Goal: Communication & Community: Connect with others

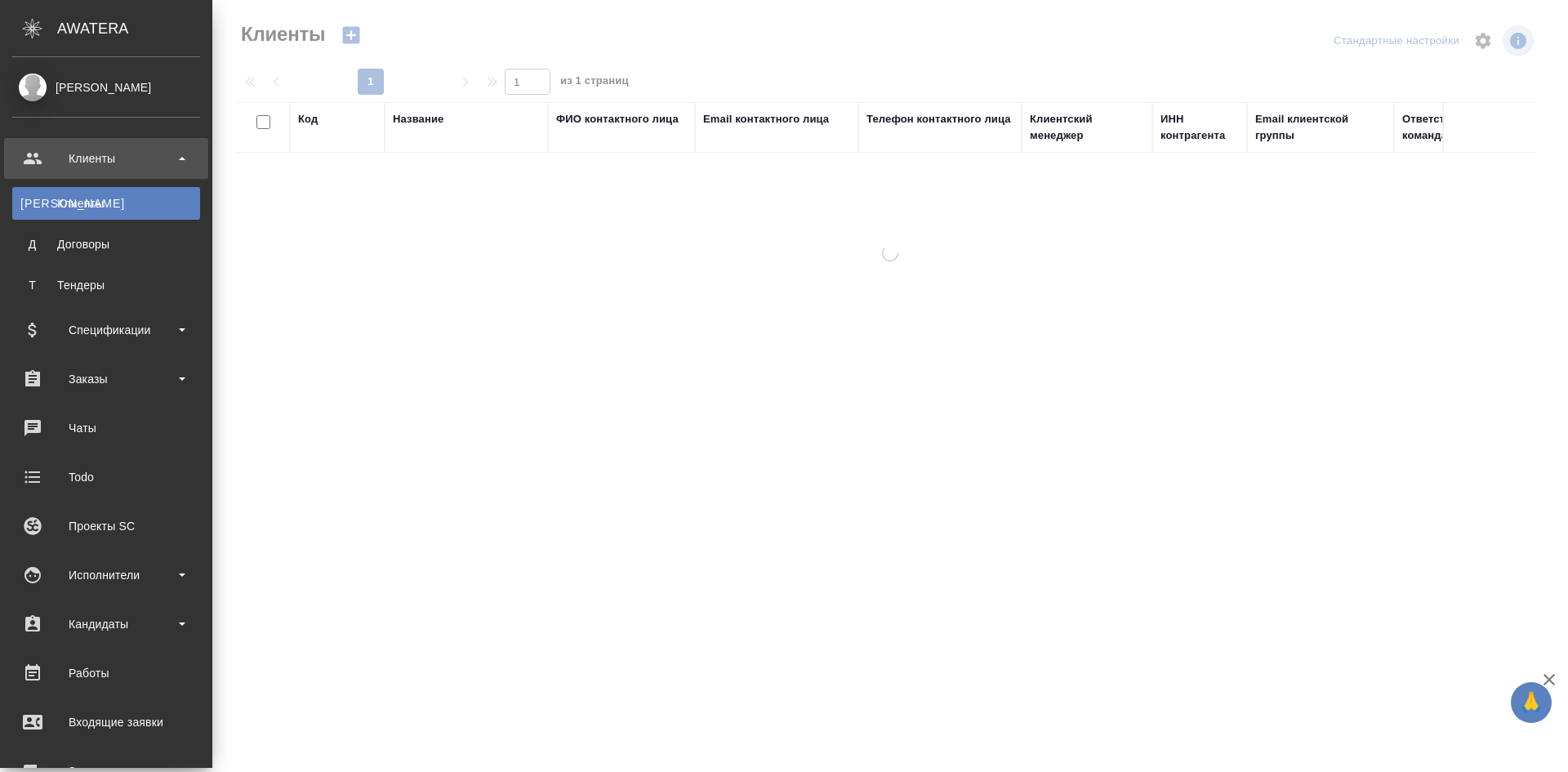
select select "RU"
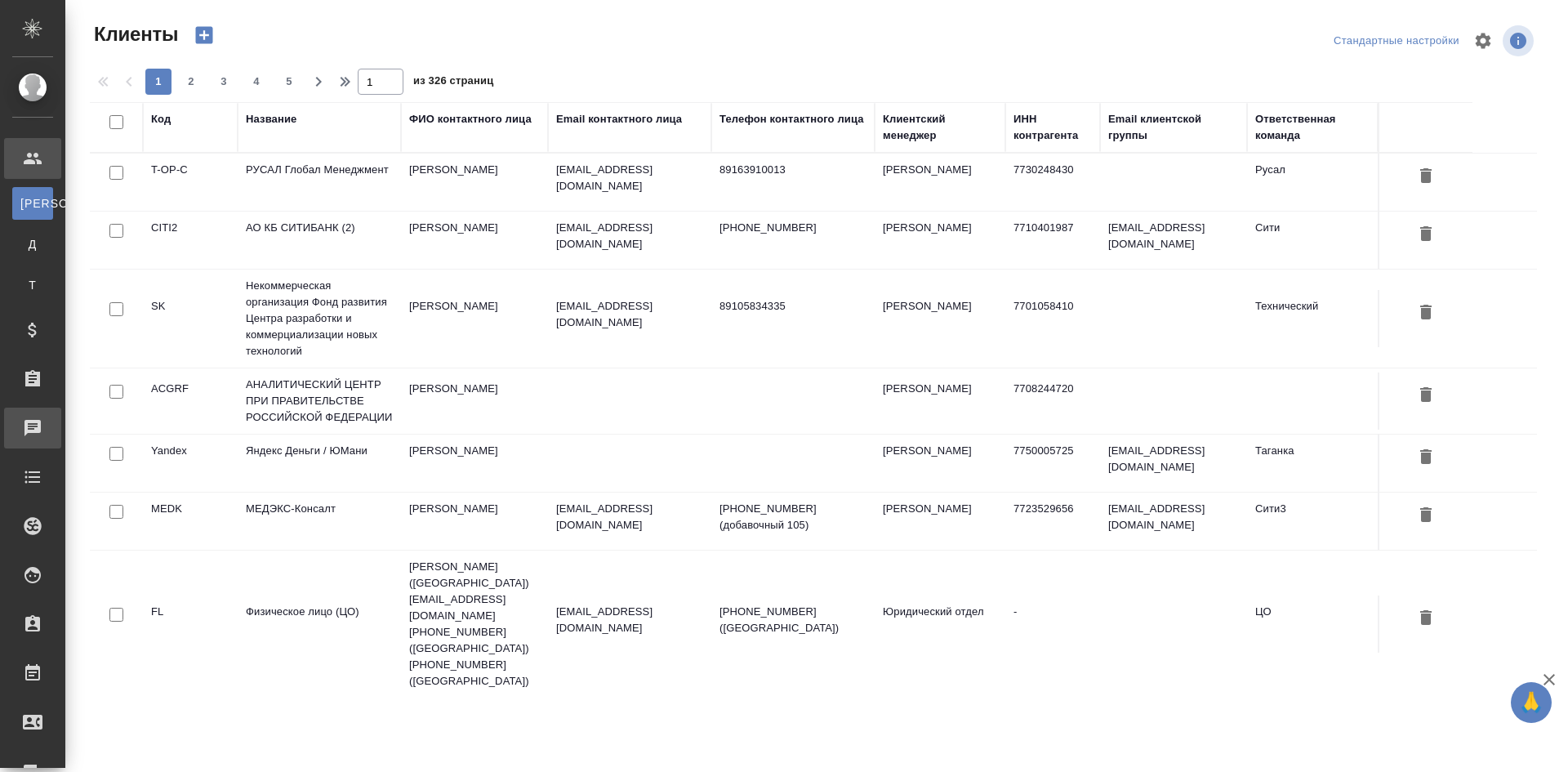
click at [33, 425] on div "Чаты" at bounding box center [12, 429] width 40 height 25
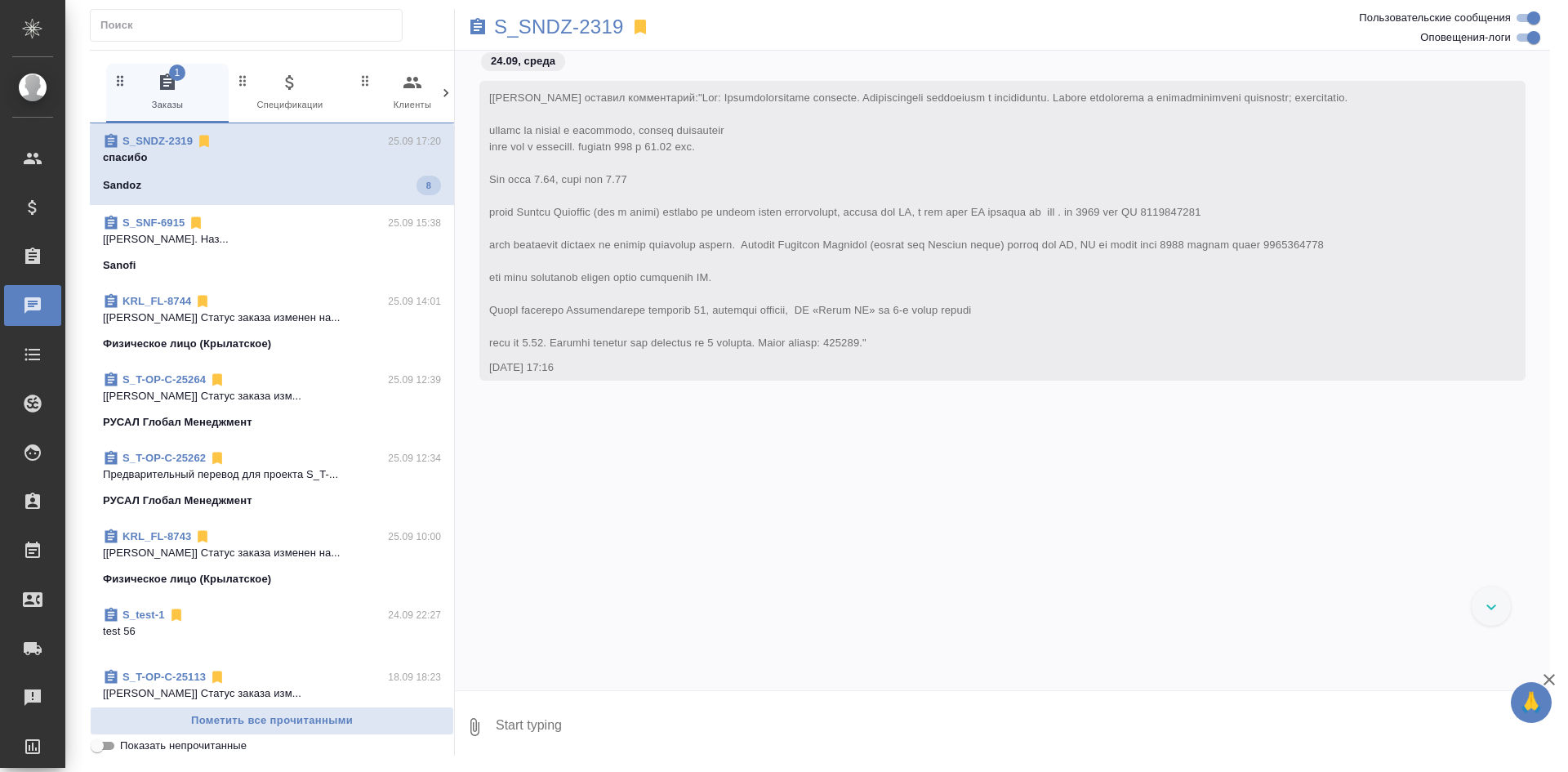
scroll to position [18142, 0]
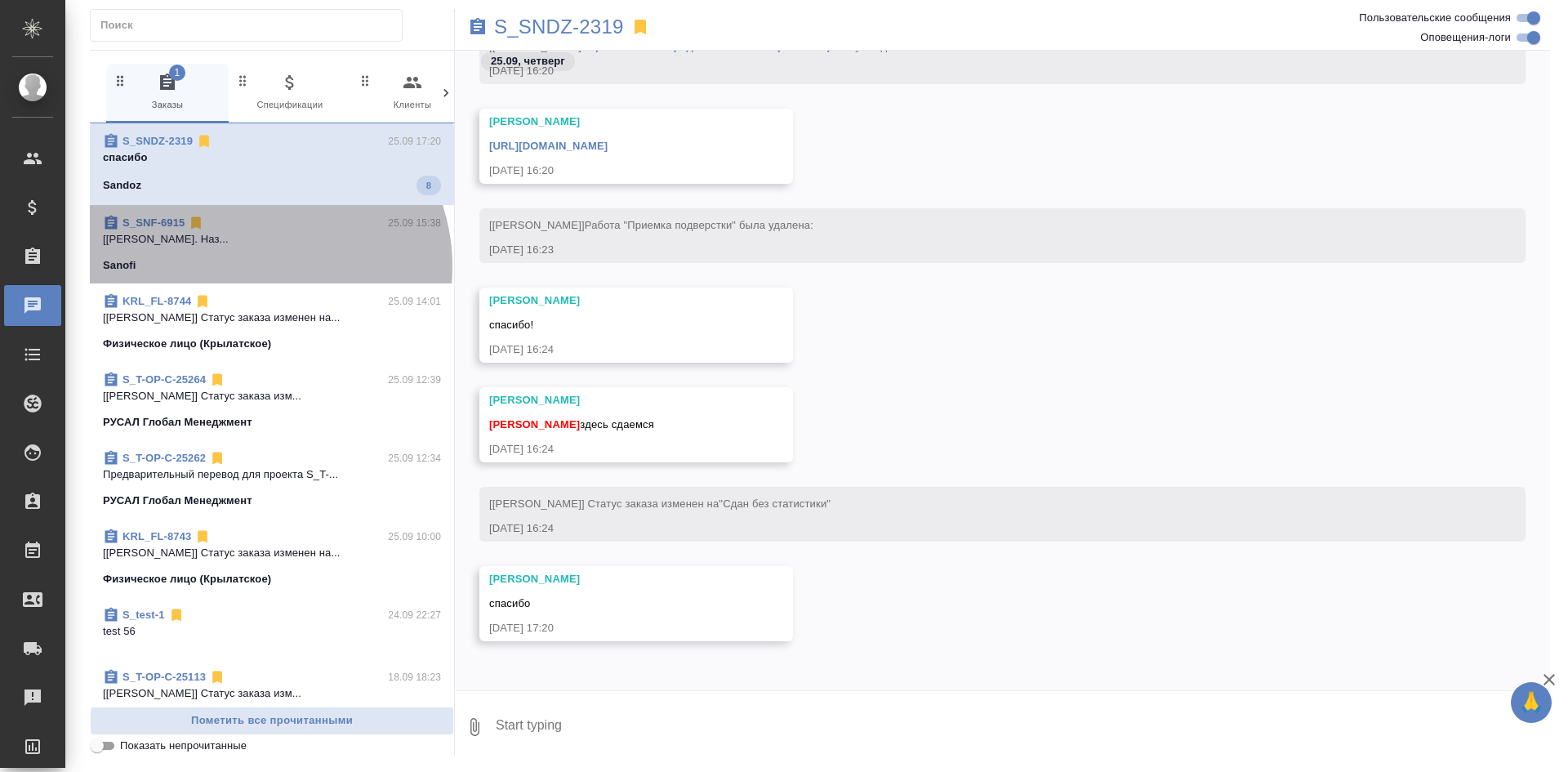
click at [256, 267] on div "Sanofi" at bounding box center [272, 265] width 338 height 17
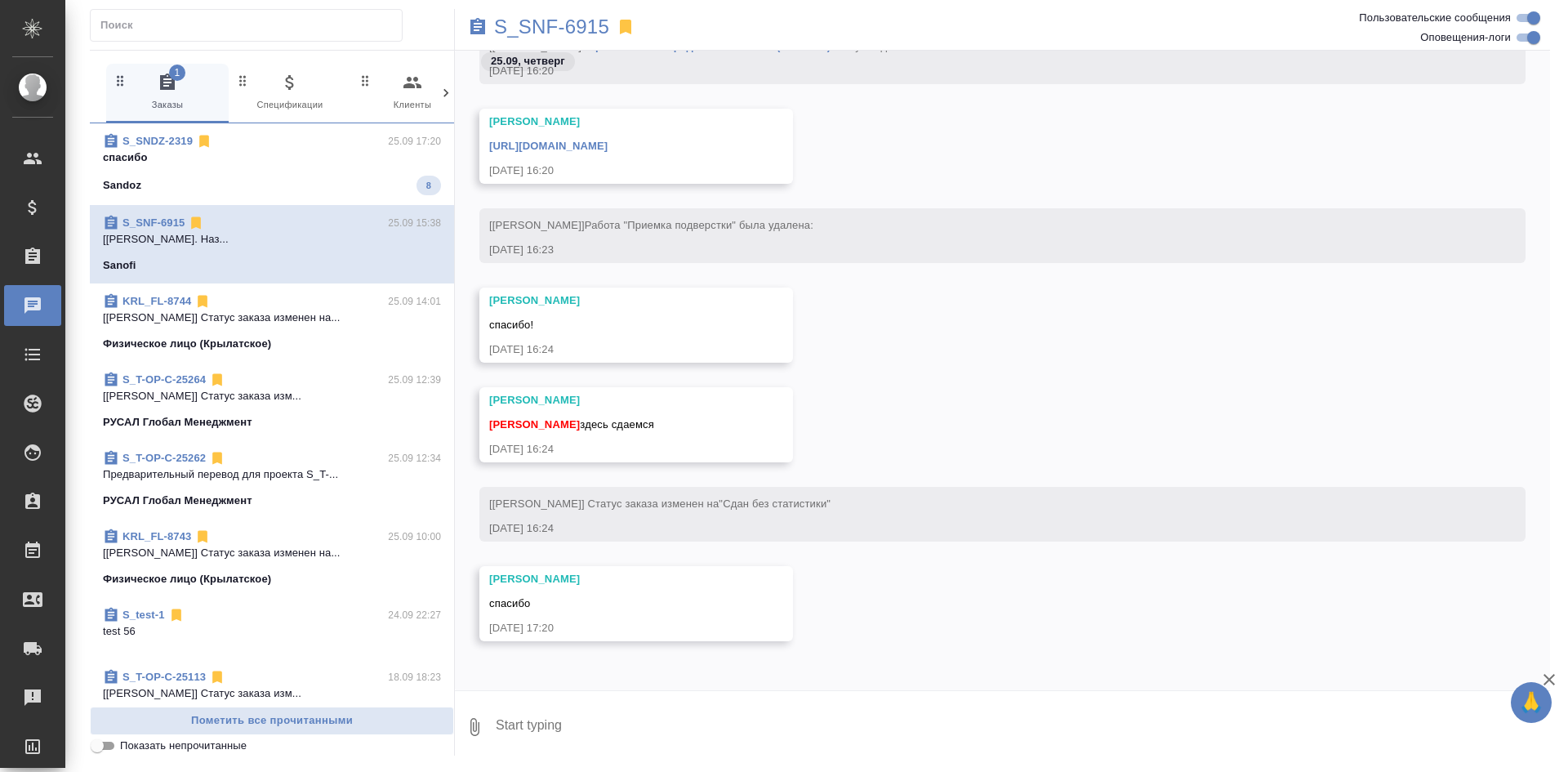
scroll to position [18024, 0]
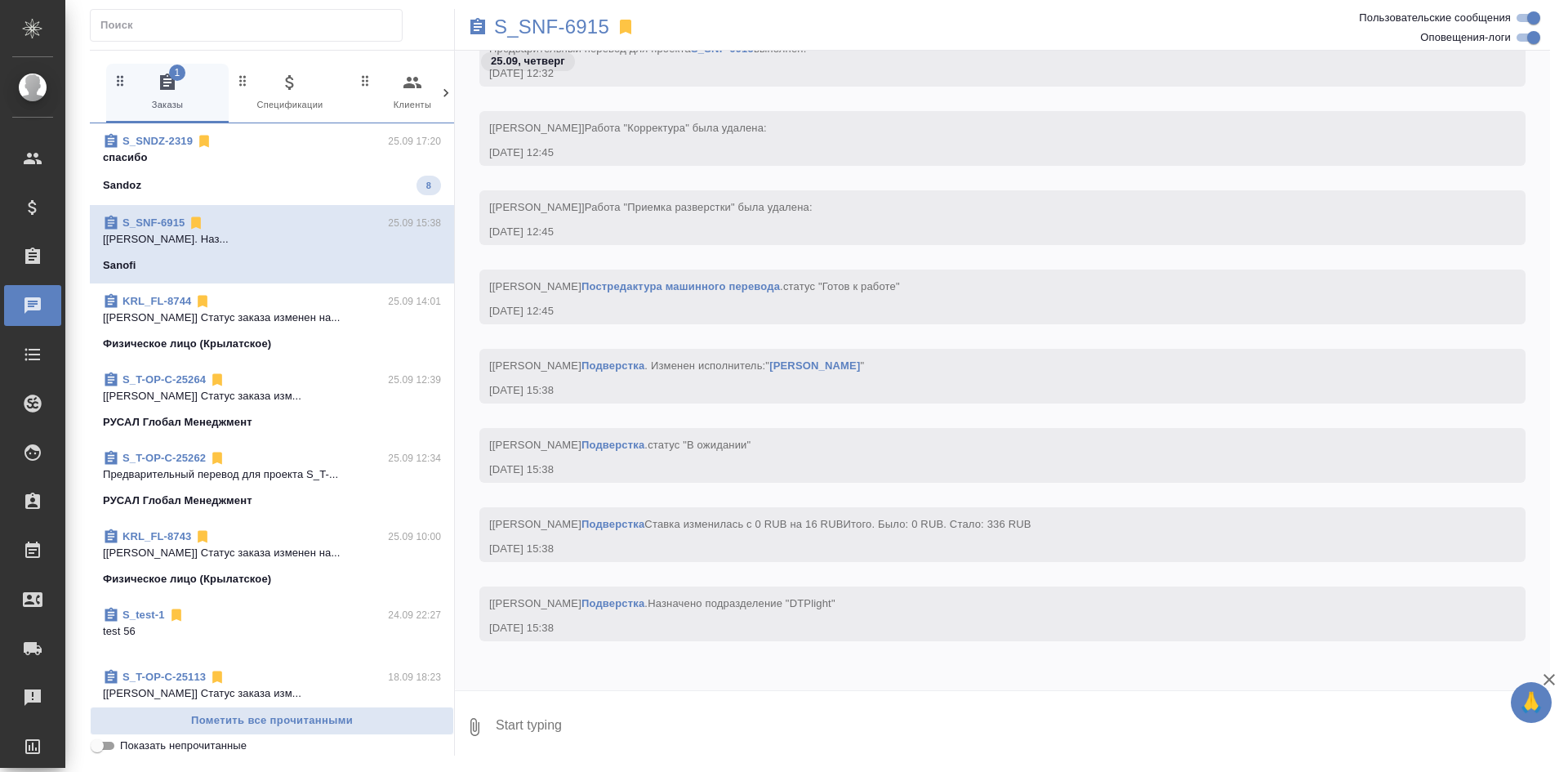
click at [259, 320] on p "[Касымов Тимур] Статус заказа изменен на..." at bounding box center [272, 318] width 338 height 17
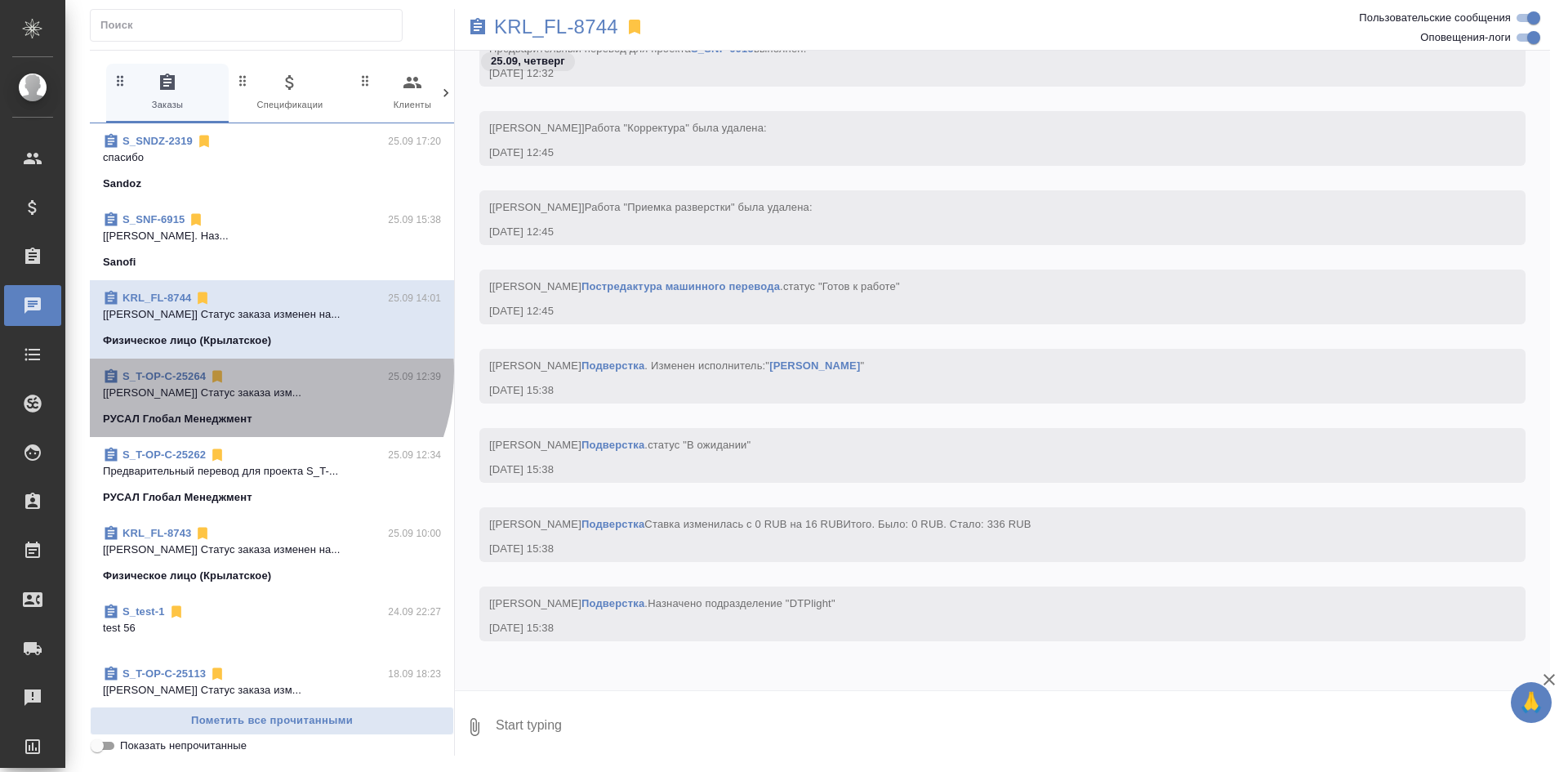
click at [245, 371] on div "S_T-OP-C-25264 25.09 12:39" at bounding box center [272, 377] width 338 height 17
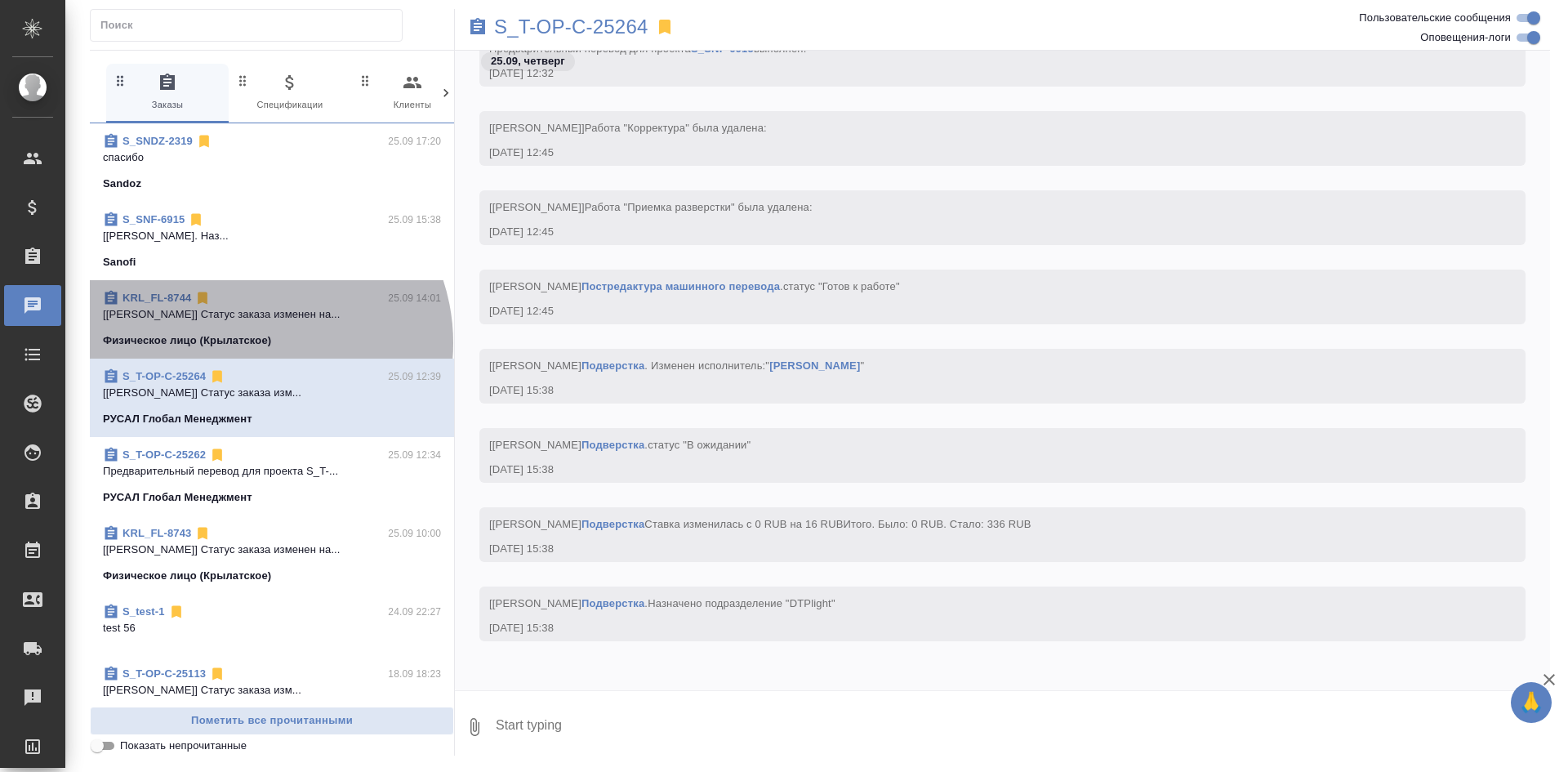
click at [253, 343] on p "Физическое лицо (Крылатское)" at bounding box center [187, 341] width 168 height 17
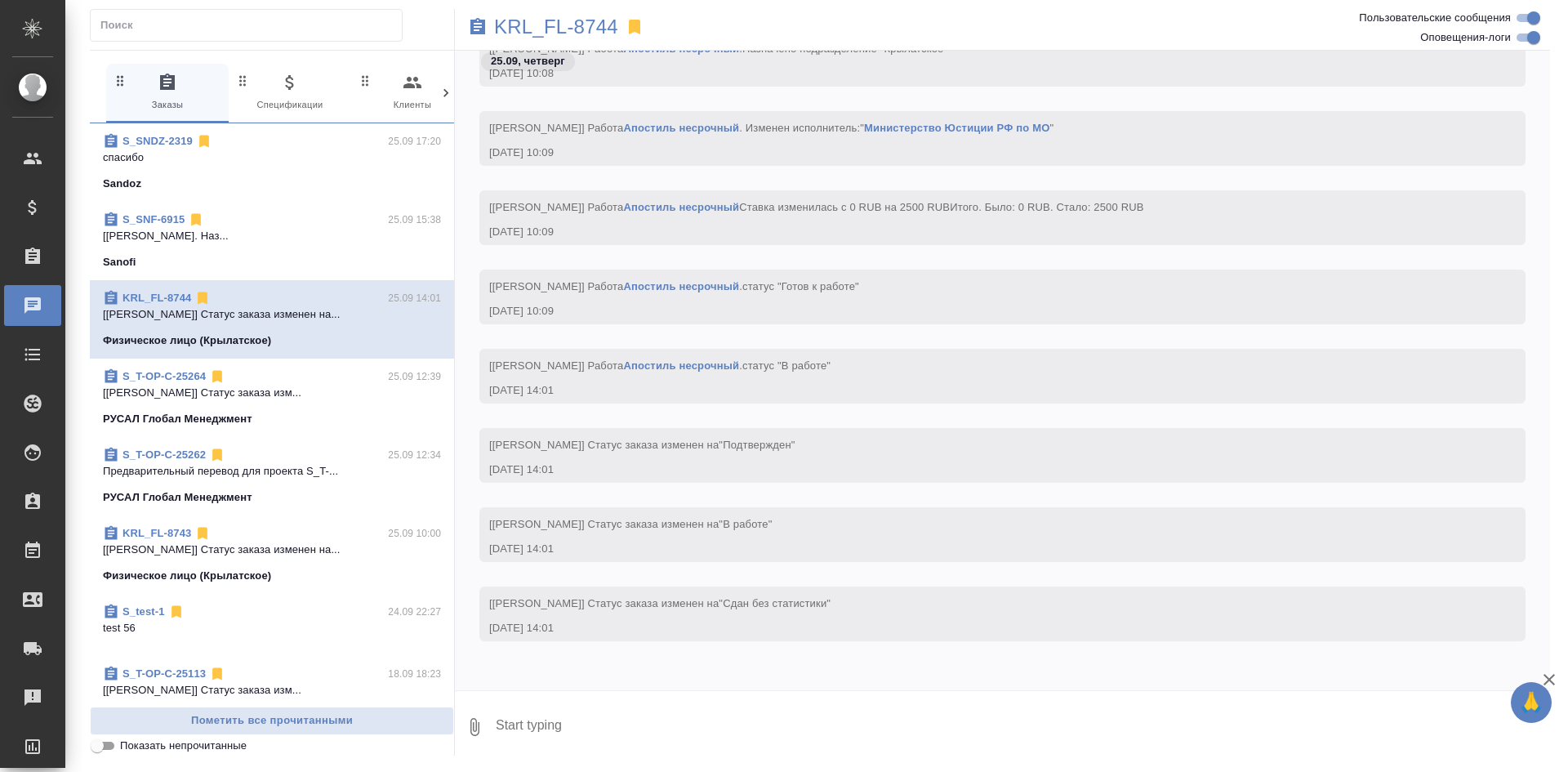
scroll to position [1429, 0]
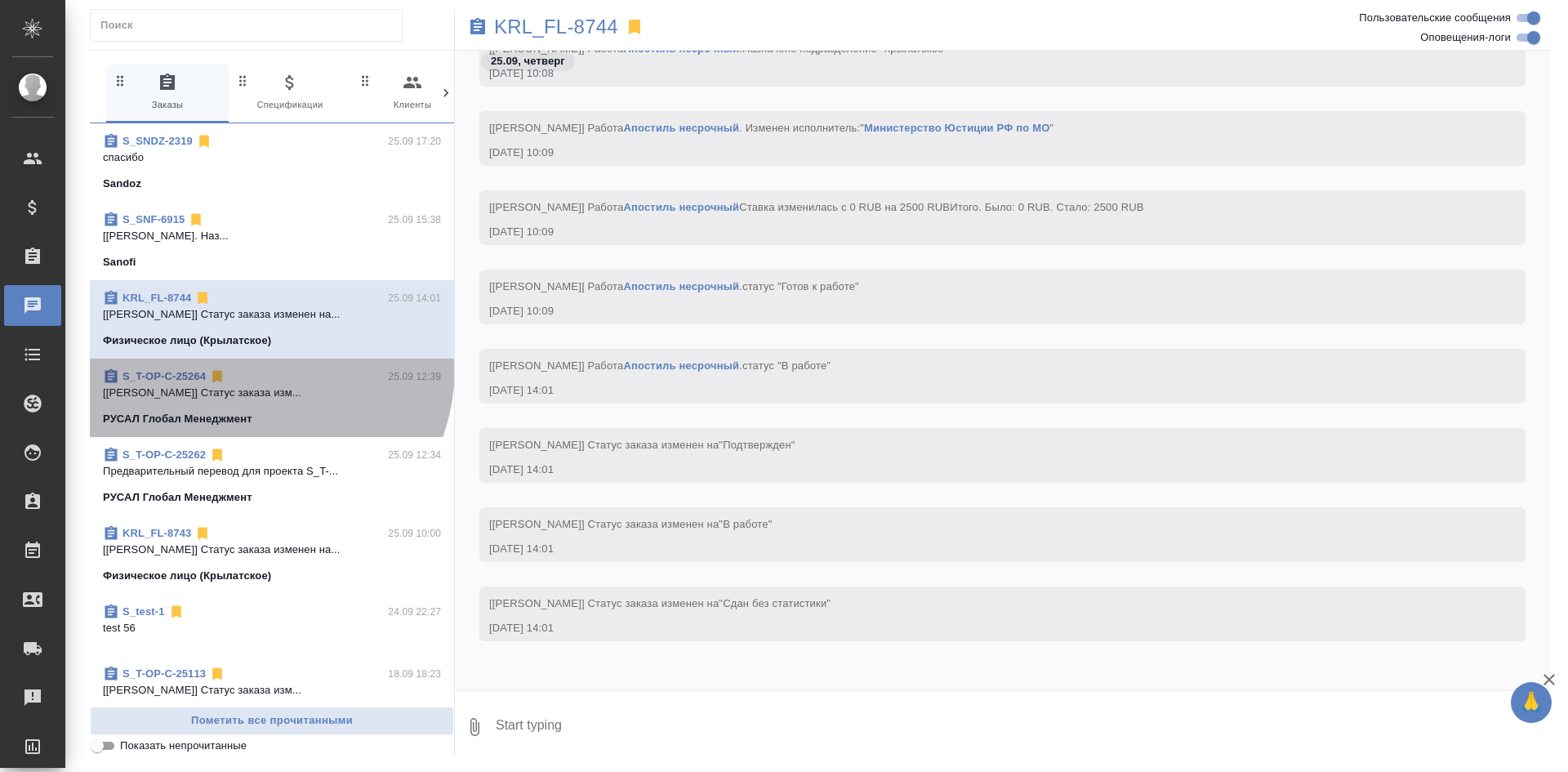
click at [244, 367] on div "S_T-OP-C-25264 25.09 12:39 [Журавлева Александра] Статус заказа изм... РУСАЛ Гл…" at bounding box center [272, 398] width 364 height 78
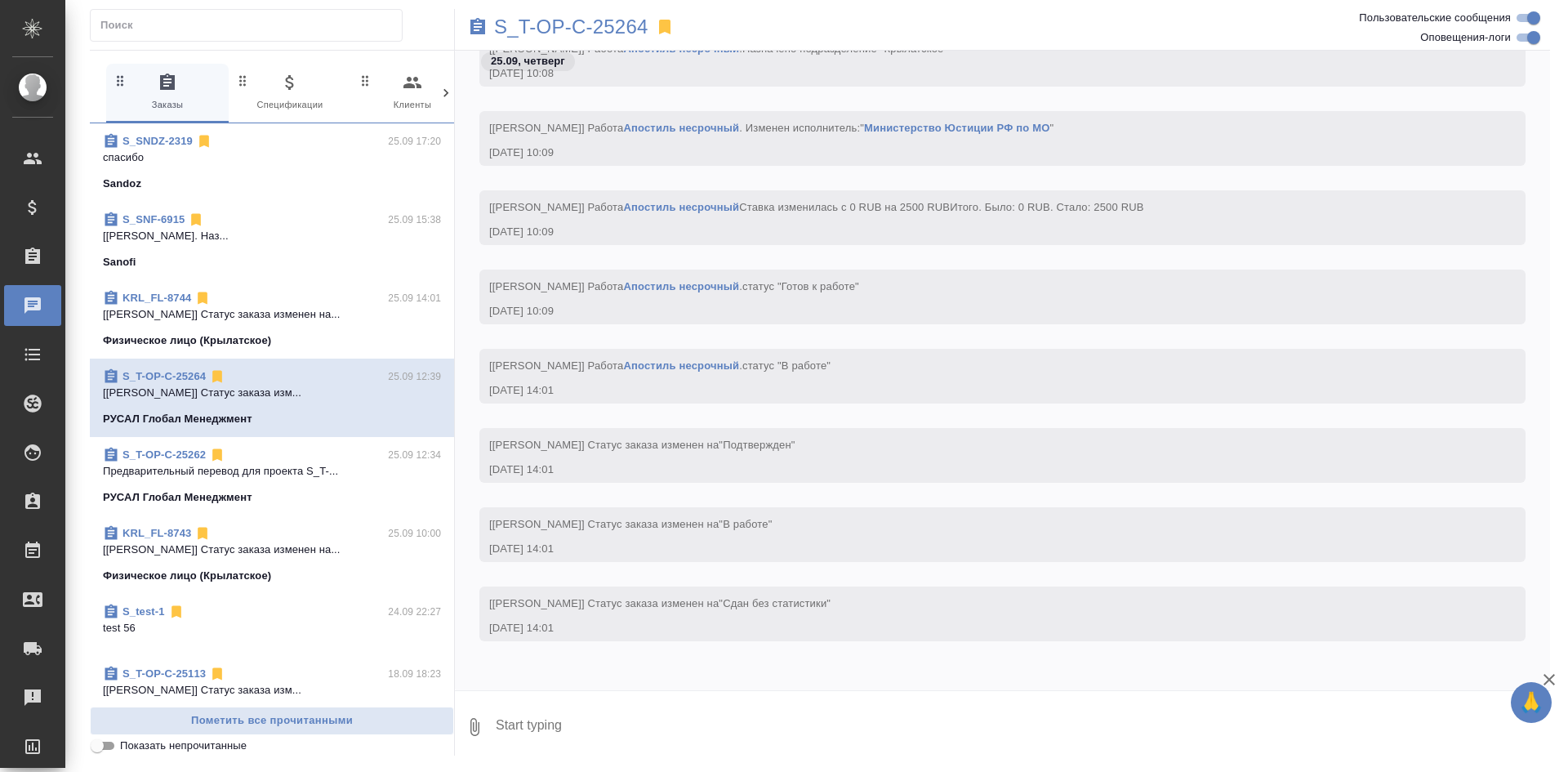
scroll to position [10972, 0]
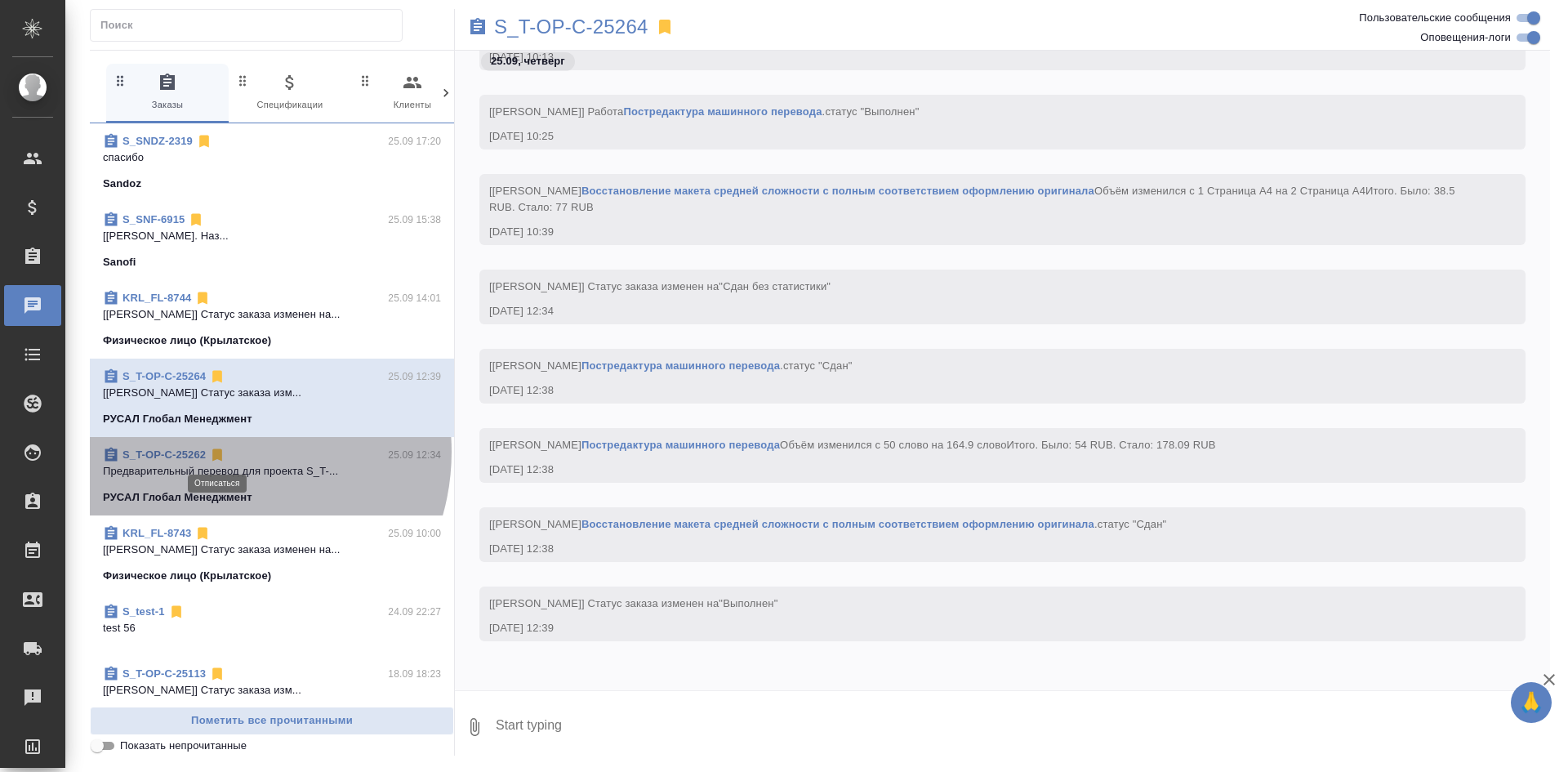
click at [218, 452] on icon at bounding box center [216, 456] width 10 height 12
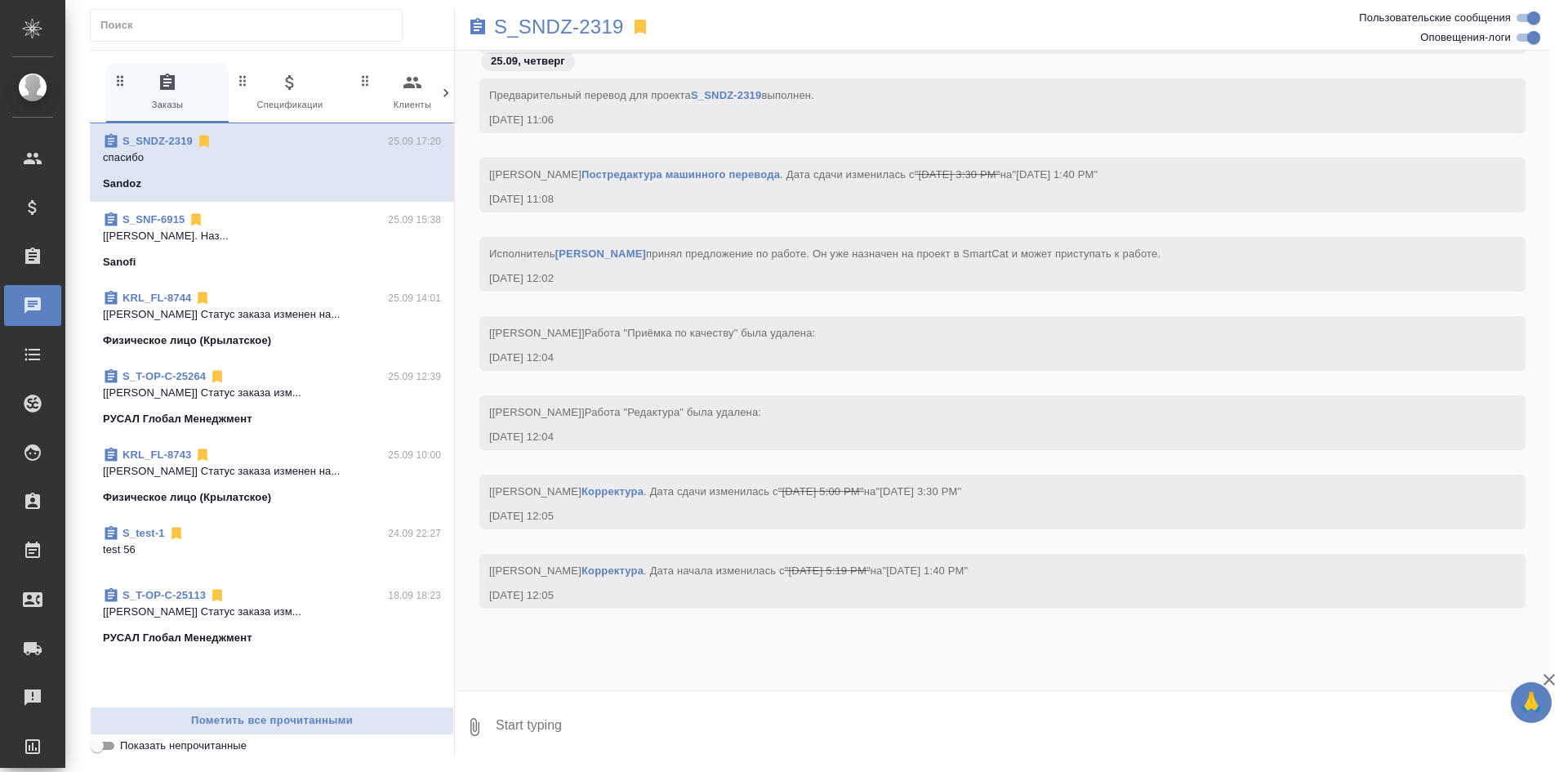
scroll to position [14269, 0]
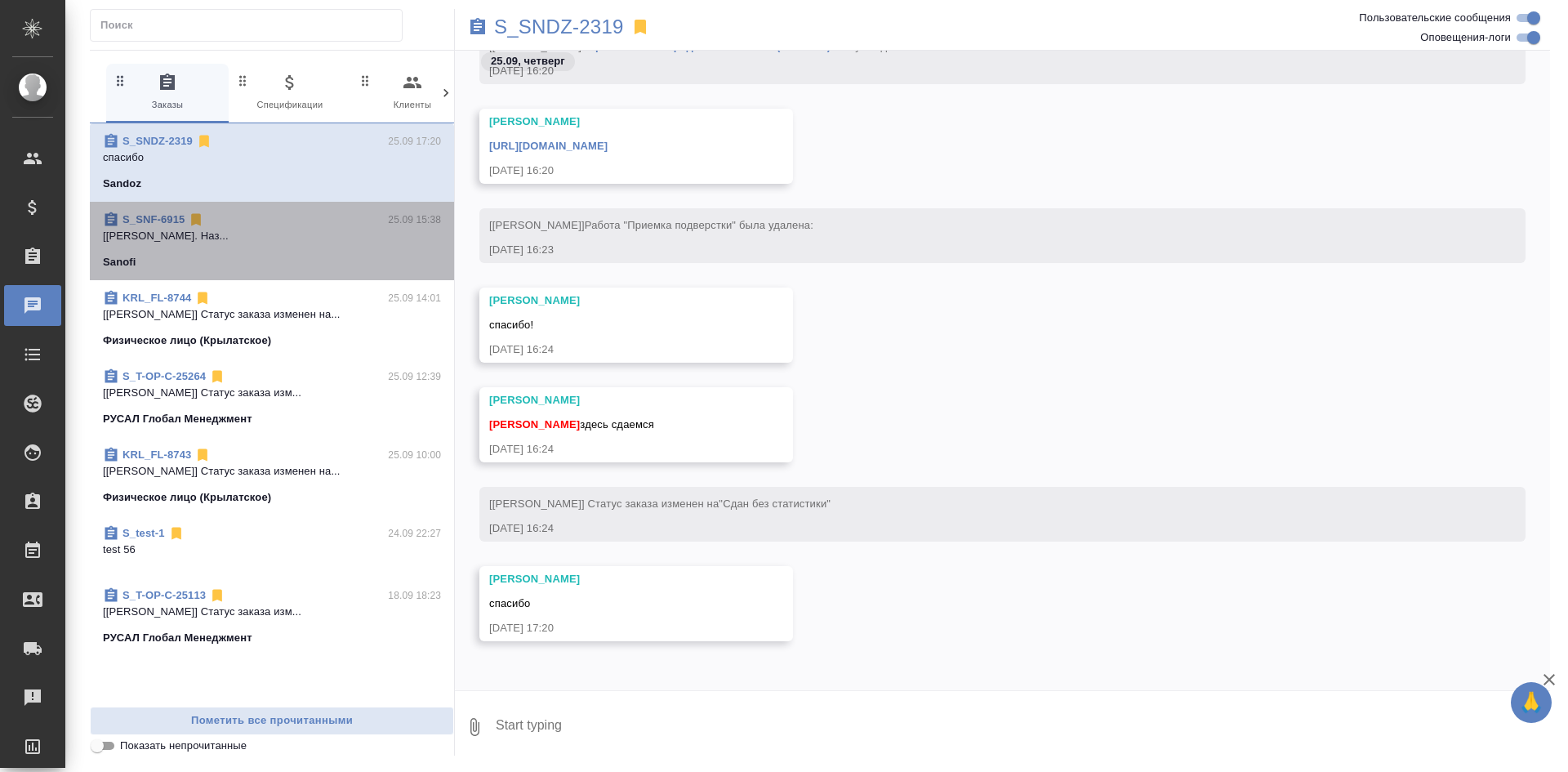
click at [343, 224] on div "S_SNF-6915 25.09 15:38" at bounding box center [272, 219] width 338 height 17
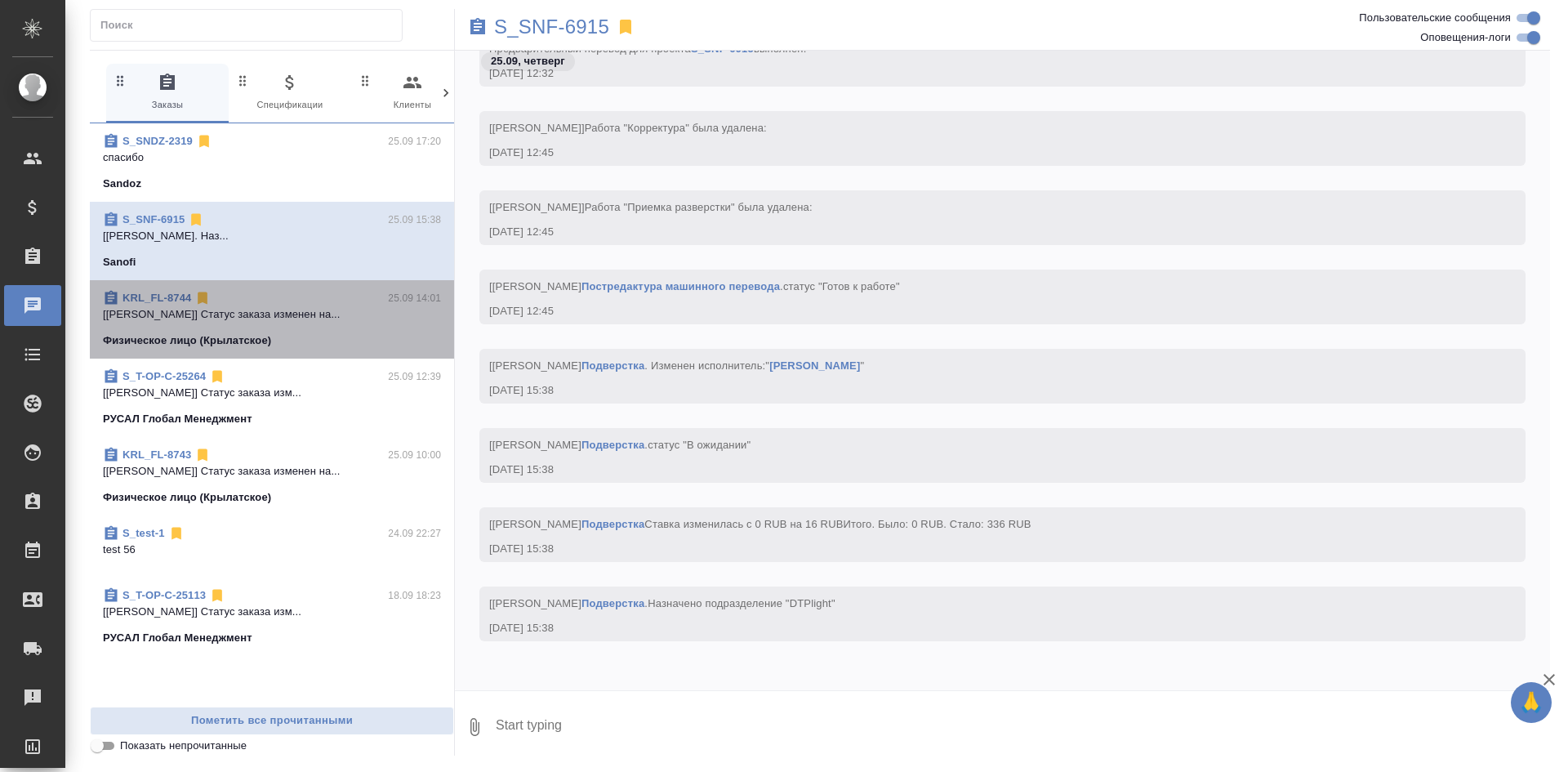
click at [290, 320] on p "[Касымов Тимур] Статус заказа изменен на..." at bounding box center [272, 314] width 338 height 17
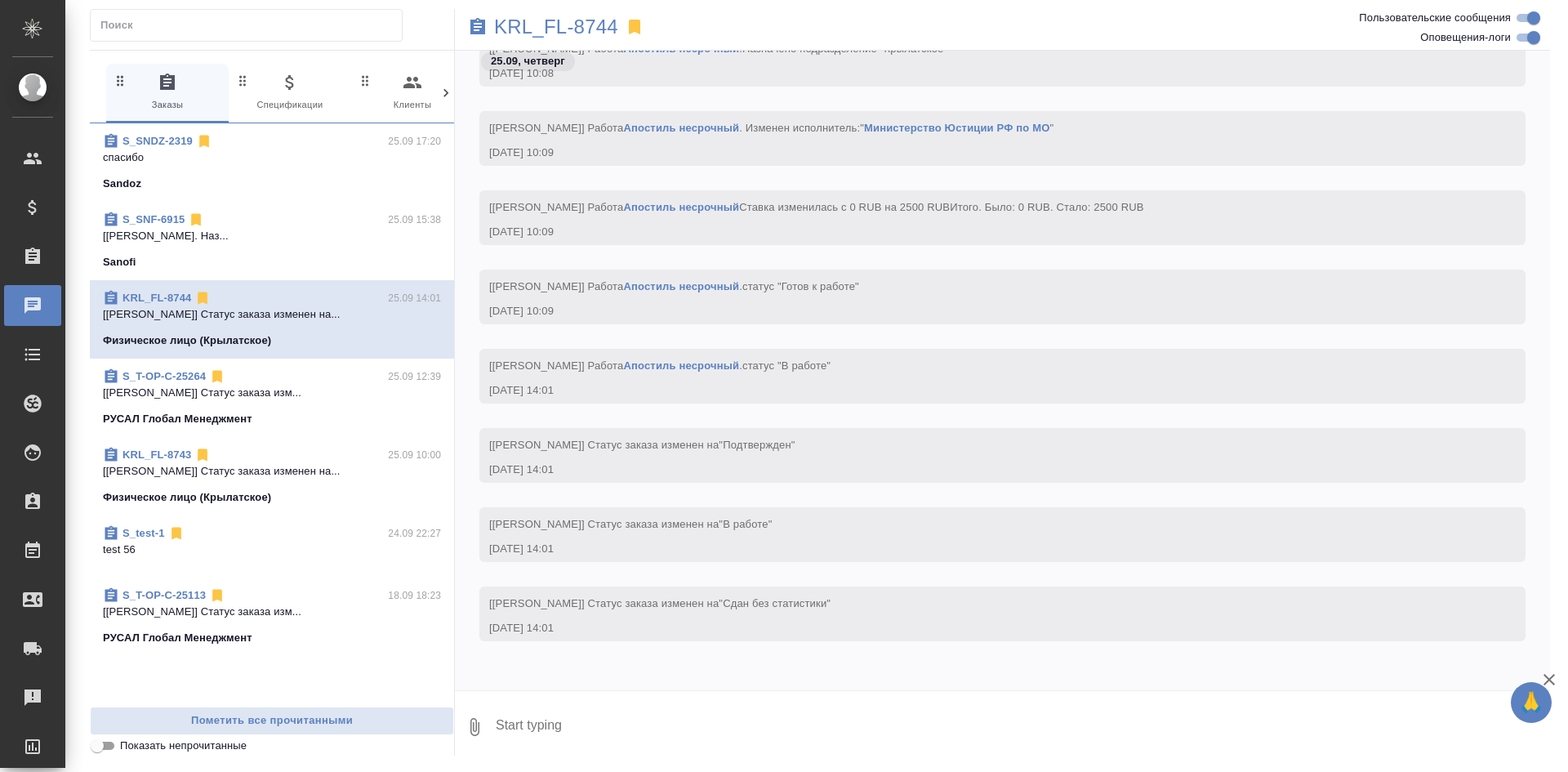
scroll to position [1429, 0]
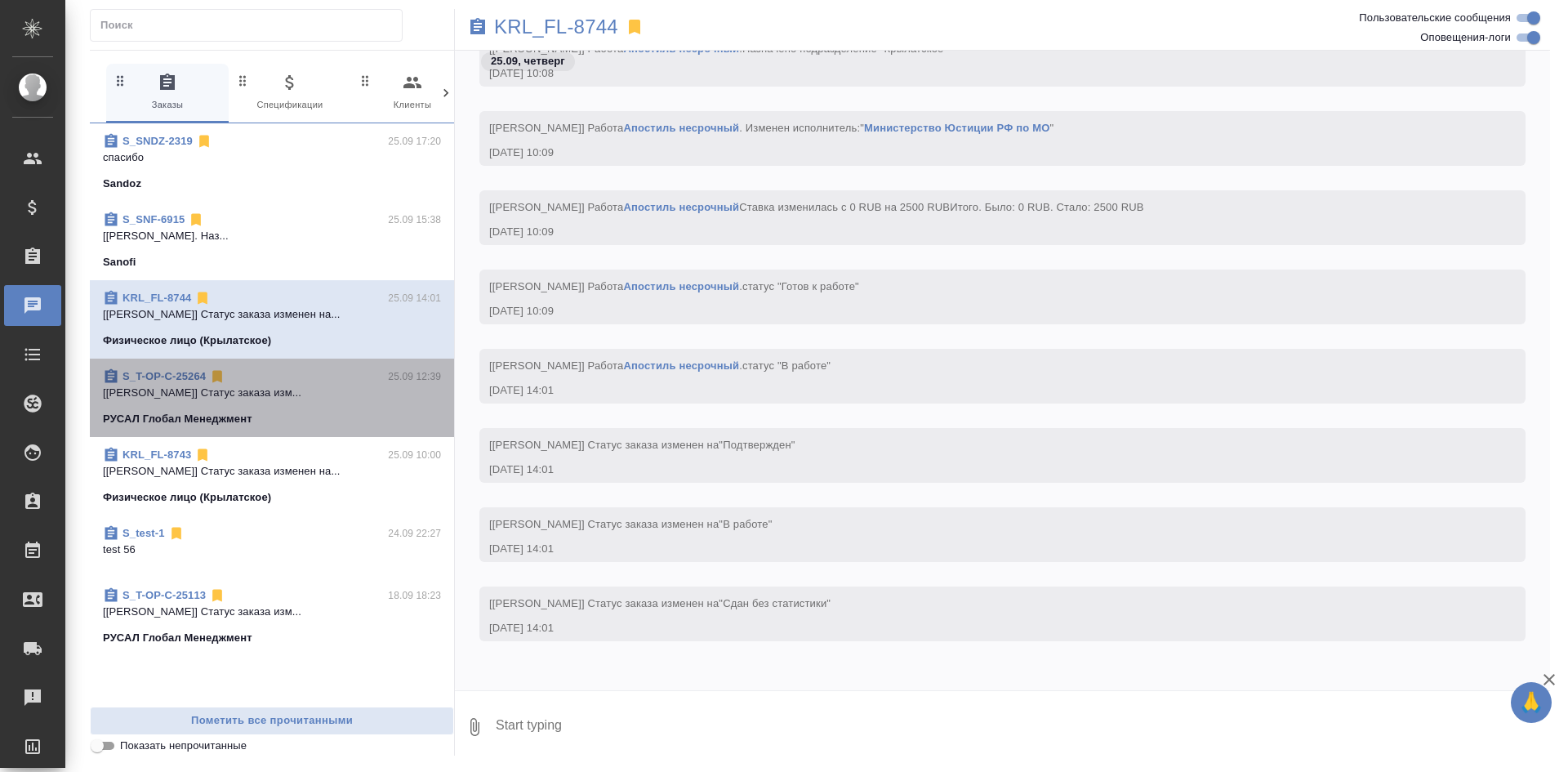
click at [268, 373] on div "S_T-OP-C-25264 25.09 12:39" at bounding box center [272, 377] width 338 height 17
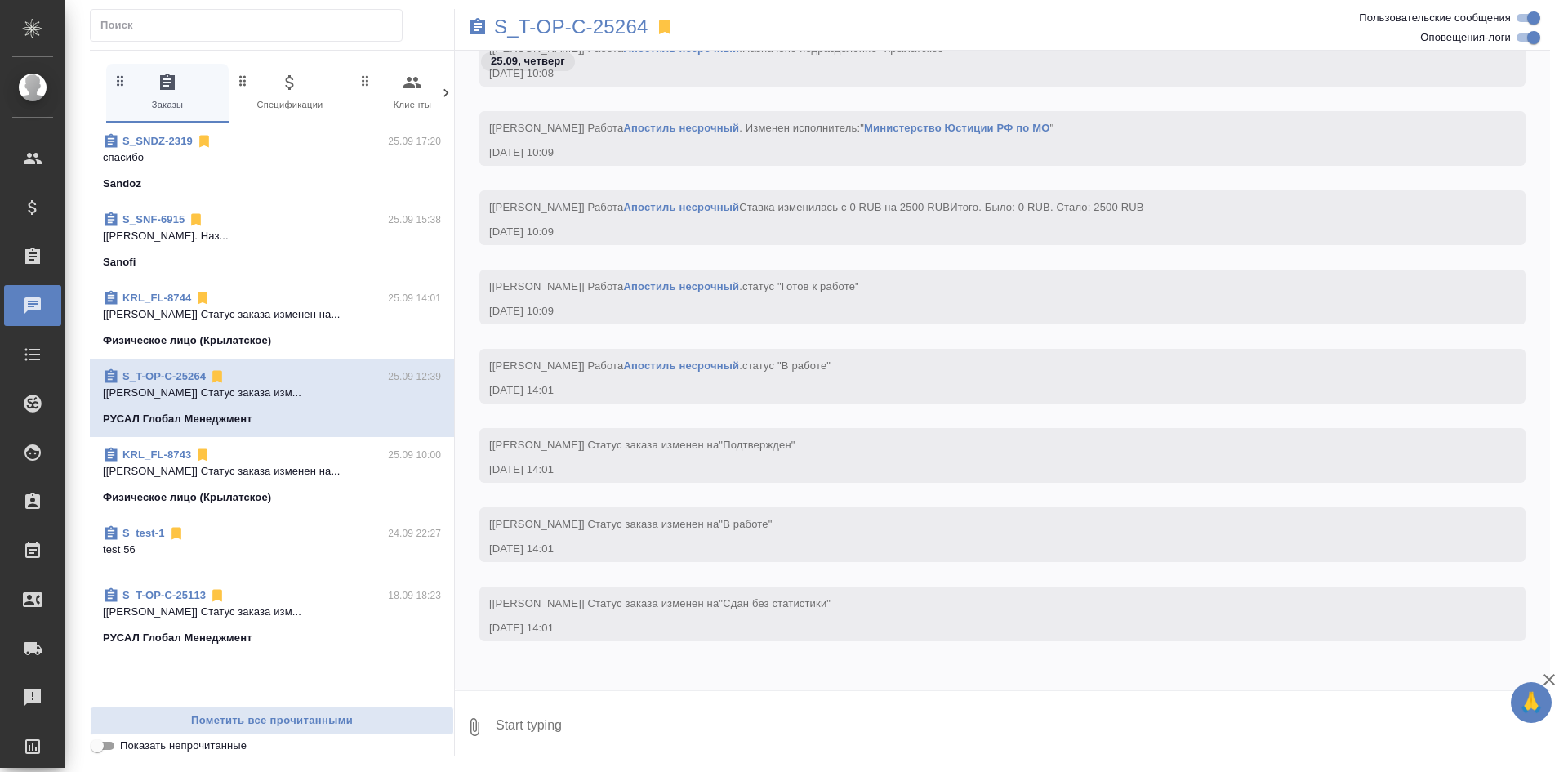
scroll to position [10972, 0]
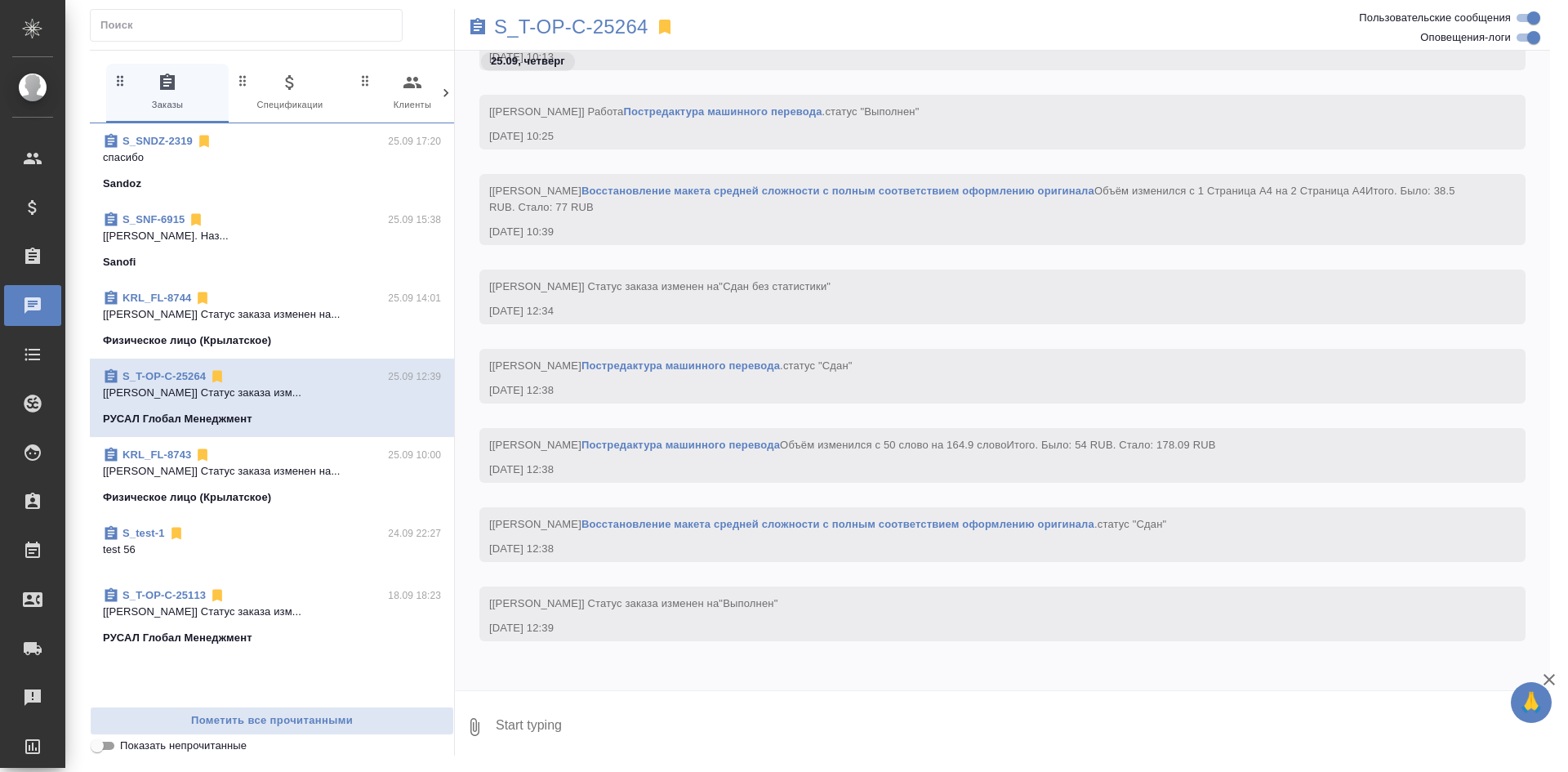
click at [247, 460] on div "KRL_FL-8743 25.09 10:00" at bounding box center [272, 455] width 338 height 17
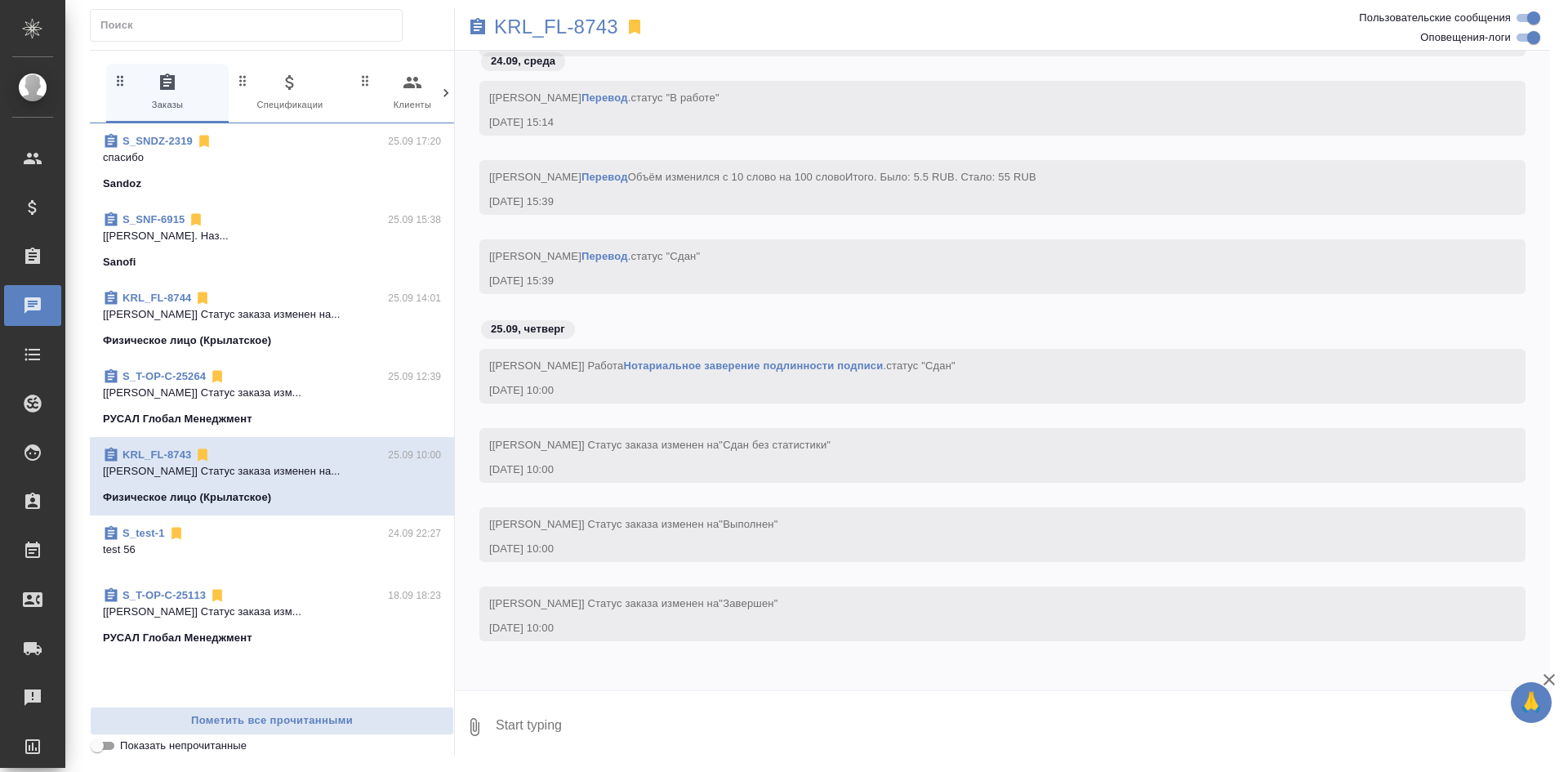
click at [238, 526] on div "S_test-1 24.09 22:27" at bounding box center [272, 533] width 338 height 17
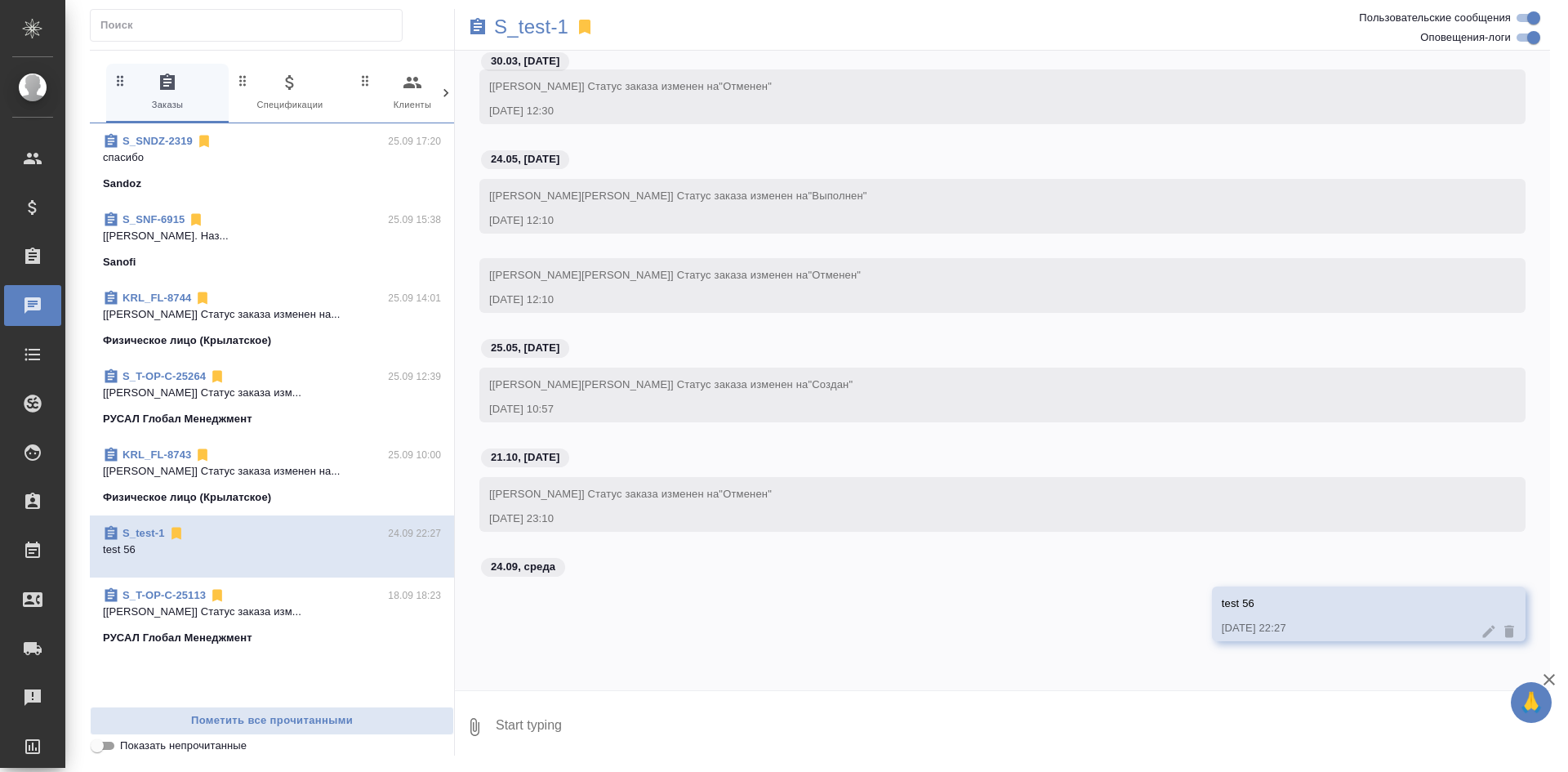
scroll to position [91, 0]
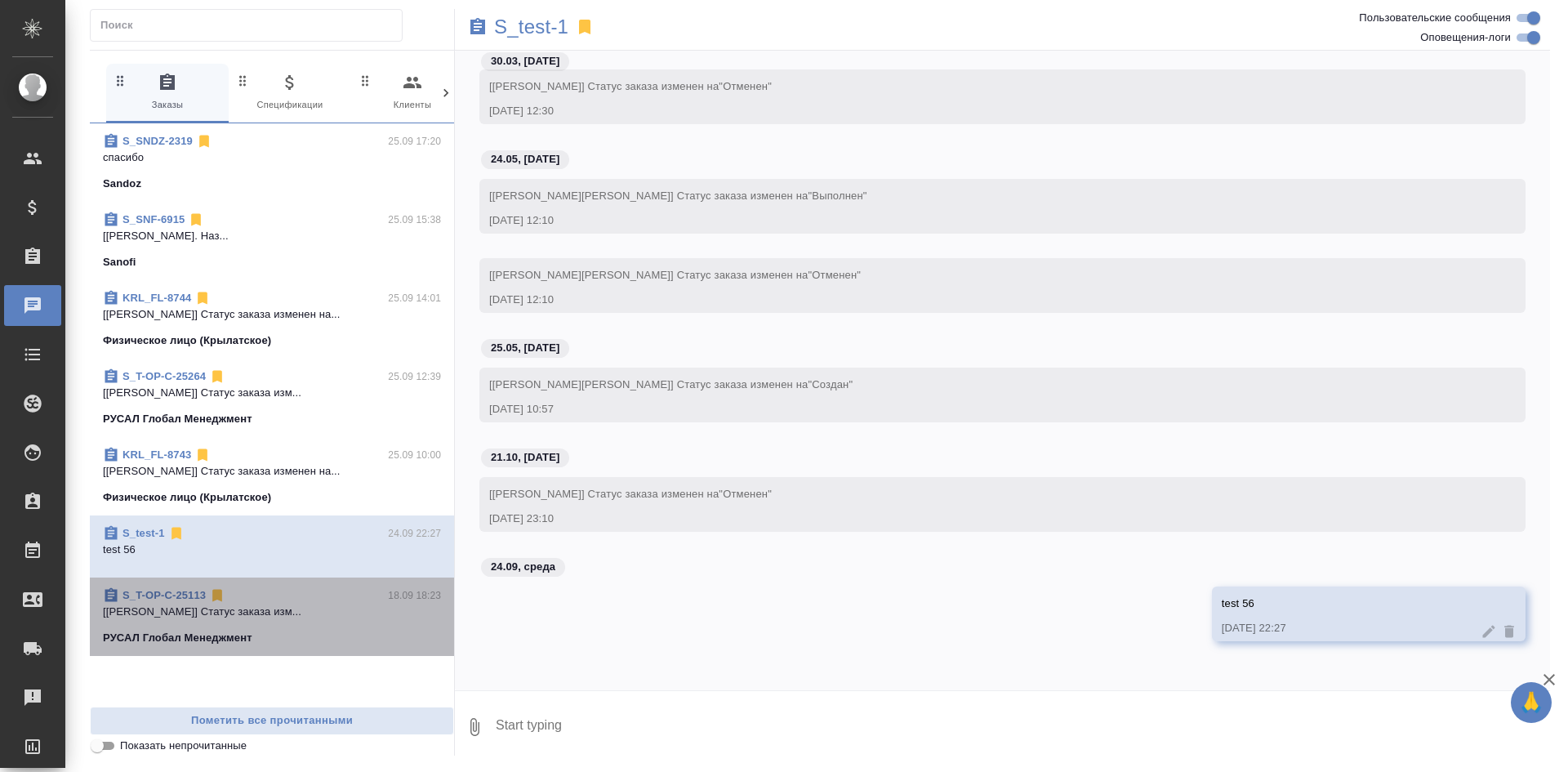
click at [233, 587] on div "S_T-OP-C-25113 18.09 18:23 [Журавлева Александра] Статус заказа изм... РУСАЛ Гл…" at bounding box center [272, 616] width 364 height 78
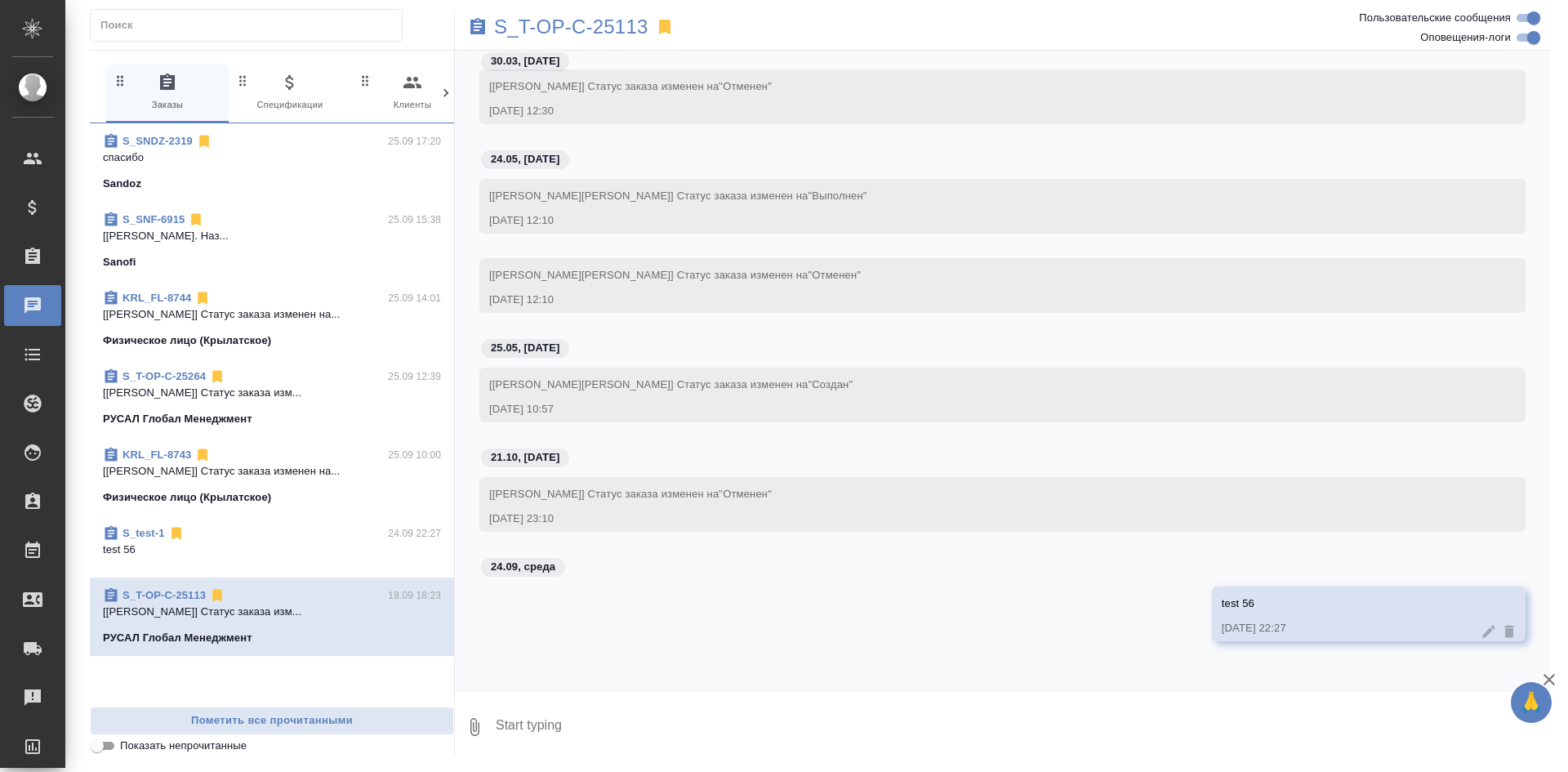
scroll to position [14133, 0]
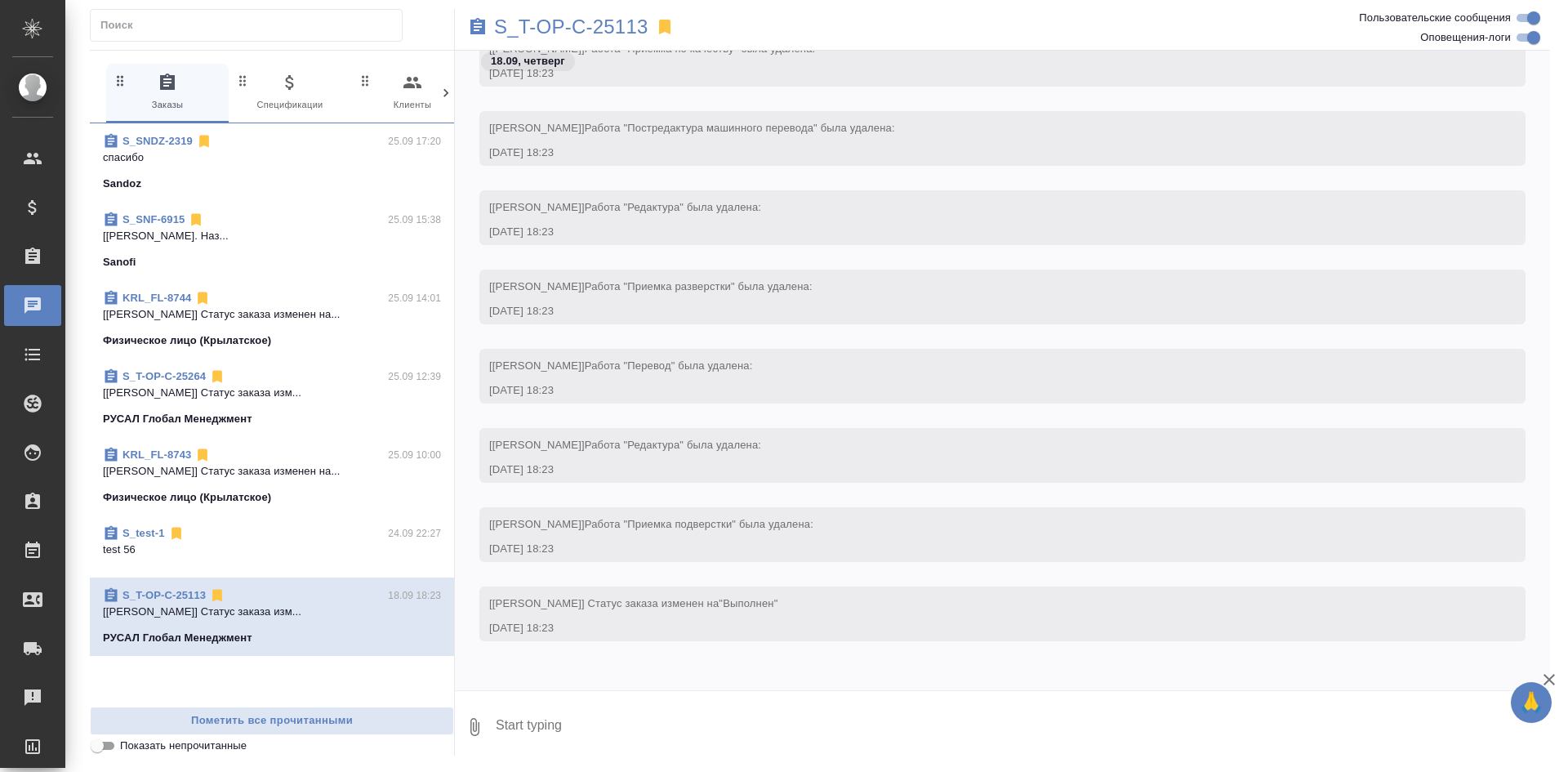
click at [277, 520] on div "S_test-1 24.09 22:27 test 56" at bounding box center [272, 547] width 364 height 62
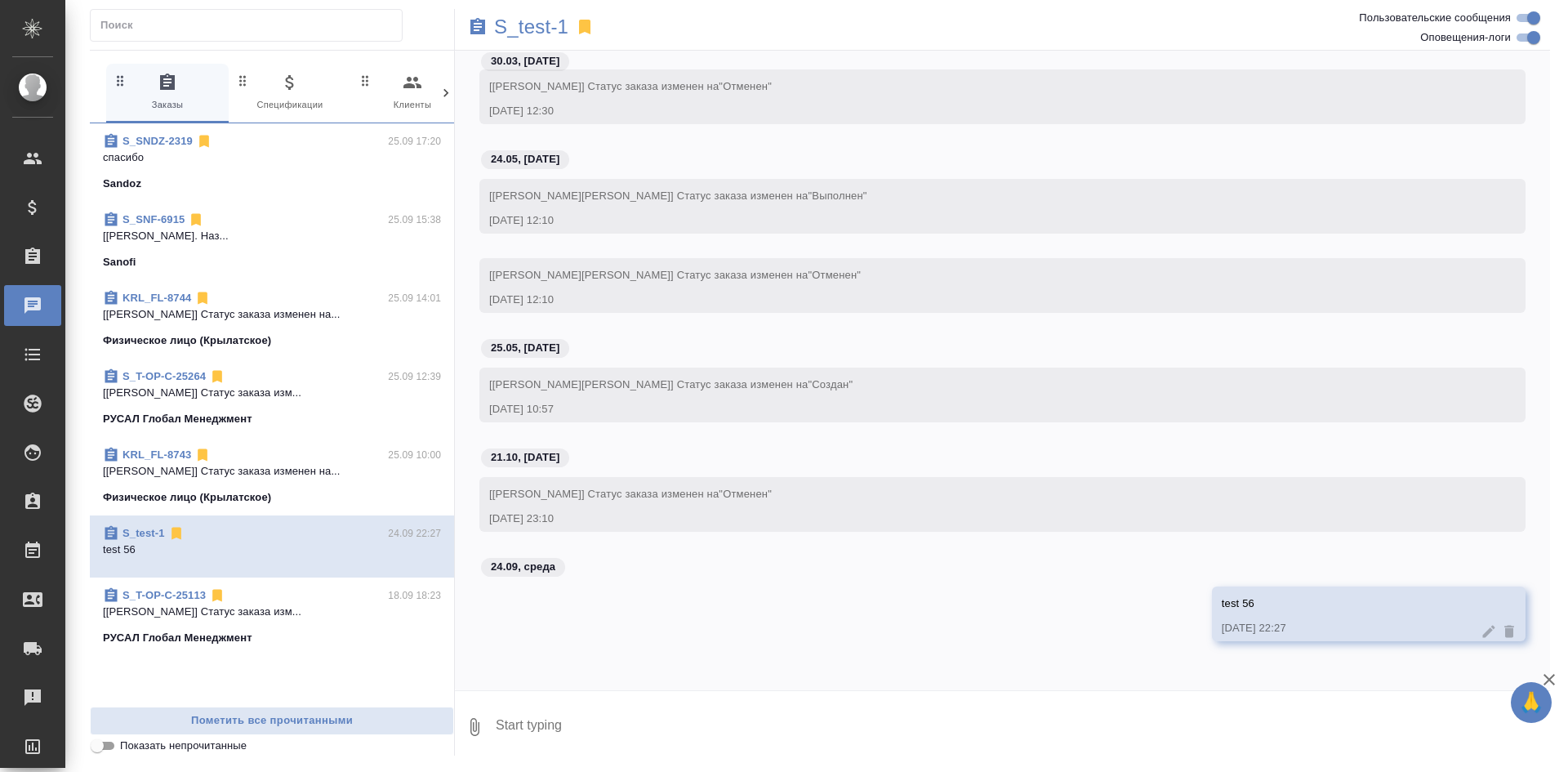
click at [282, 469] on p "[Касымов Тимур] Статус заказа изменен на..." at bounding box center [272, 471] width 338 height 17
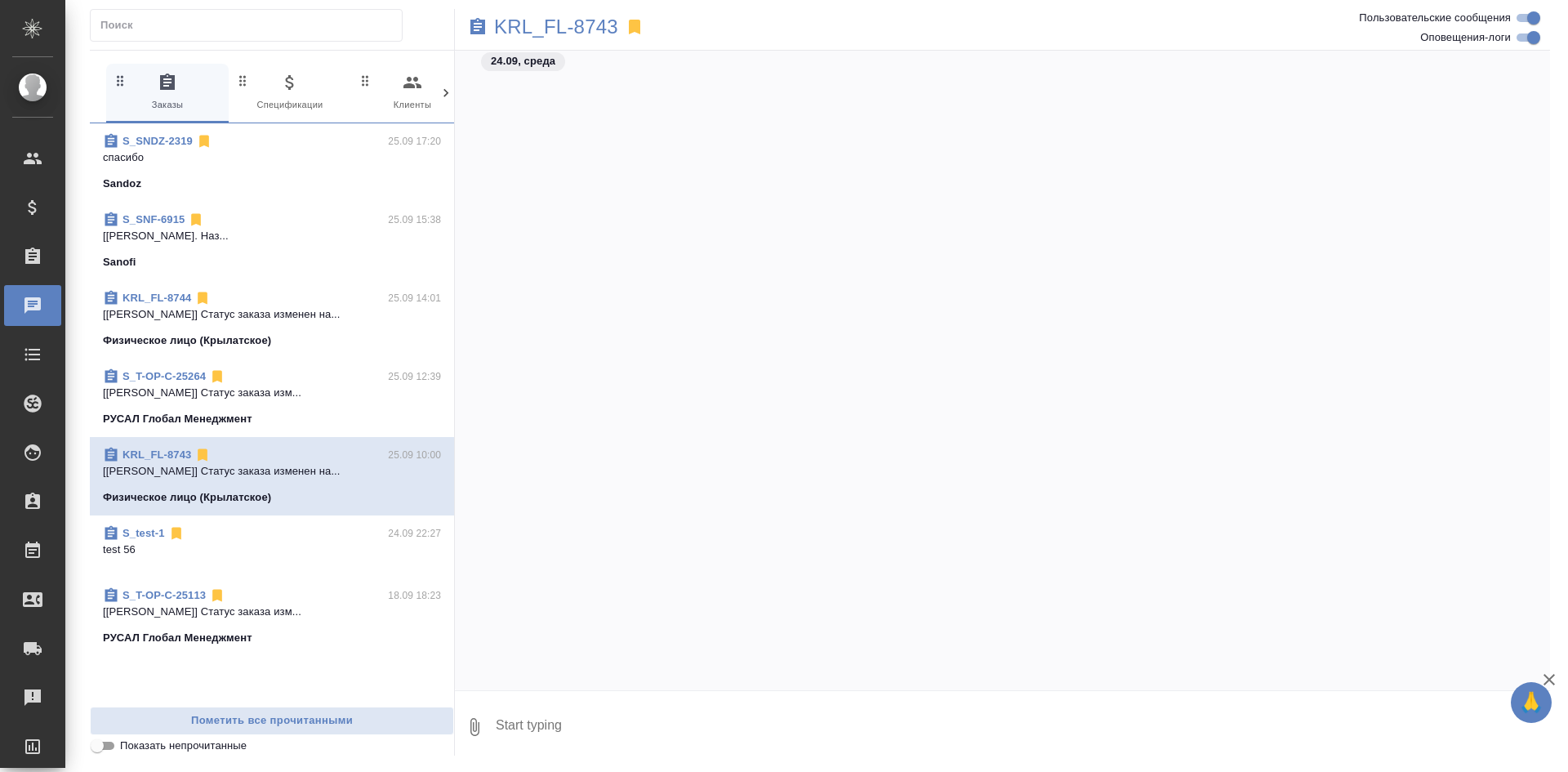
scroll to position [3952, 0]
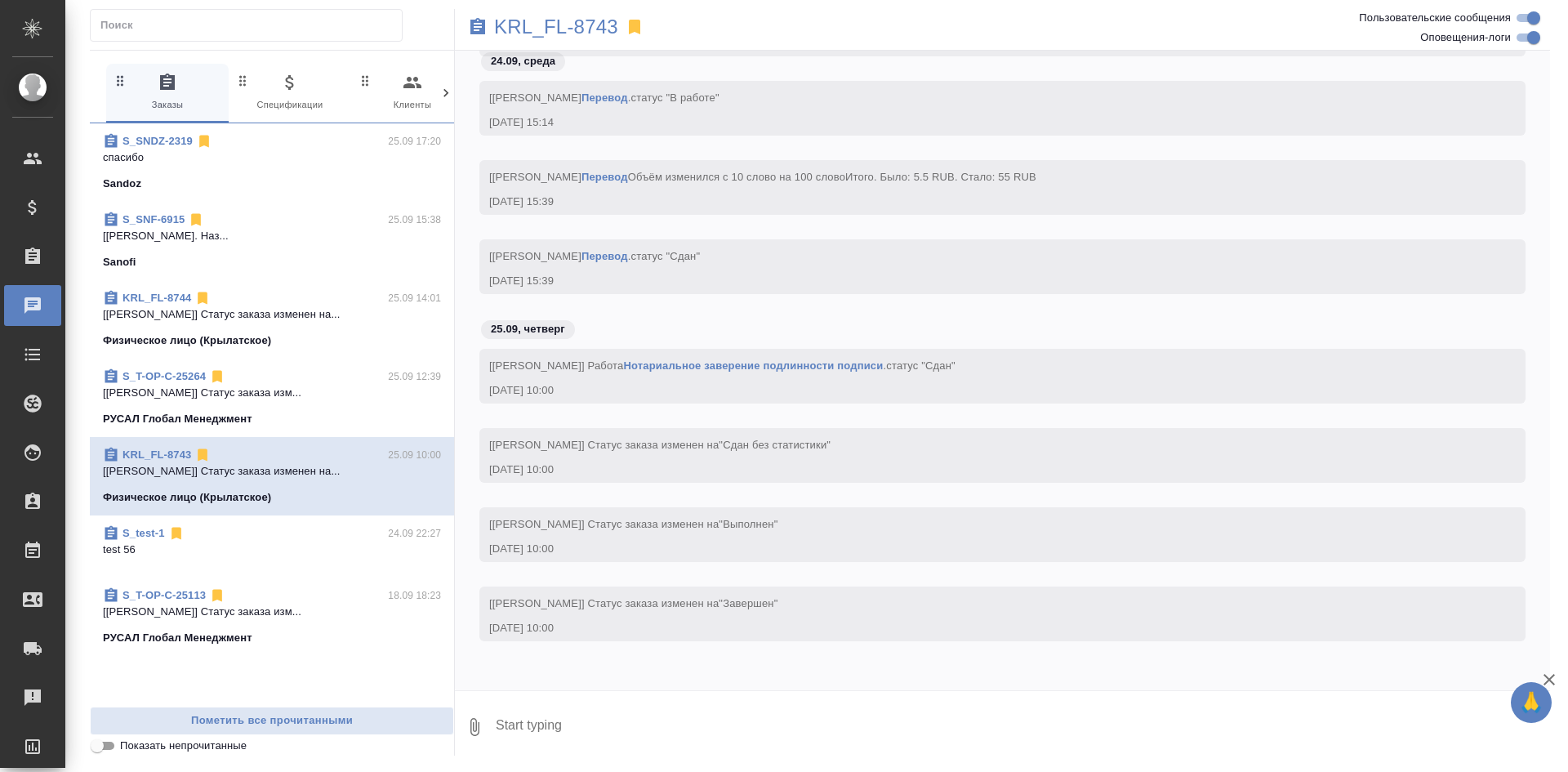
click at [297, 415] on div "РУСАЛ Глобал Менеджмент" at bounding box center [272, 419] width 338 height 17
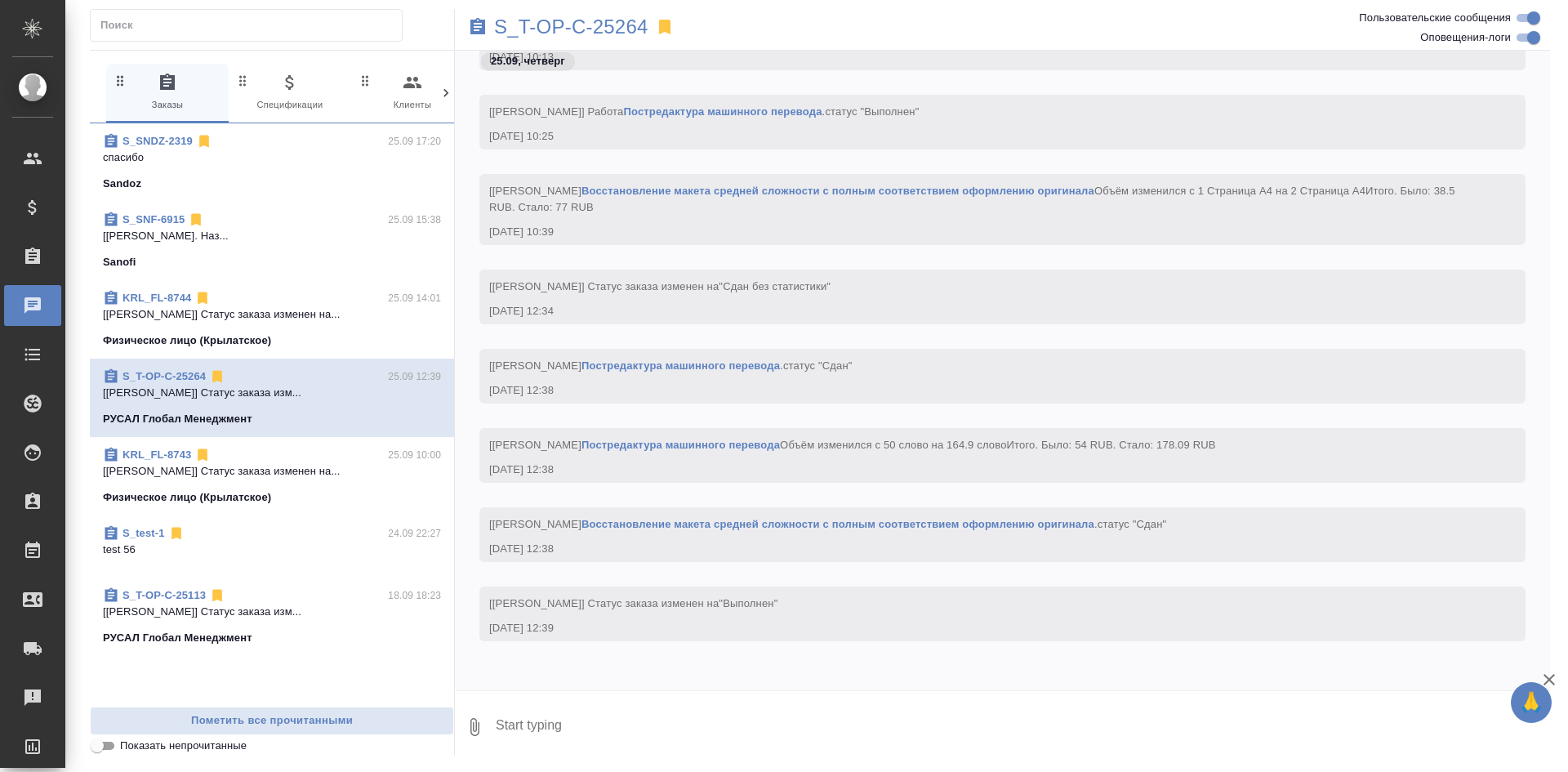
click at [304, 303] on div "KRL_FL-8744 25.09 14:01" at bounding box center [272, 298] width 338 height 17
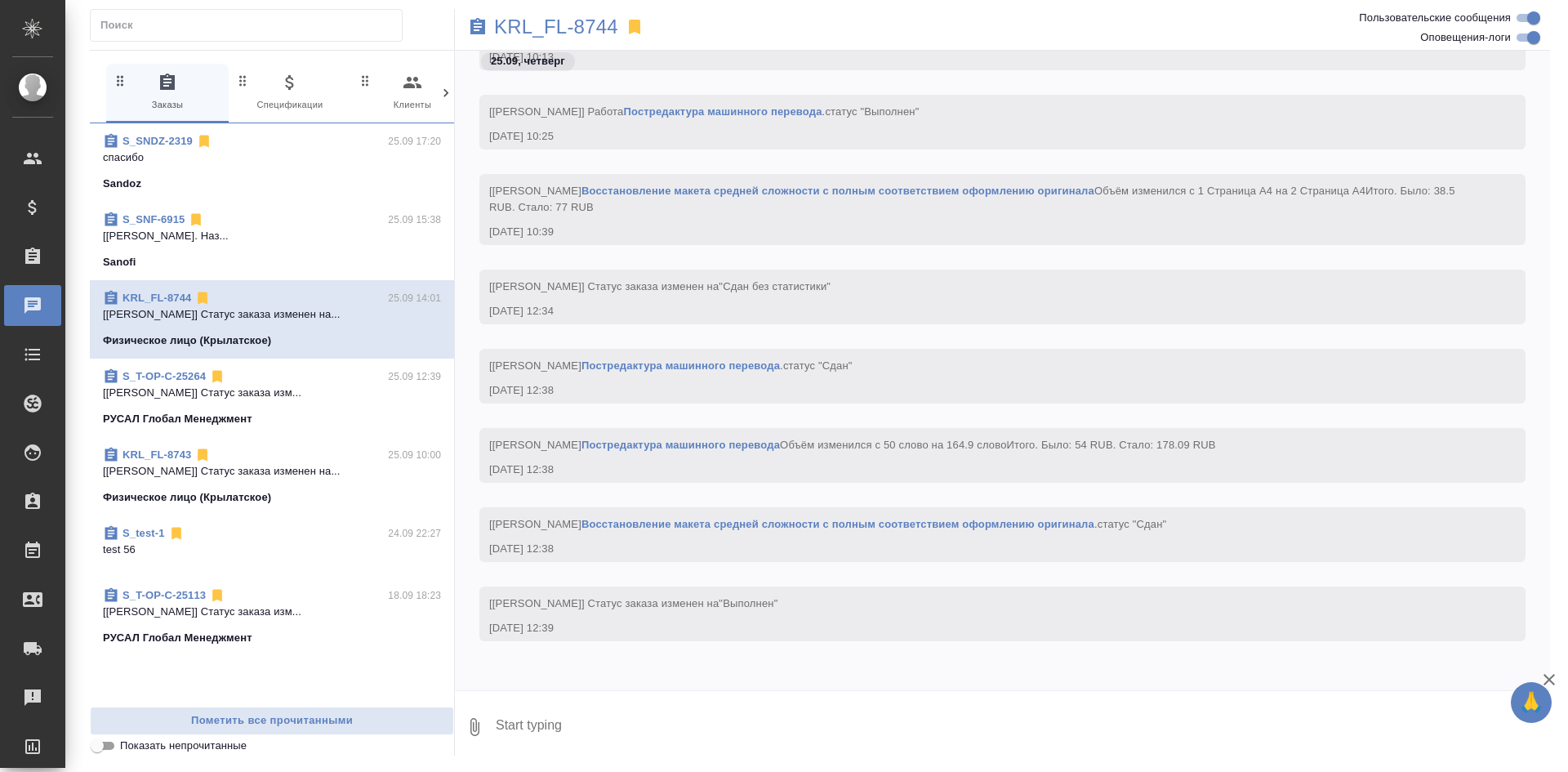
scroll to position [530, 0]
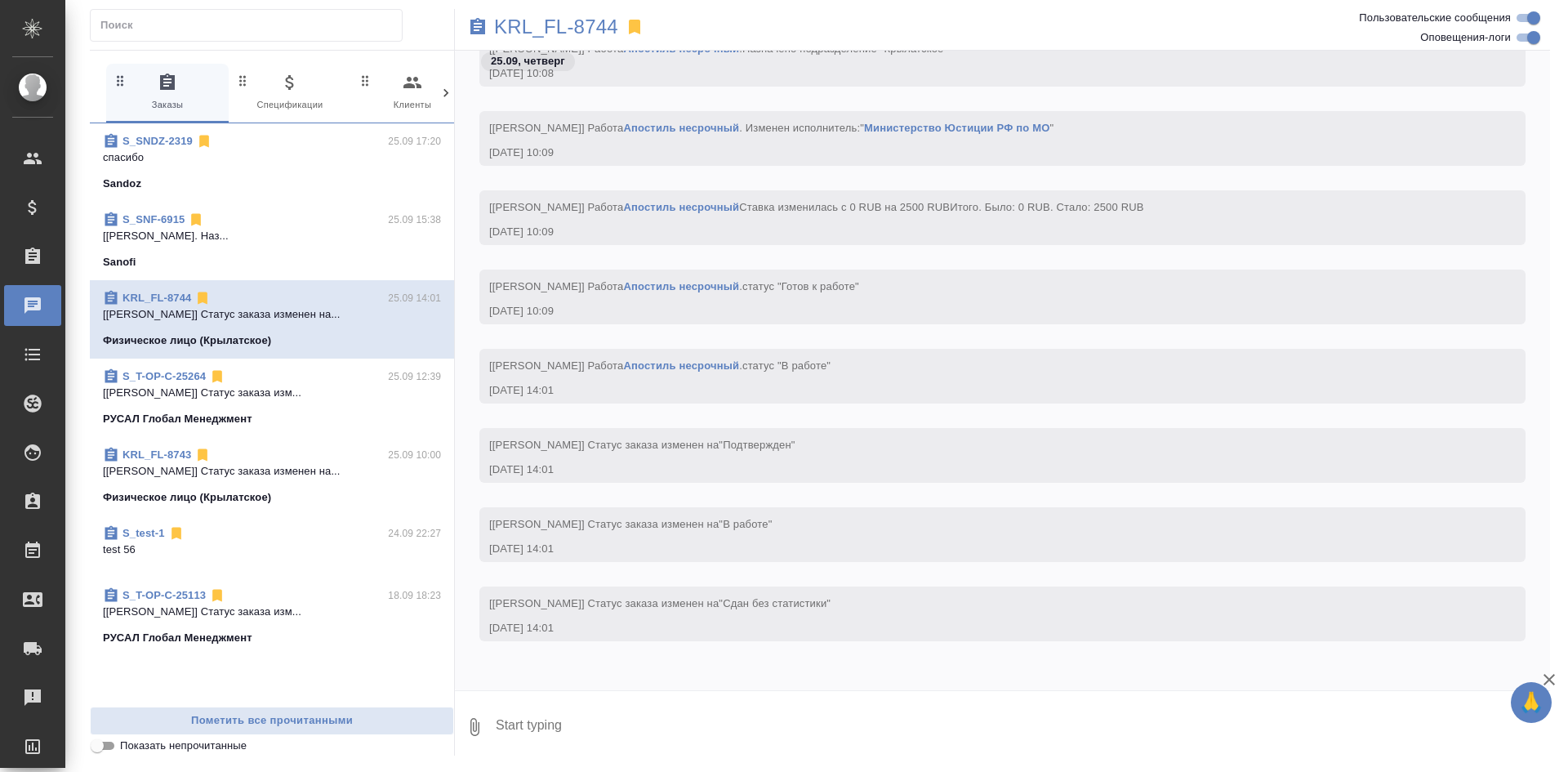
click at [320, 251] on span "S_SNF-6915 25.09 15:38 [Арсеньева Вера] Работа Подверстка. Наз... Sanofi" at bounding box center [272, 240] width 338 height 59
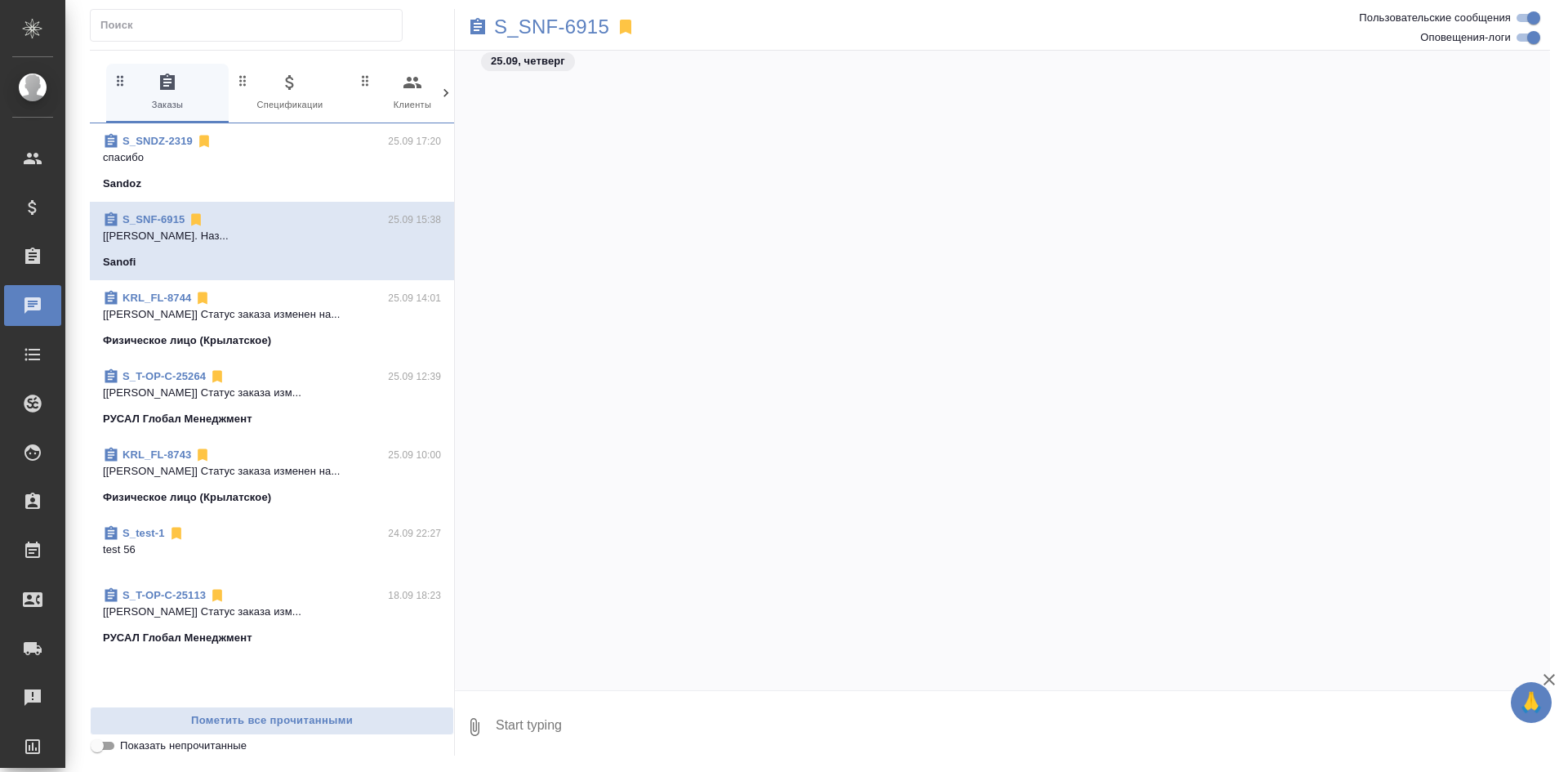
scroll to position [15961, 0]
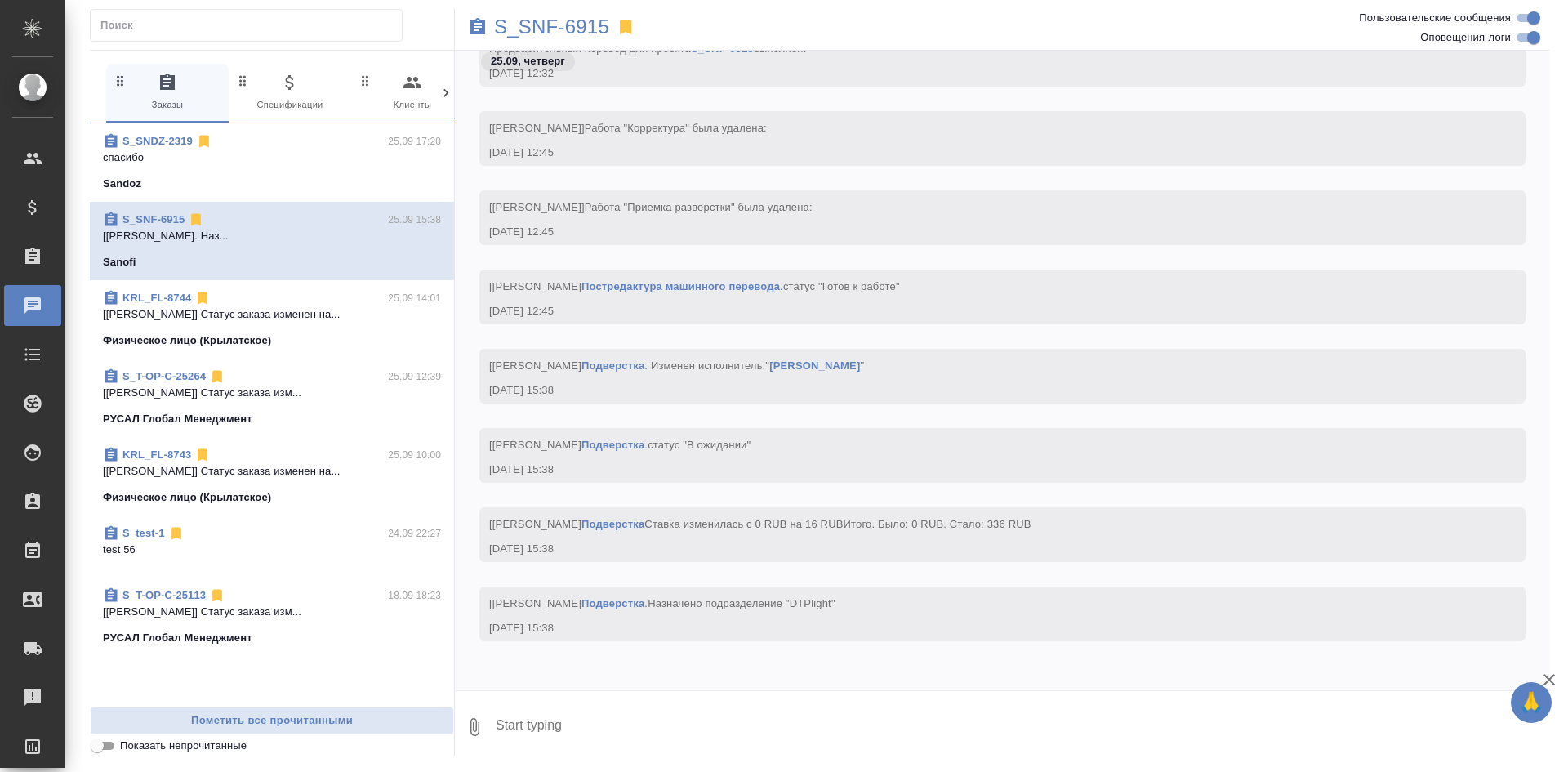
click at [317, 288] on div "KRL_FL-8744 25.09 14:01 [Касымов Тимур] Статус заказа изменен на... Физическое …" at bounding box center [272, 319] width 364 height 78
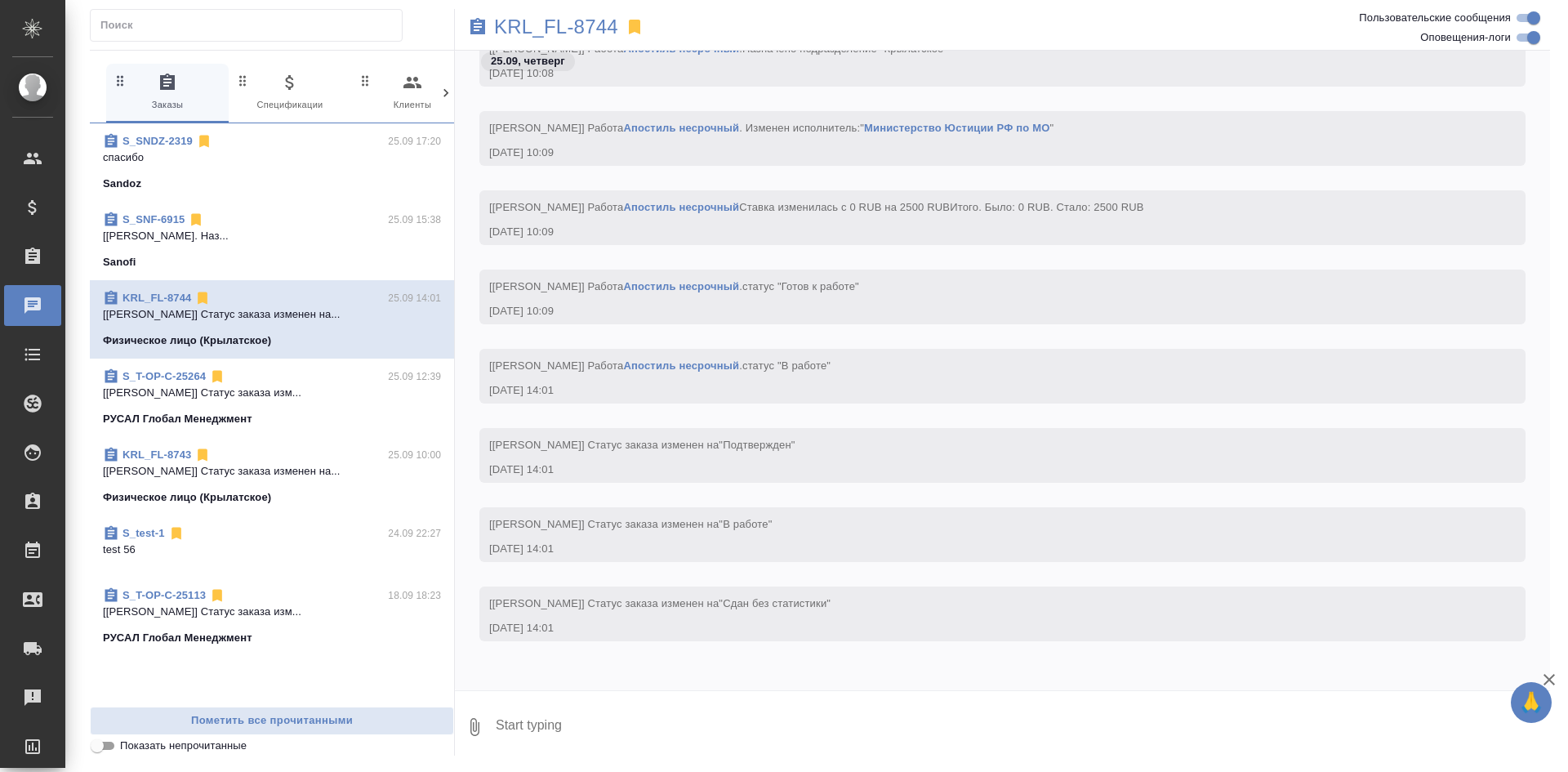
scroll to position [530, 0]
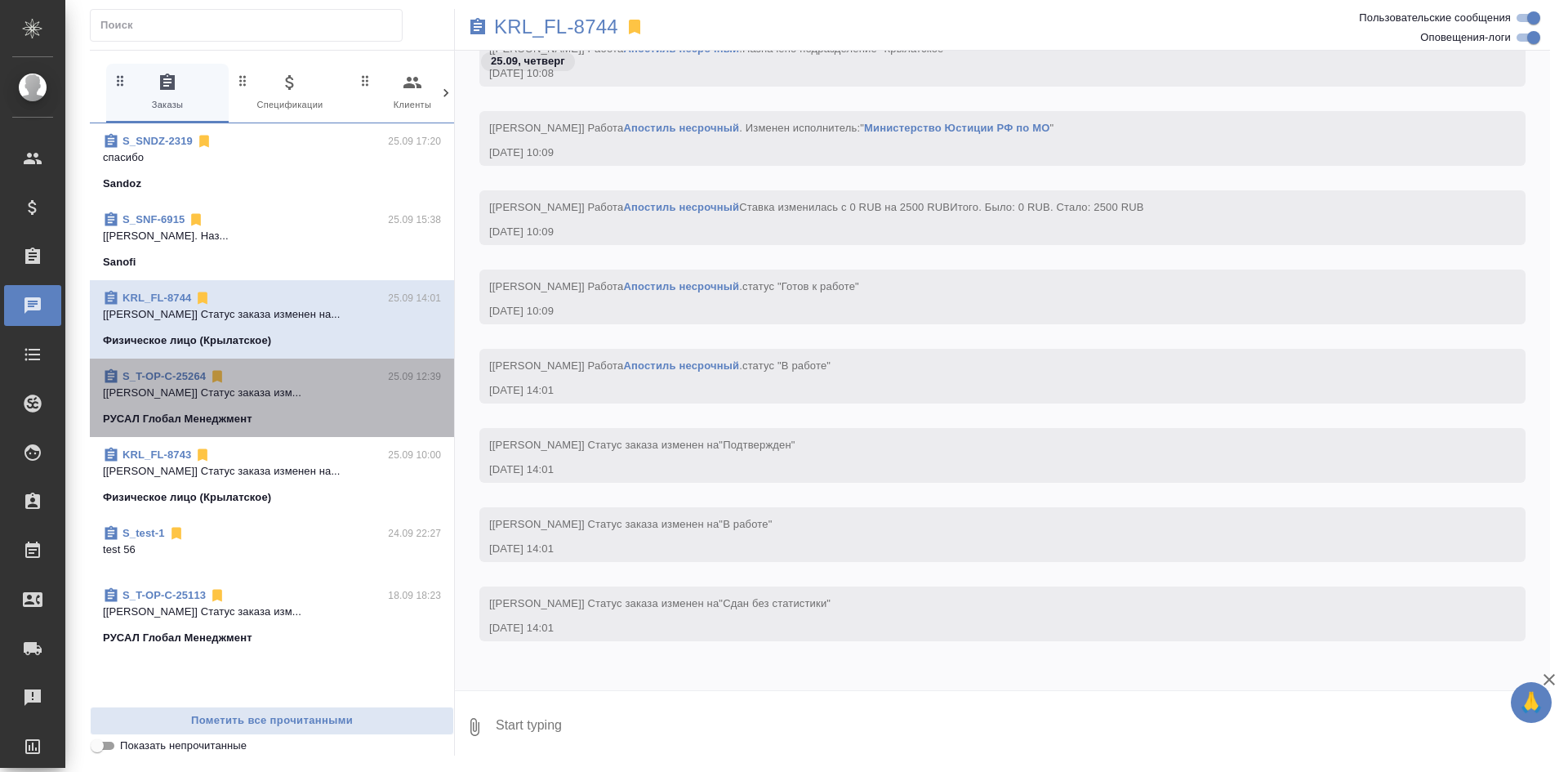
click at [290, 386] on p "[Журавлева Александра] Статус заказа изм..." at bounding box center [272, 393] width 338 height 17
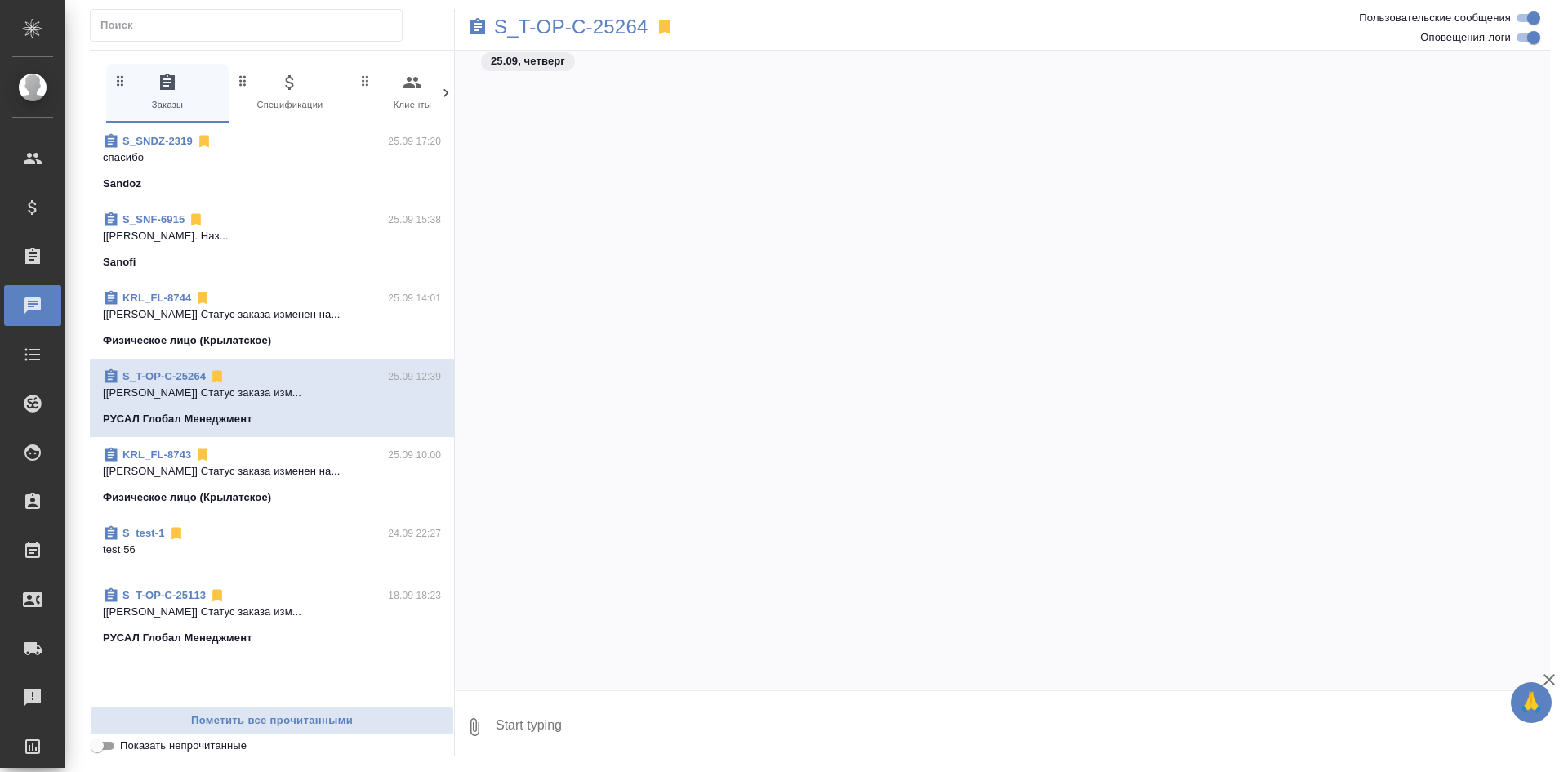
scroll to position [10073, 0]
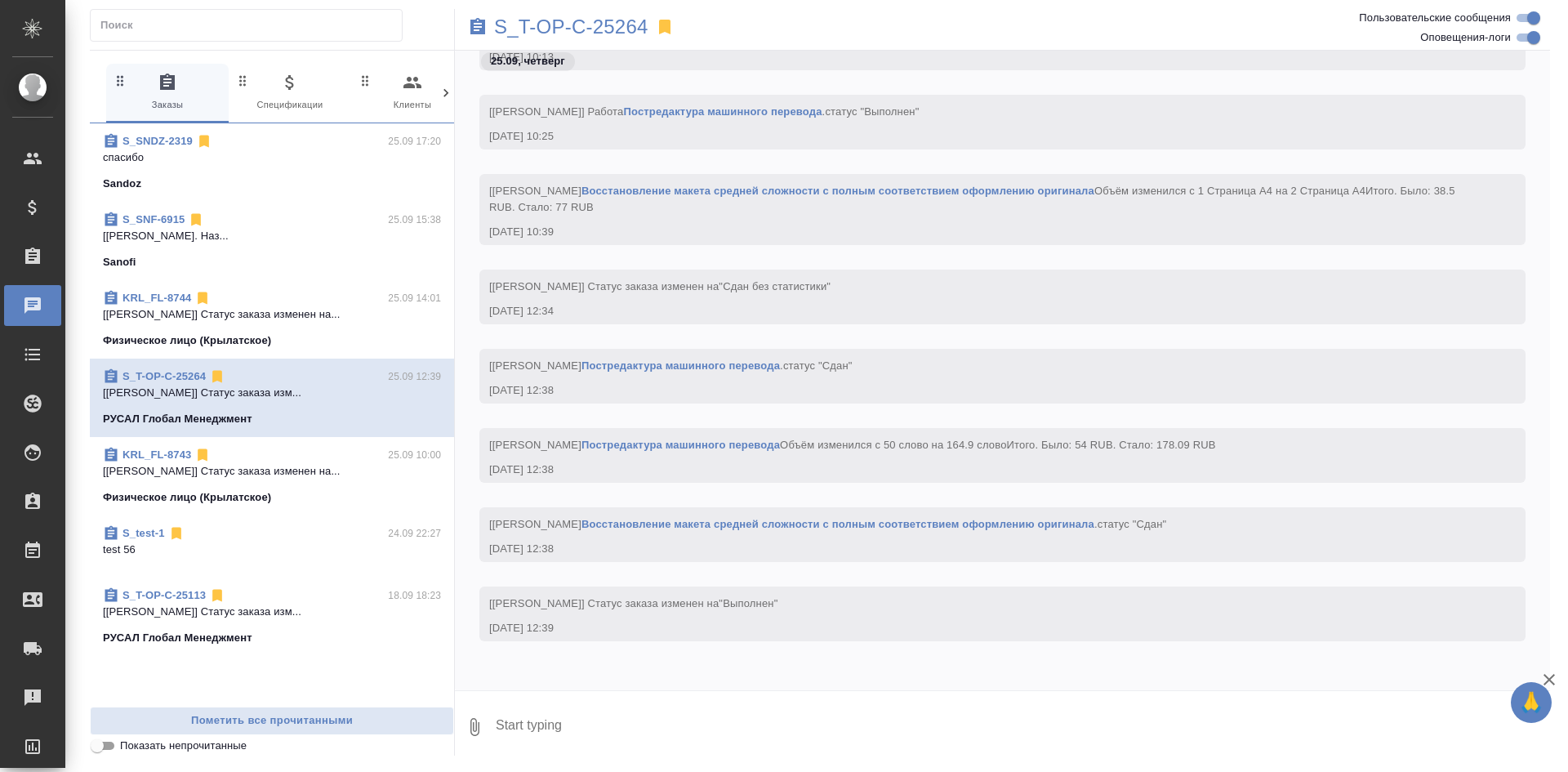
click at [307, 320] on p "[Касымов Тимур] Статус заказа изменен на..." at bounding box center [272, 314] width 338 height 17
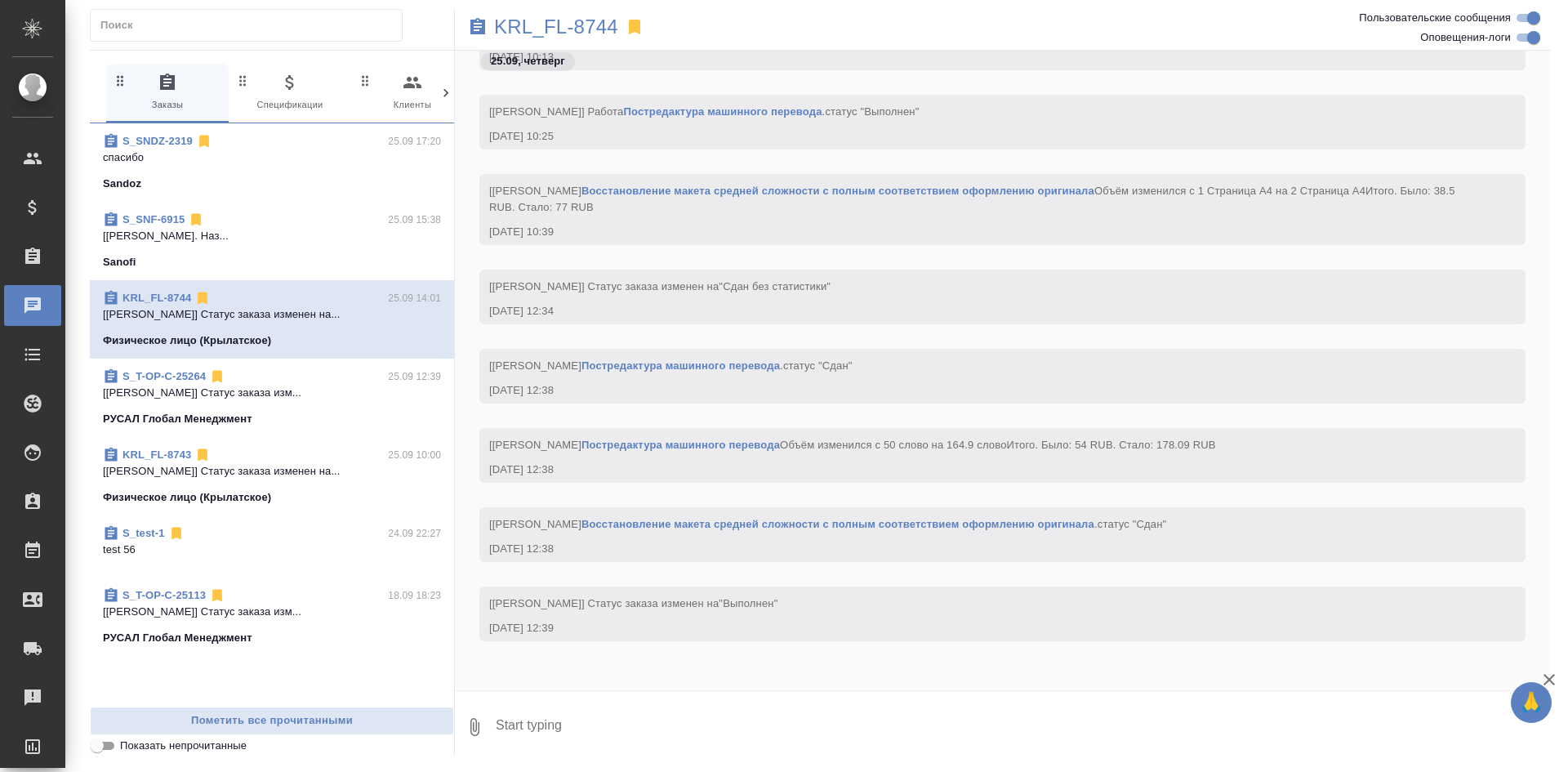
scroll to position [530, 0]
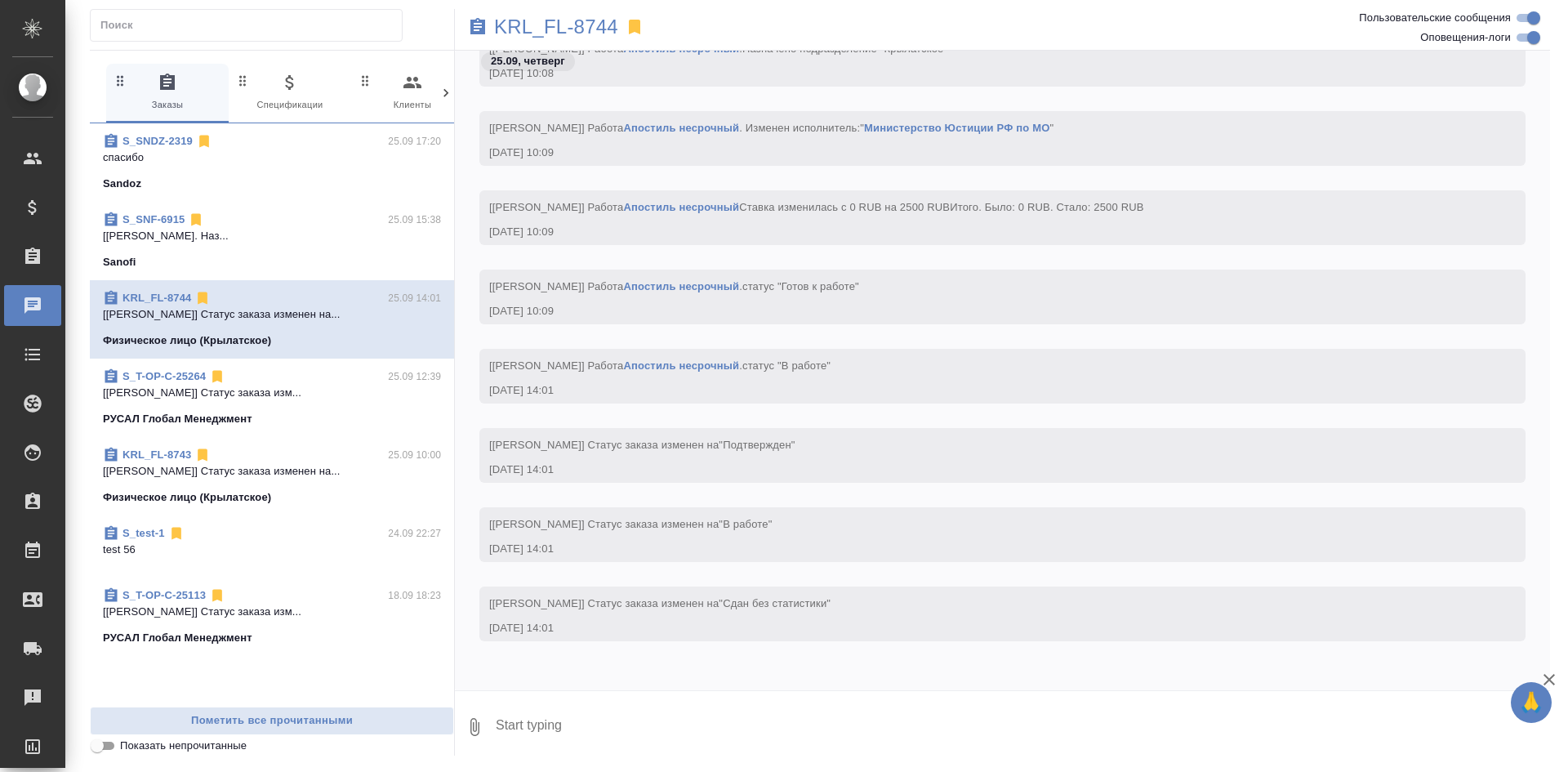
click at [308, 254] on div "Sanofi" at bounding box center [272, 262] width 338 height 17
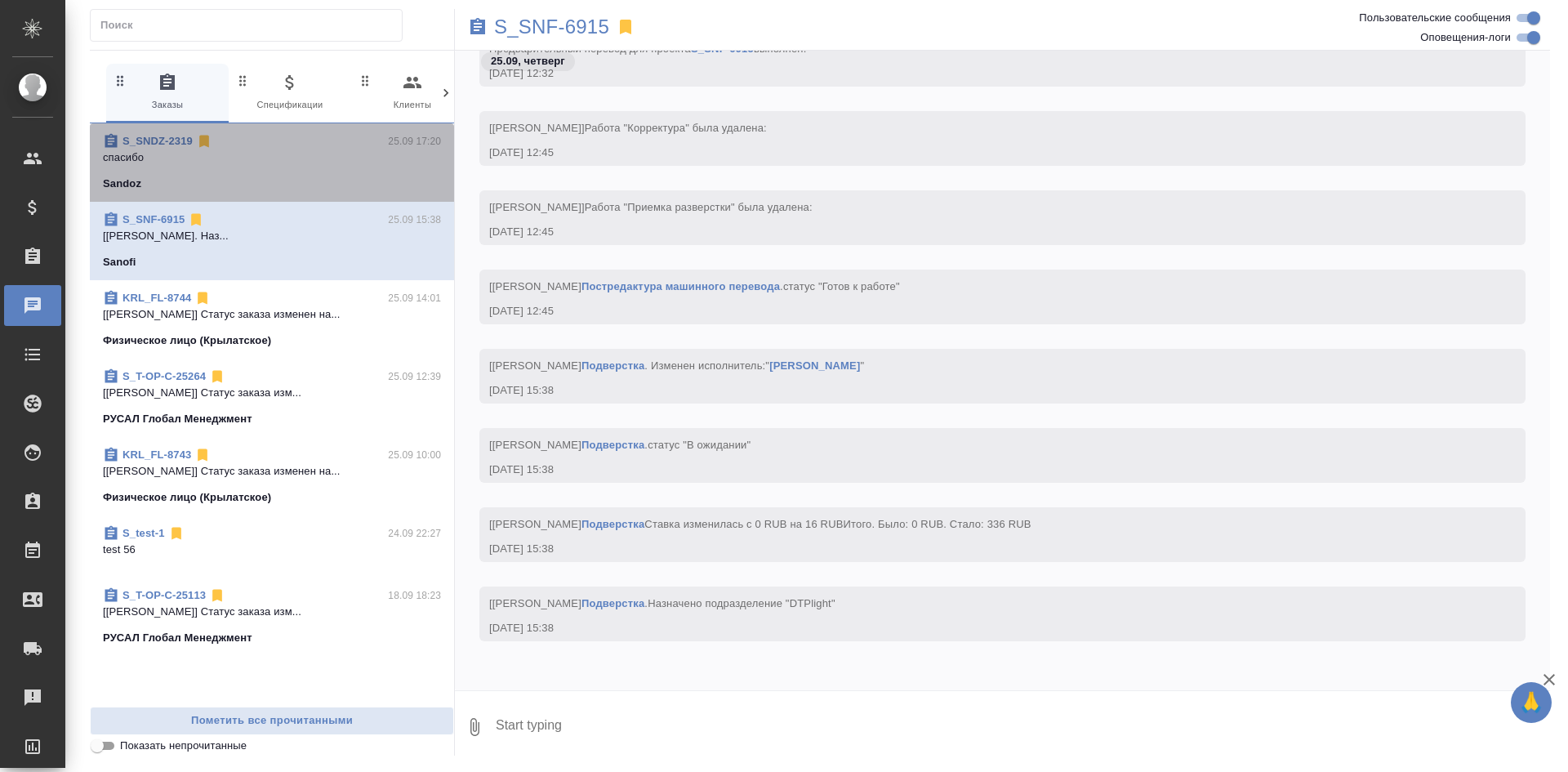
click at [302, 160] on p "спасибо" at bounding box center [272, 158] width 338 height 17
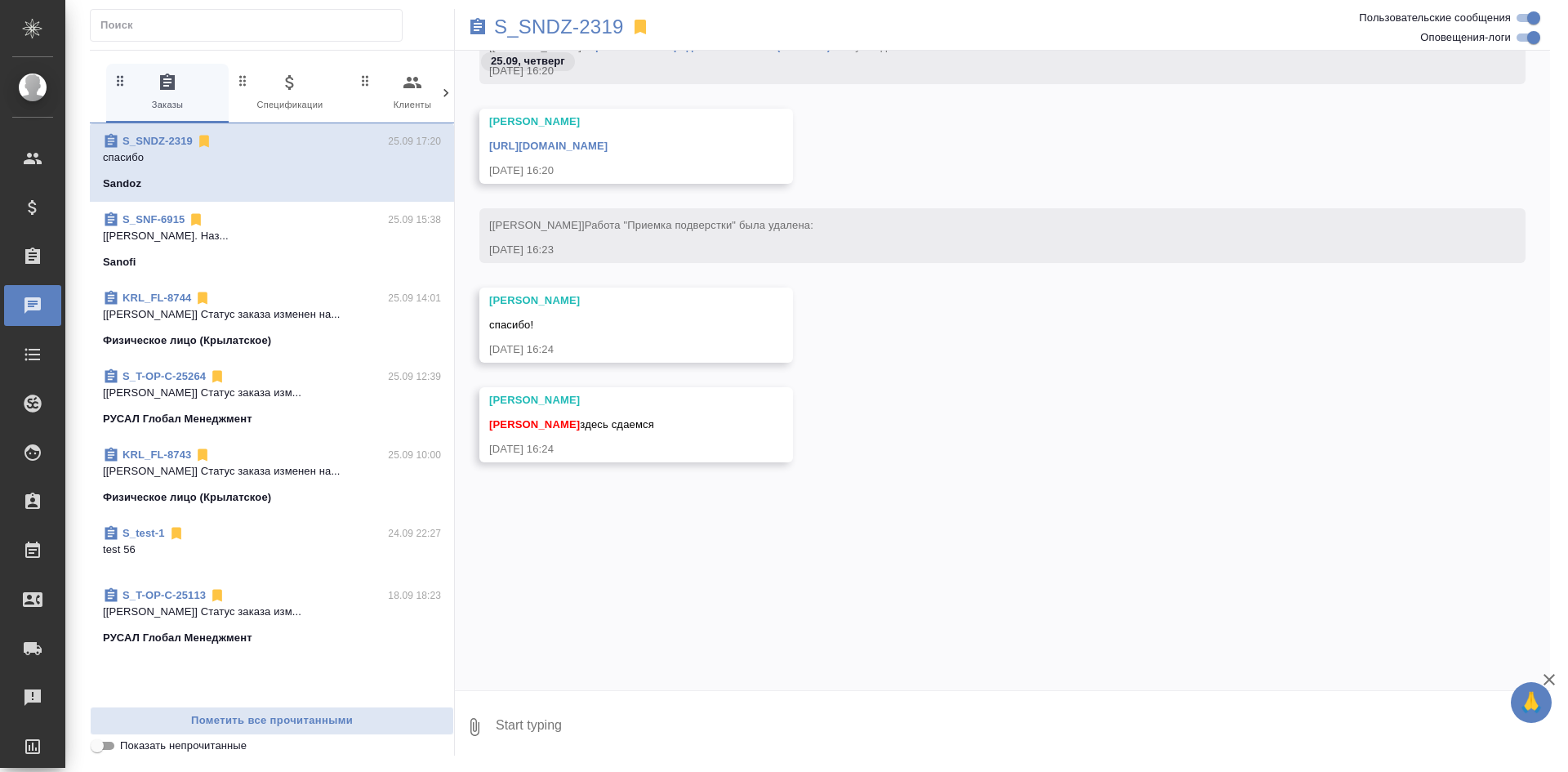
scroll to position [15071, 0]
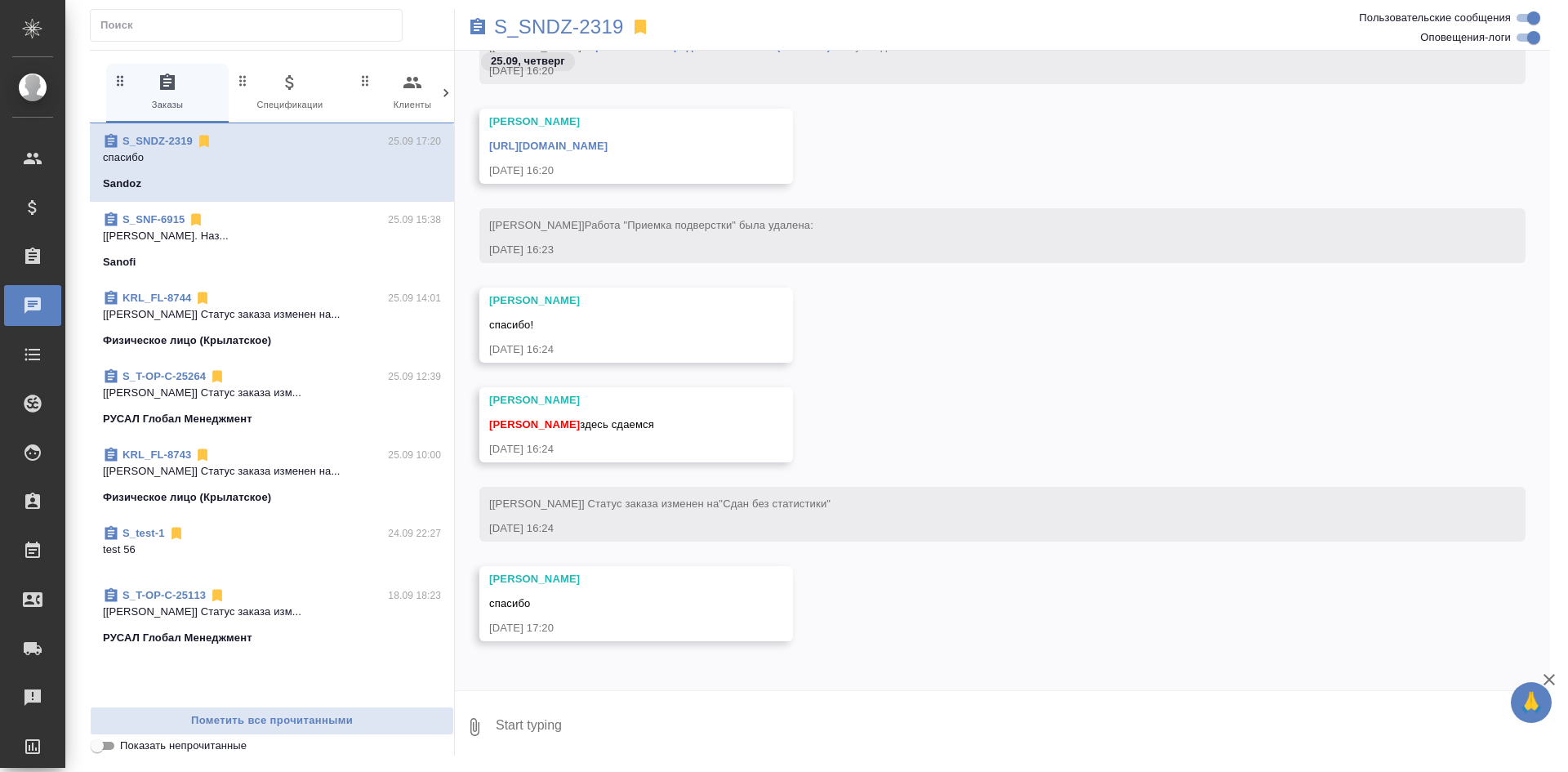
click at [301, 214] on div "S_SNF-6915 25.09 15:38" at bounding box center [272, 219] width 338 height 17
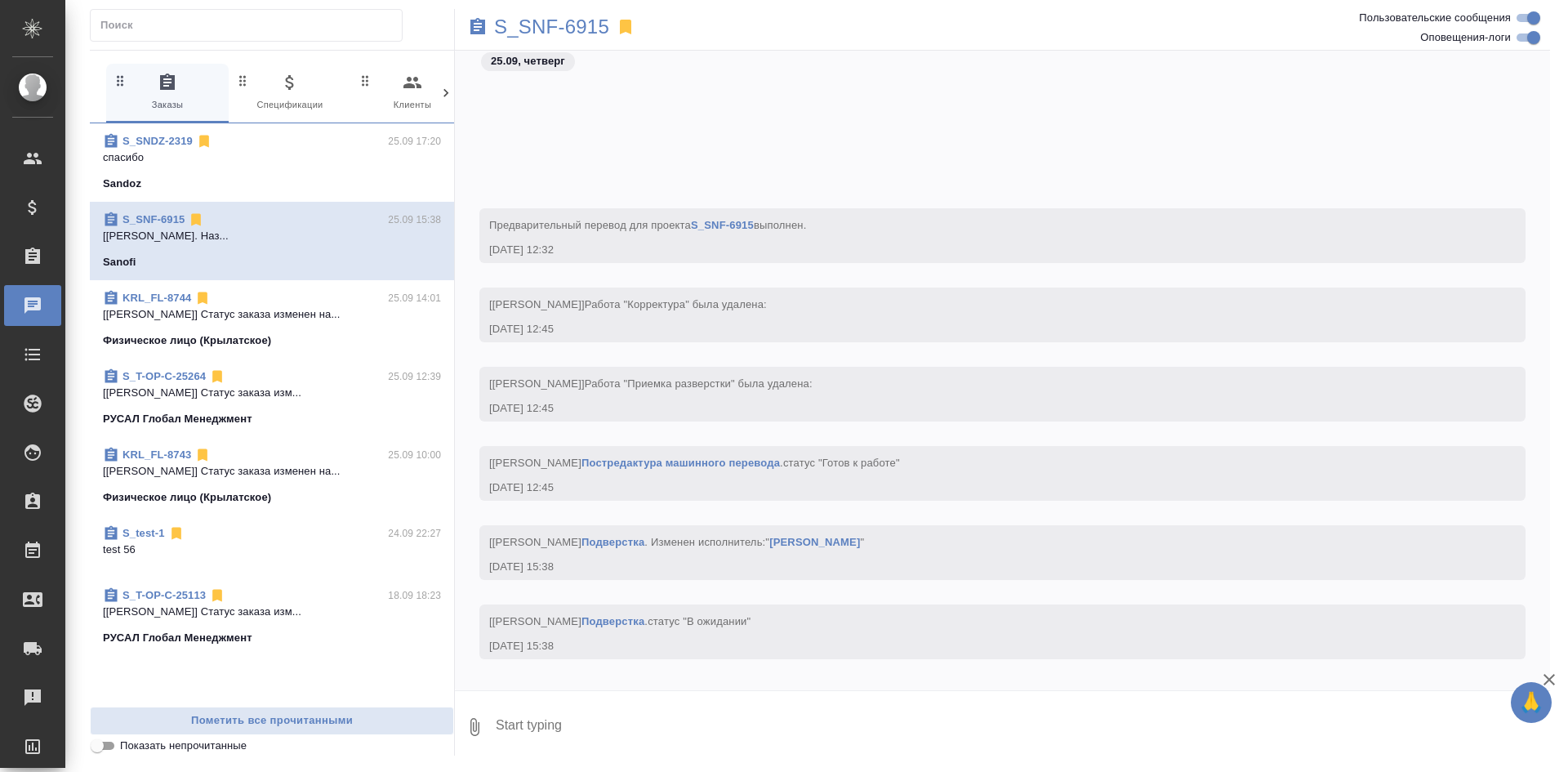
scroll to position [15264, 0]
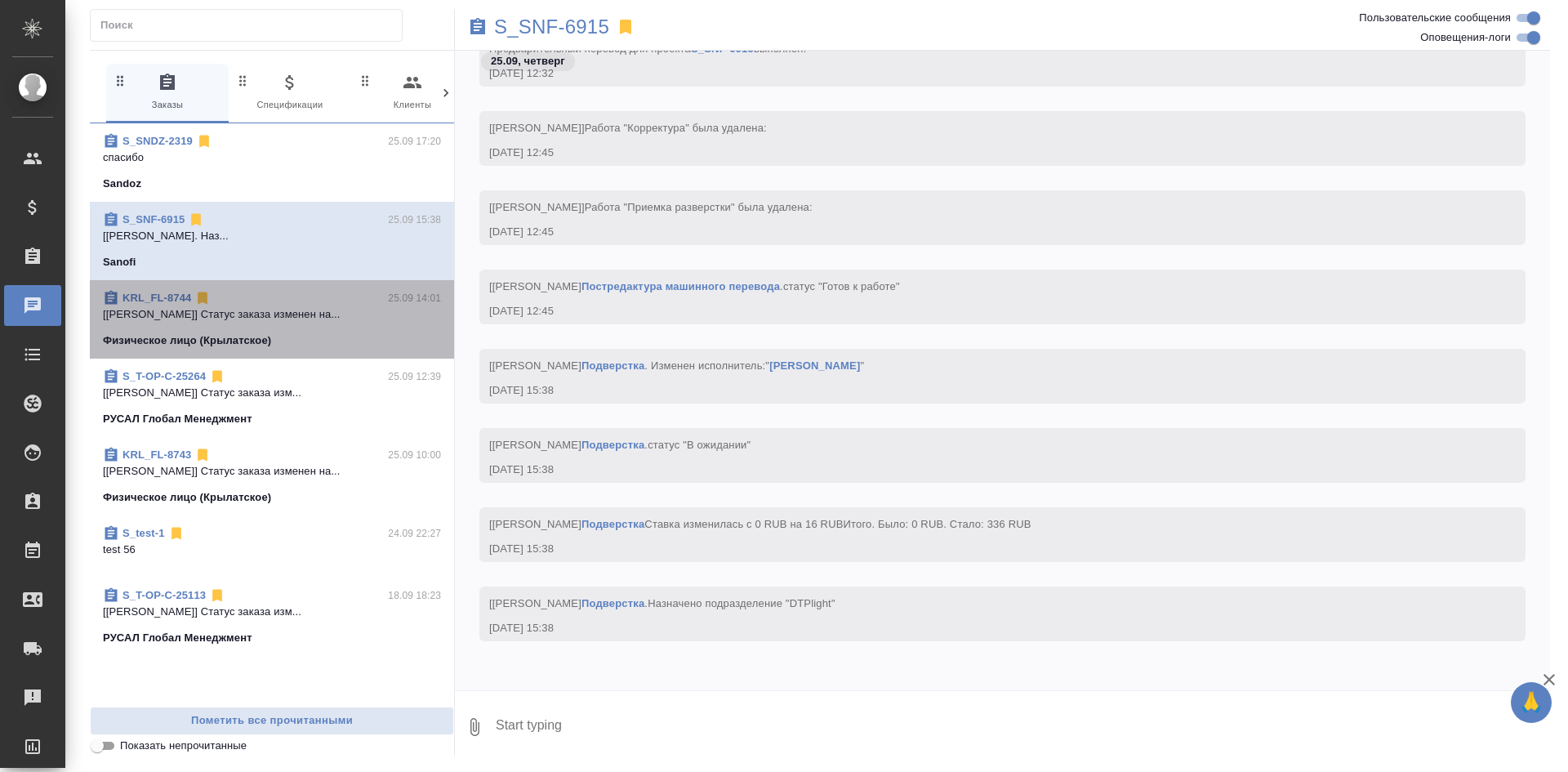
click at [289, 292] on div "KRL_FL-8744 25.09 14:01" at bounding box center [272, 298] width 338 height 17
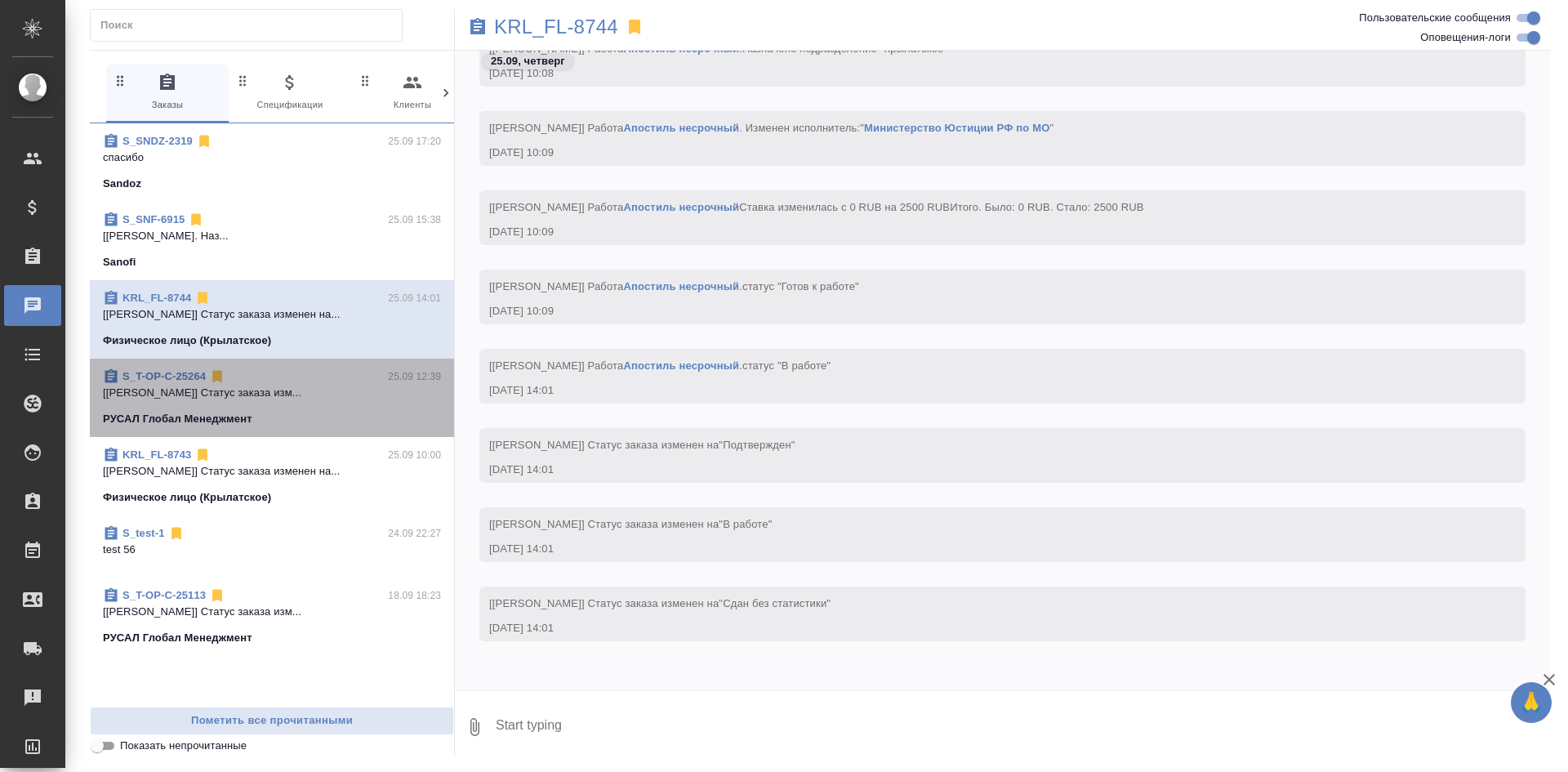
click at [276, 384] on div "S_T-OP-C-25264 25.09 12:39" at bounding box center [272, 377] width 338 height 17
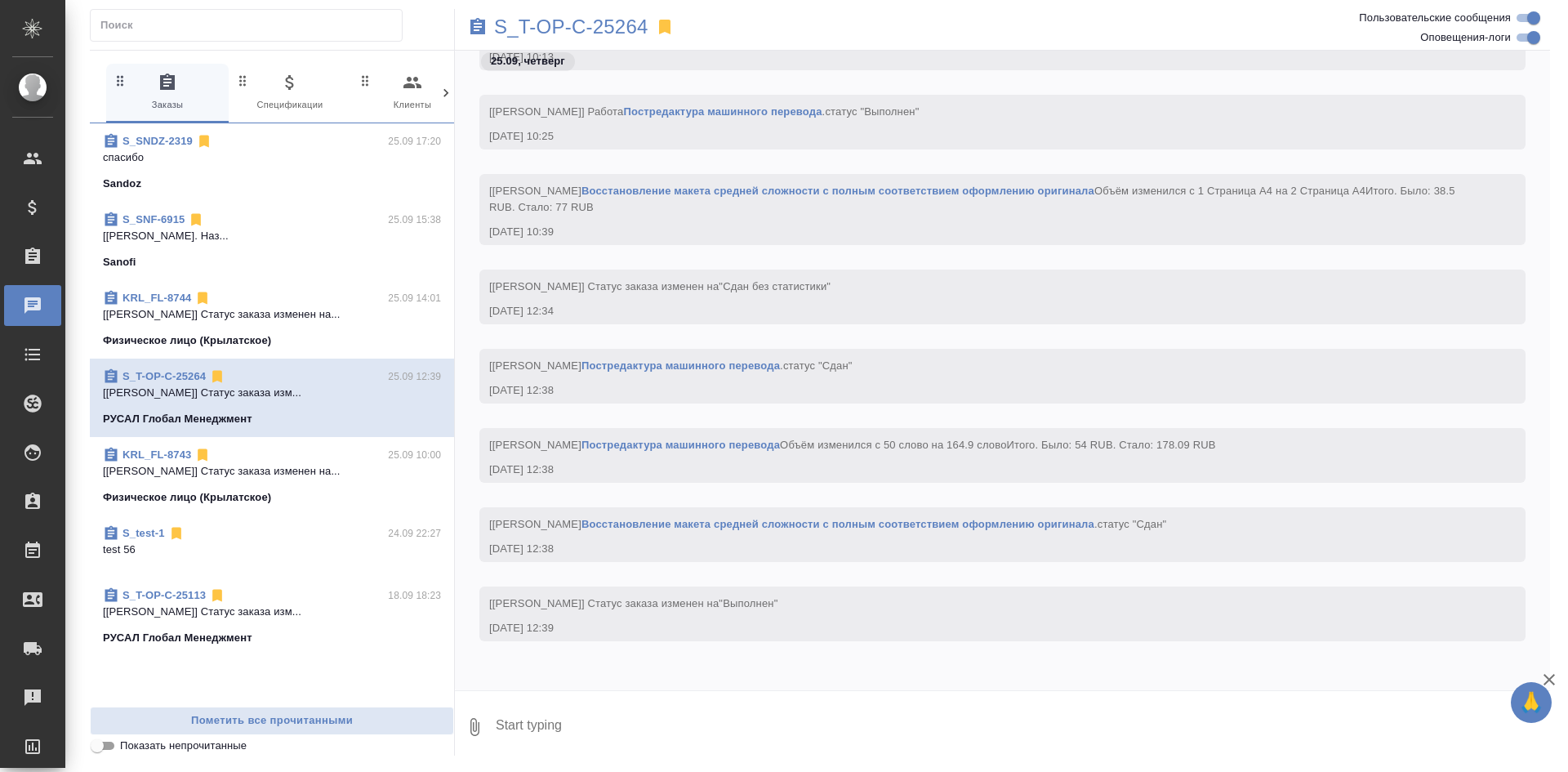
click at [261, 457] on div "KRL_FL-8743 25.09 10:00" at bounding box center [272, 455] width 338 height 17
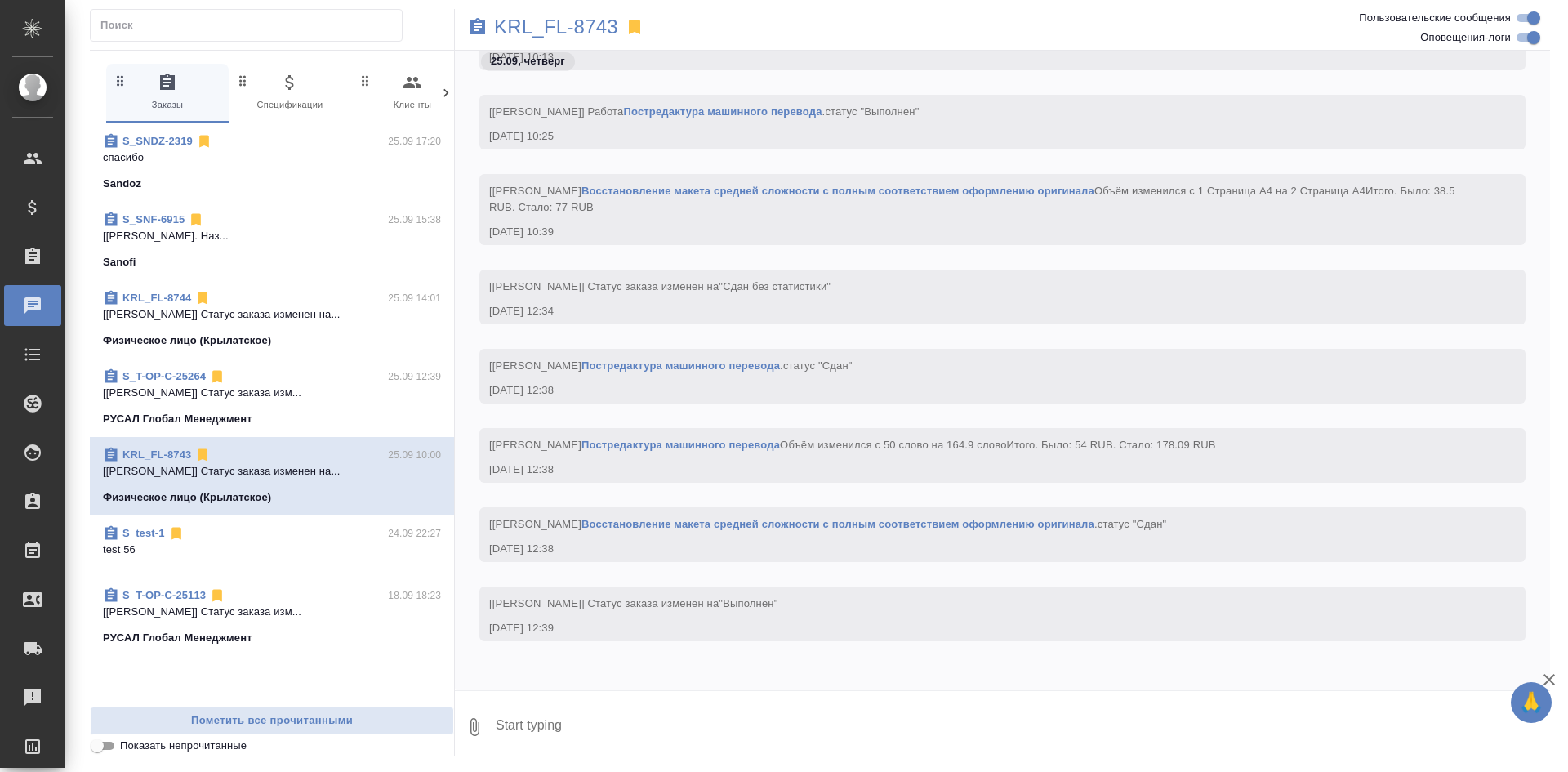
scroll to position [3969, 0]
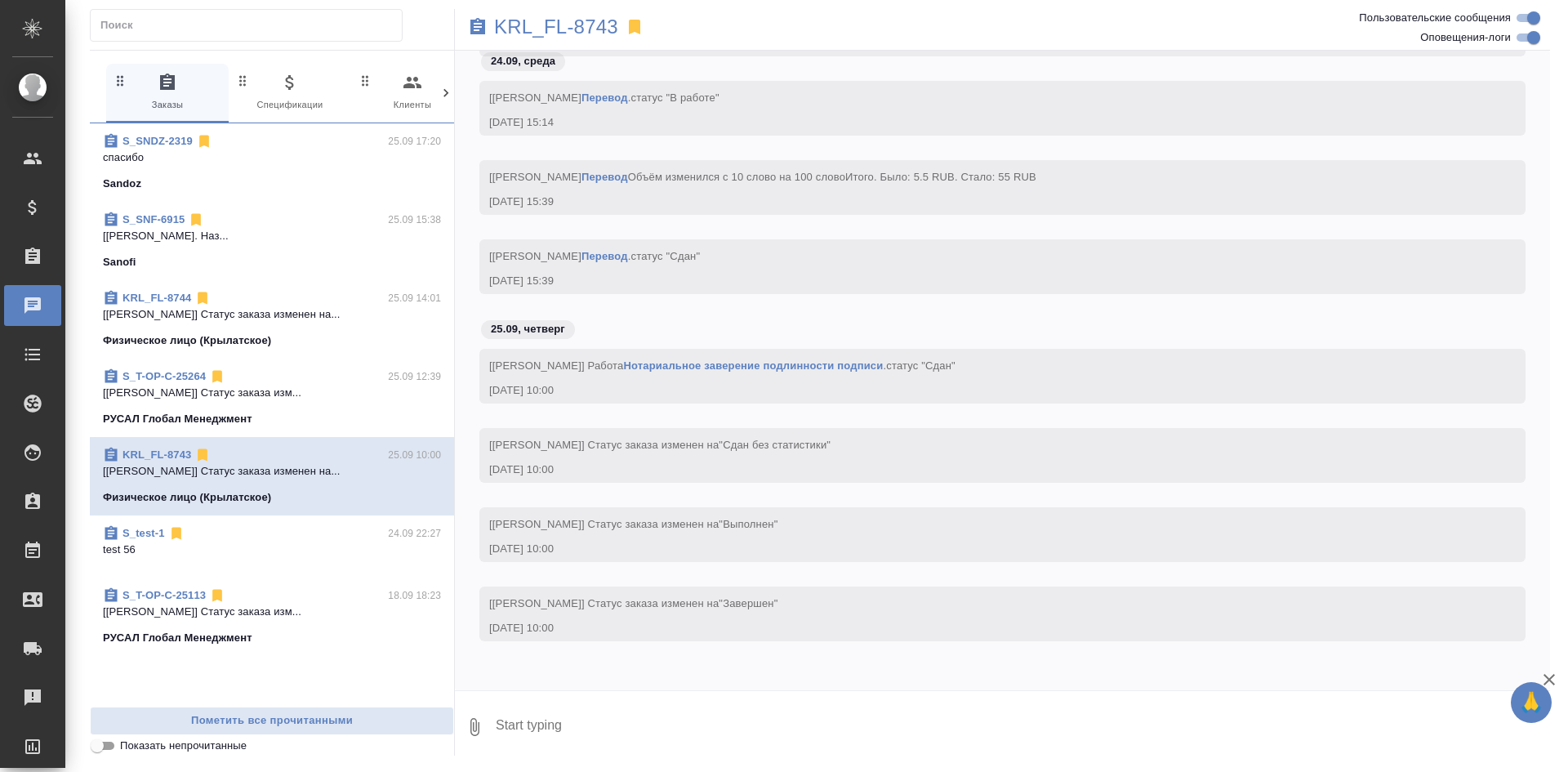
click at [270, 566] on span "S_test-1 24.09 22:27 test 56" at bounding box center [272, 547] width 338 height 42
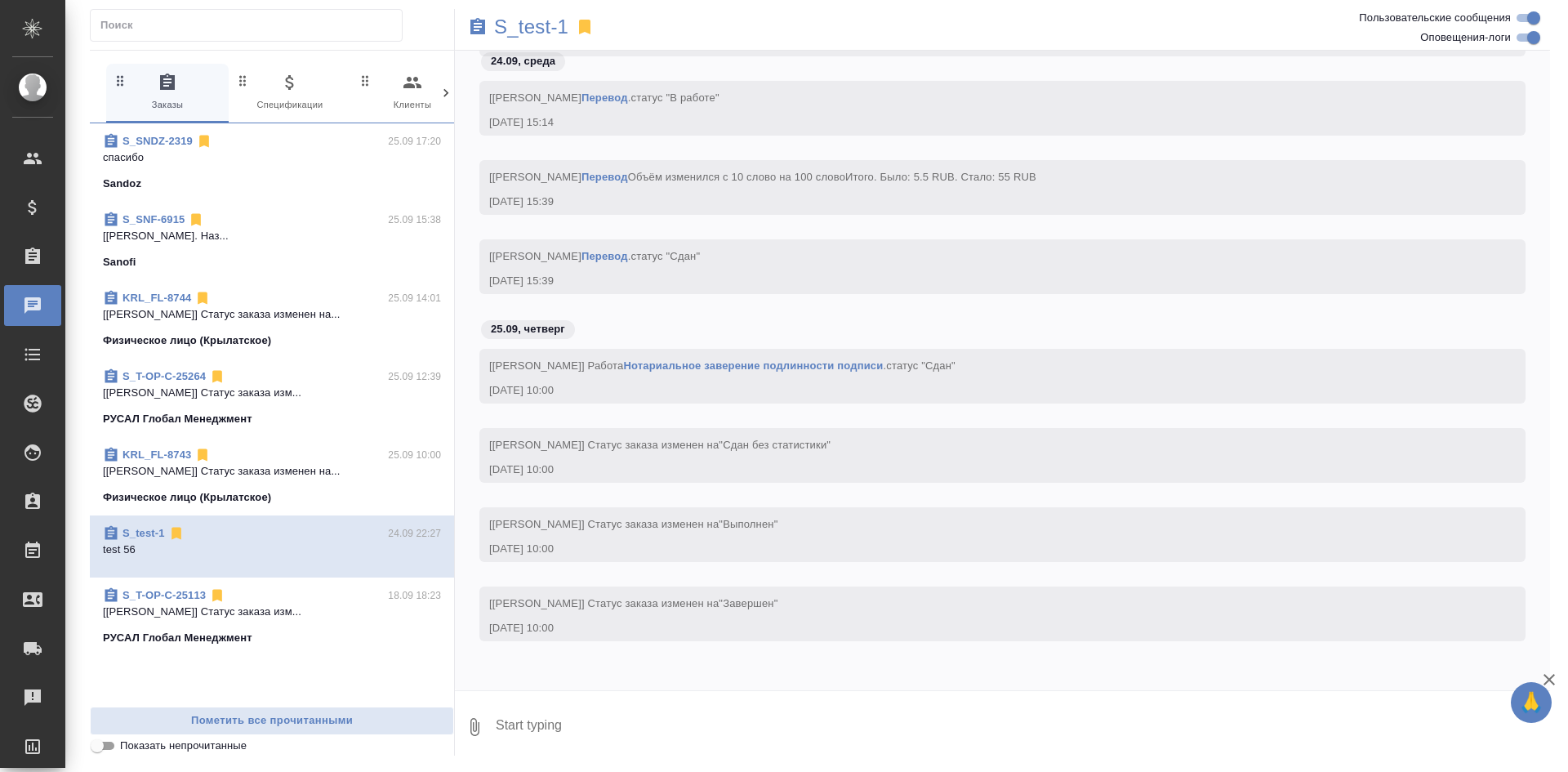
scroll to position [205, 0]
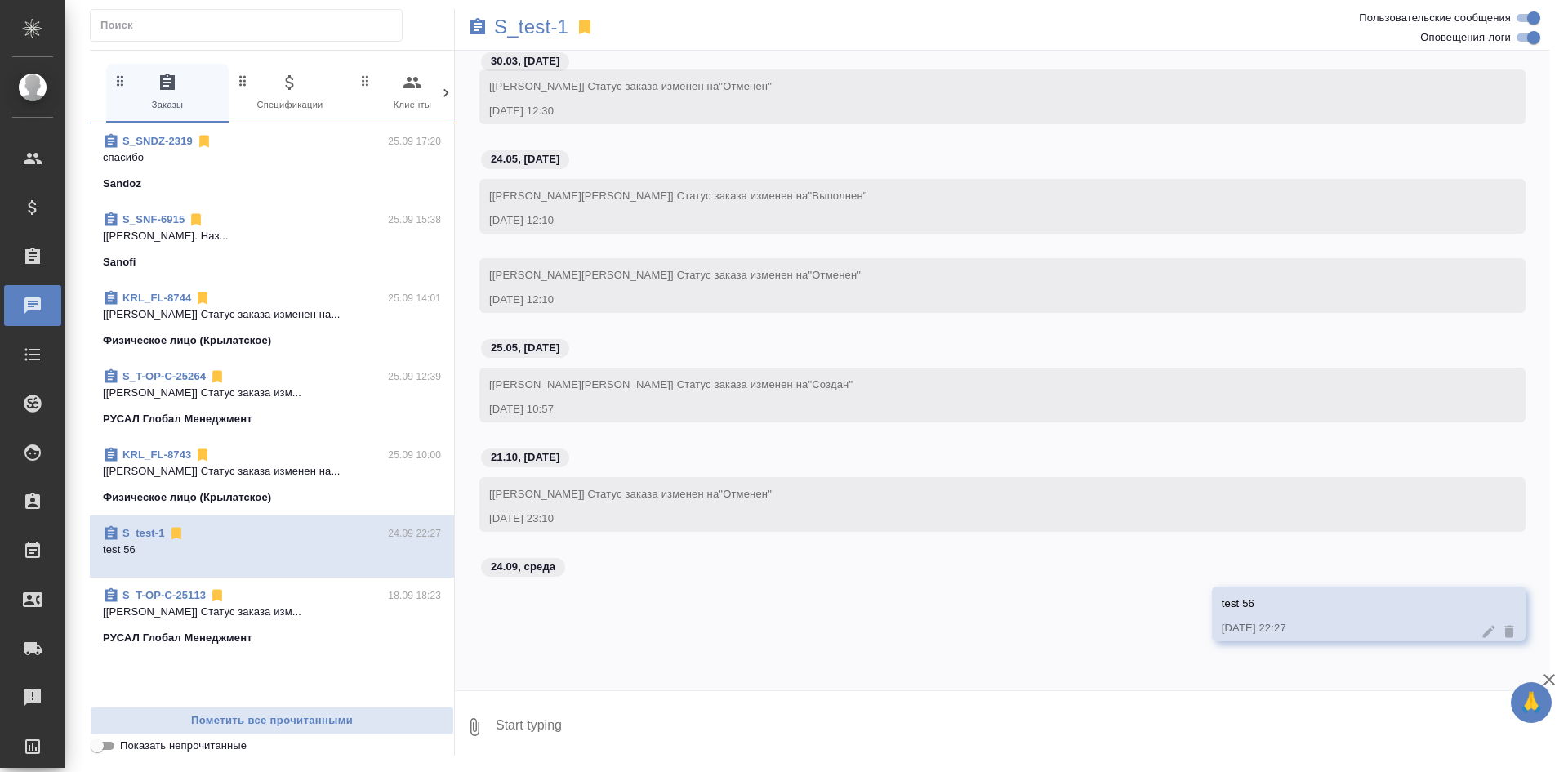
click at [256, 659] on div "S_SNDZ-2319 25.09 17:20 спасибо Sandoz S_SNF-6915 25.09 15:38 [Арсеньева Вера] …" at bounding box center [272, 415] width 364 height 584
click at [264, 628] on span "S_T-OP-C-25113 18.09 18:23 [Журавлева Александра] Статус заказа изм... РУСАЛ Гл…" at bounding box center [272, 616] width 338 height 59
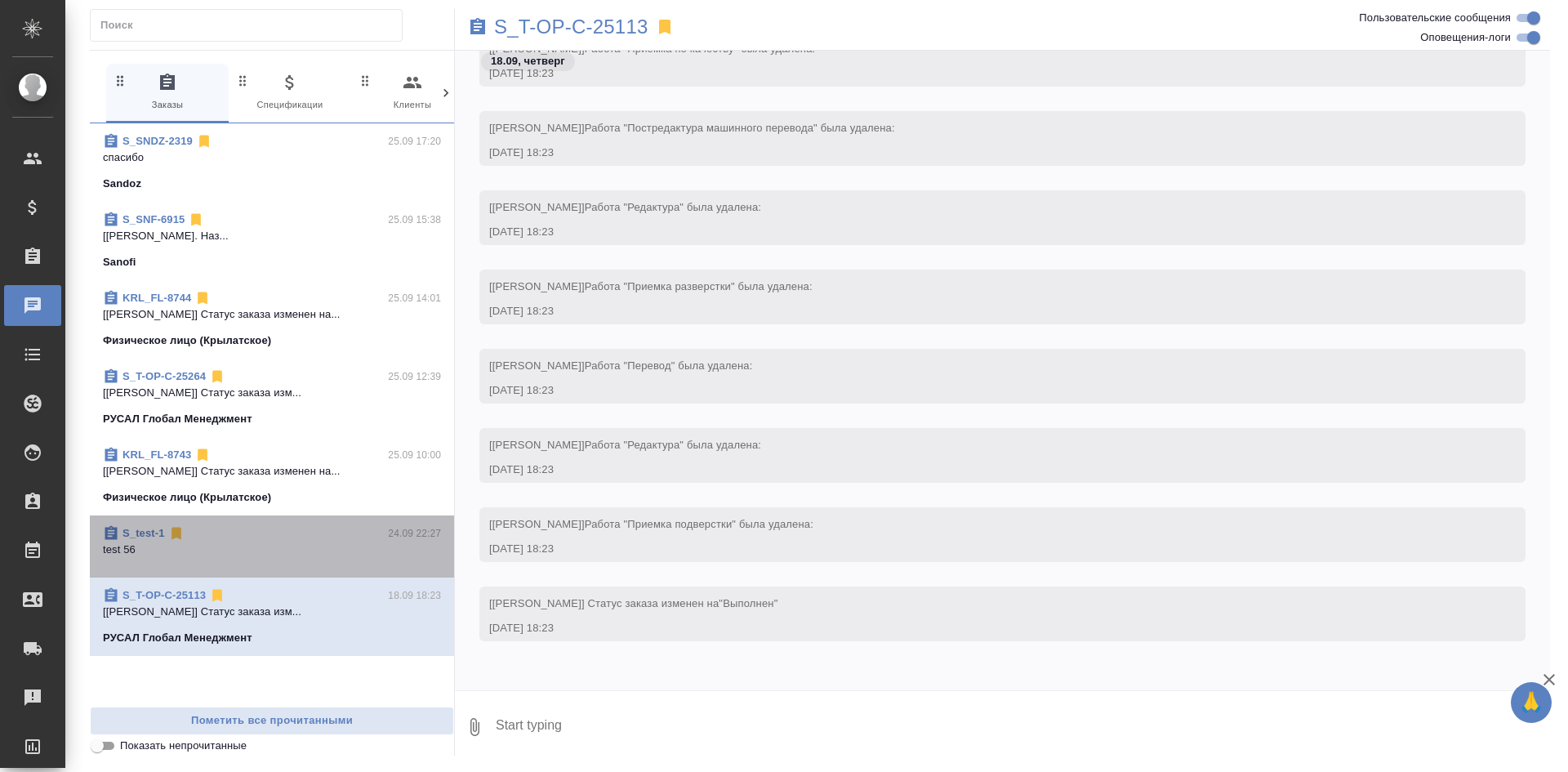
click at [302, 558] on span "S_test-1 24.09 22:27 test 56" at bounding box center [272, 547] width 338 height 42
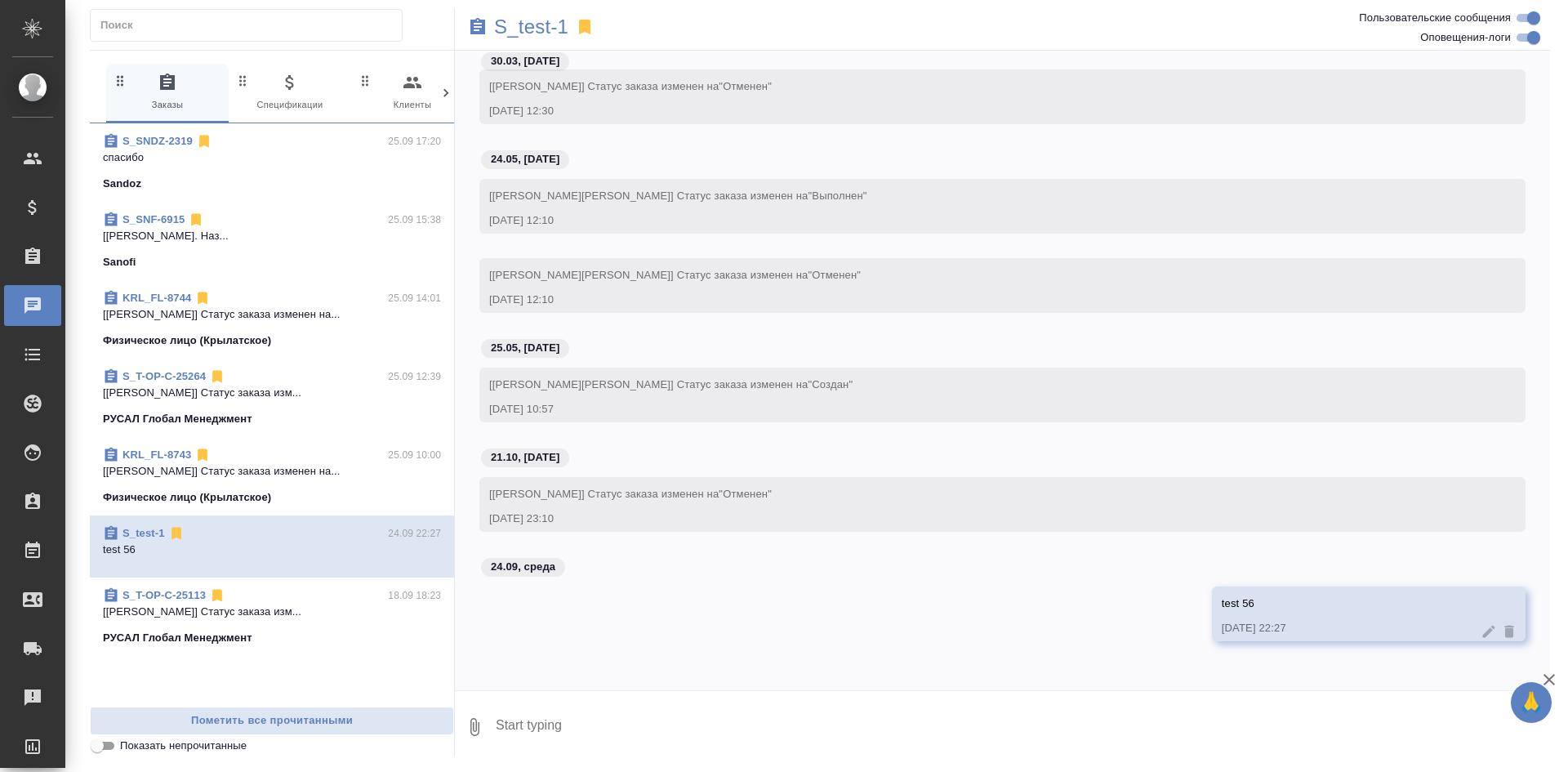
click at [315, 489] on span "KRL_FL-8743 25.09 10:00 [Касымов Тимур] Статус заказа изменен на... Физическое …" at bounding box center [272, 476] width 338 height 59
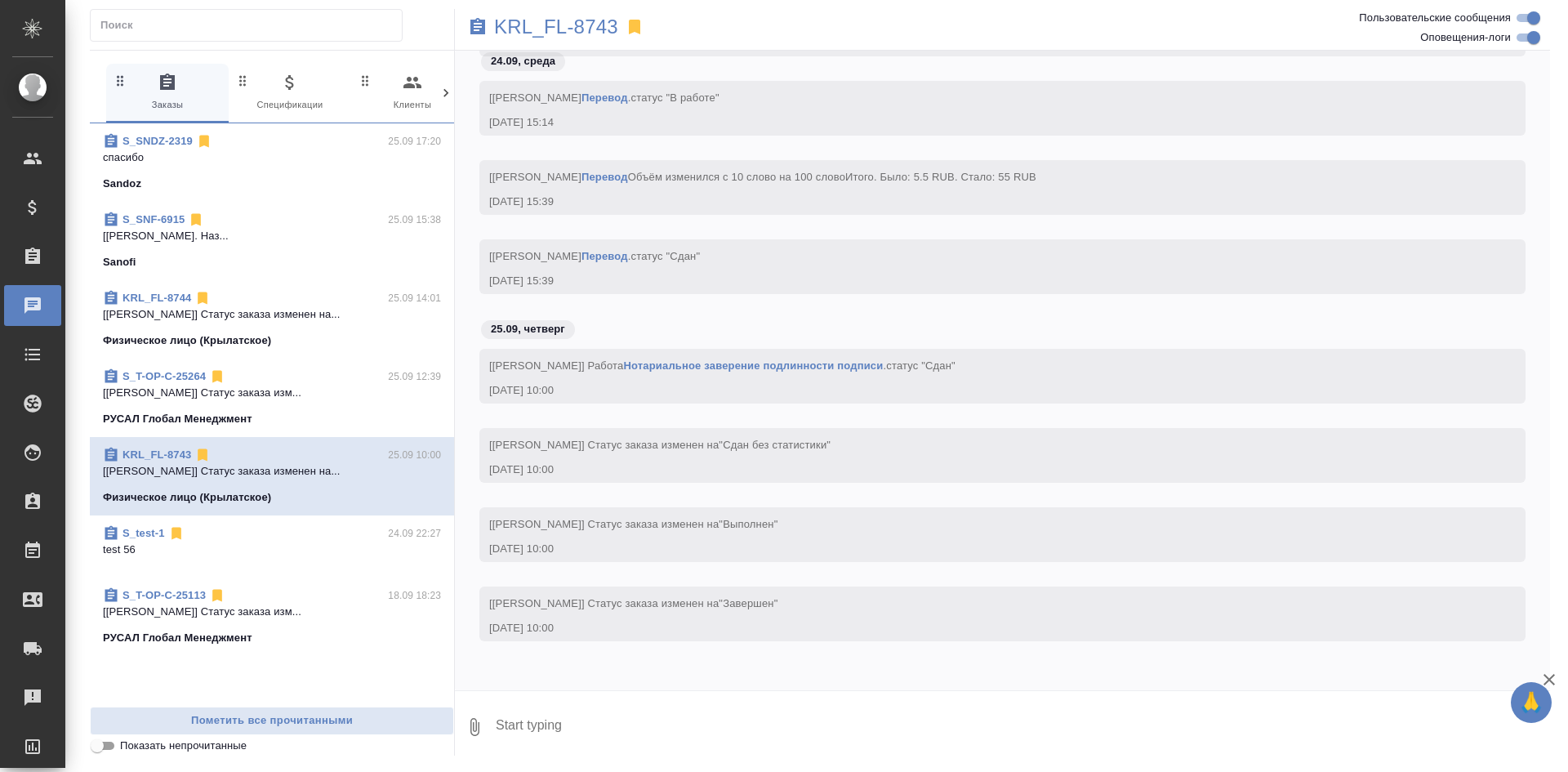
click at [332, 408] on span "S_T-OP-C-25264 25.09 12:39 [Журавлева Александра] Статус заказа изм... РУСАЛ Гл…" at bounding box center [272, 398] width 338 height 59
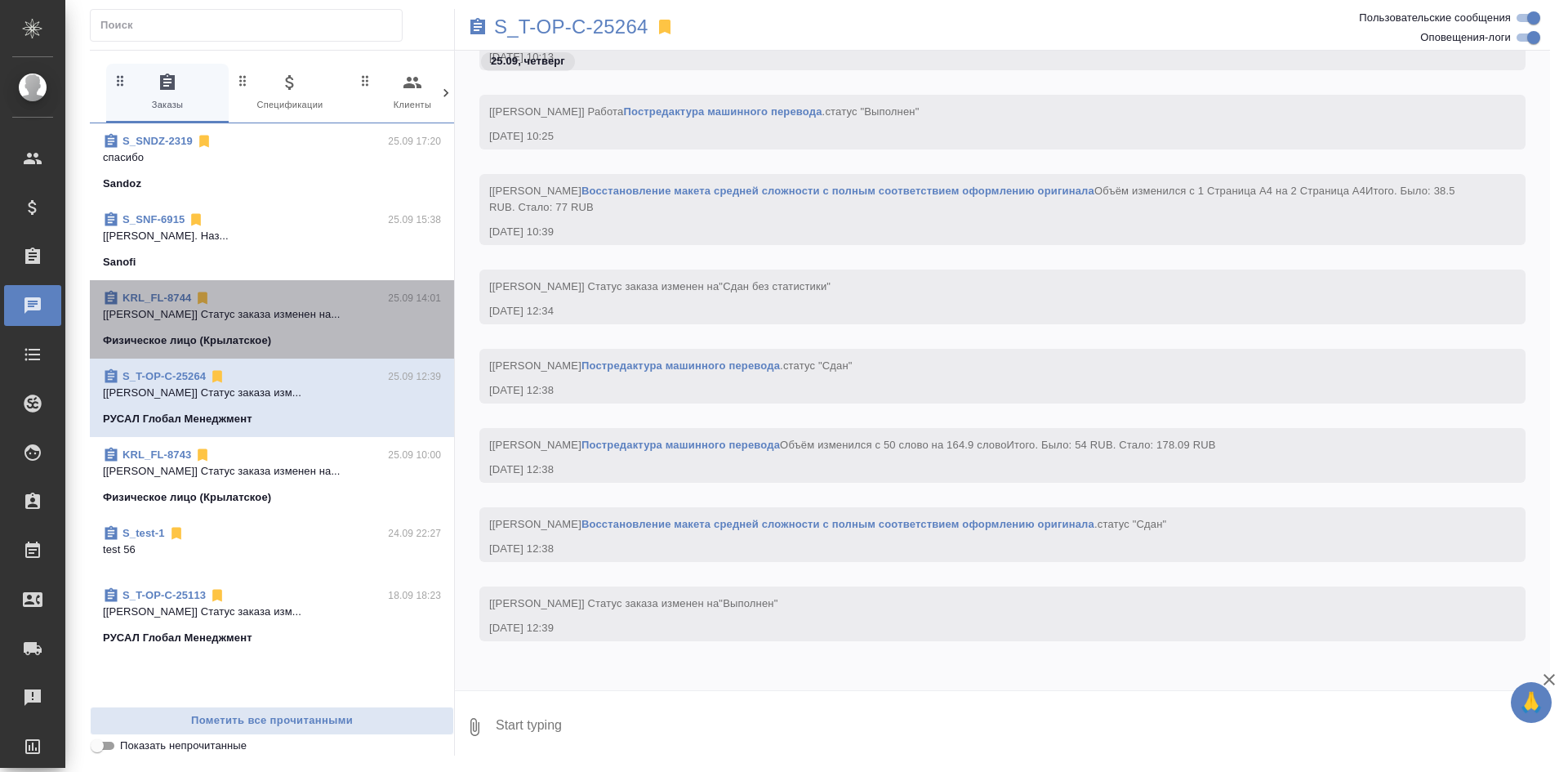
click at [332, 343] on div "Физическое лицо (Крылатское)" at bounding box center [272, 341] width 338 height 17
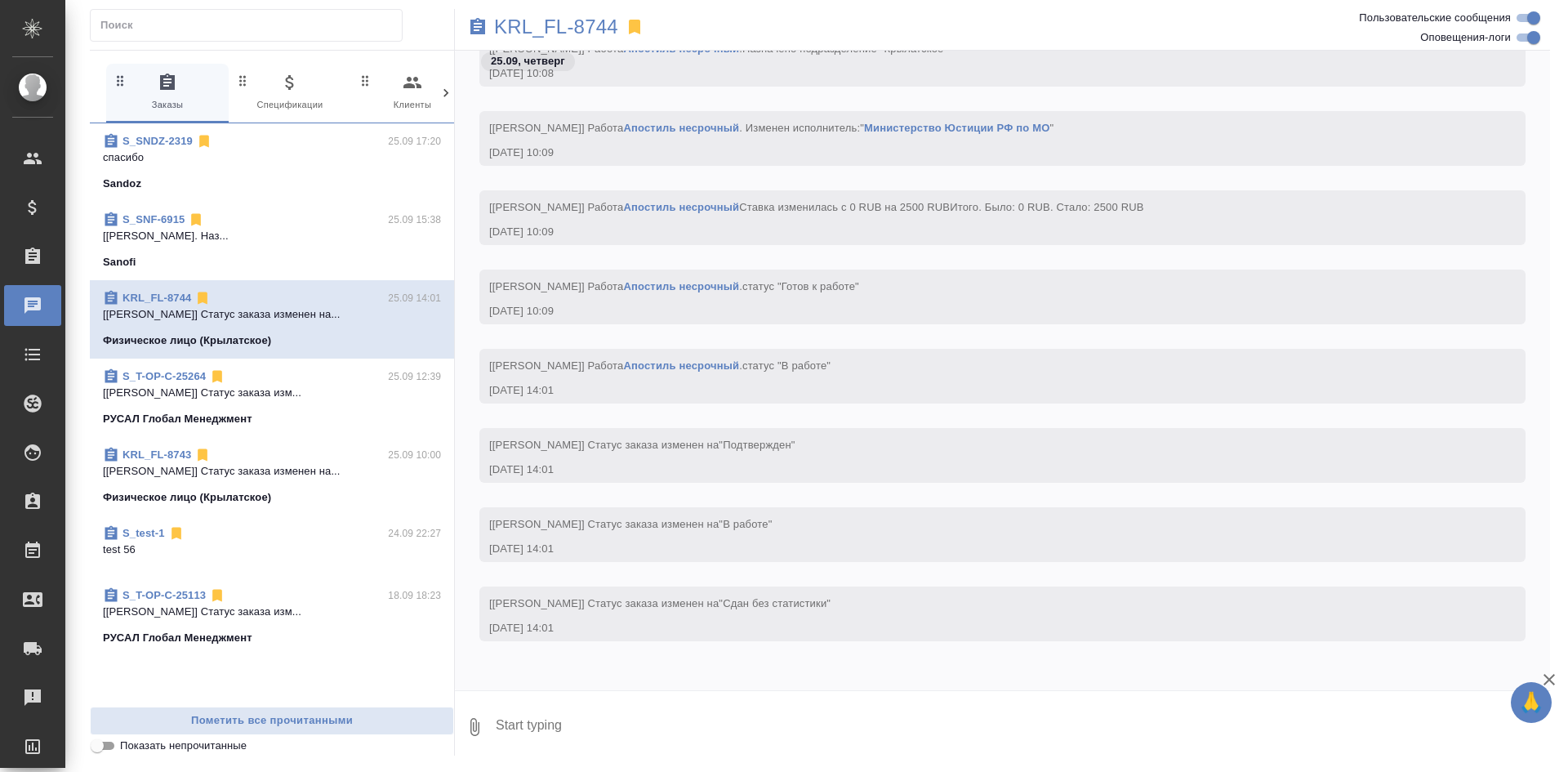
scroll to position [530, 0]
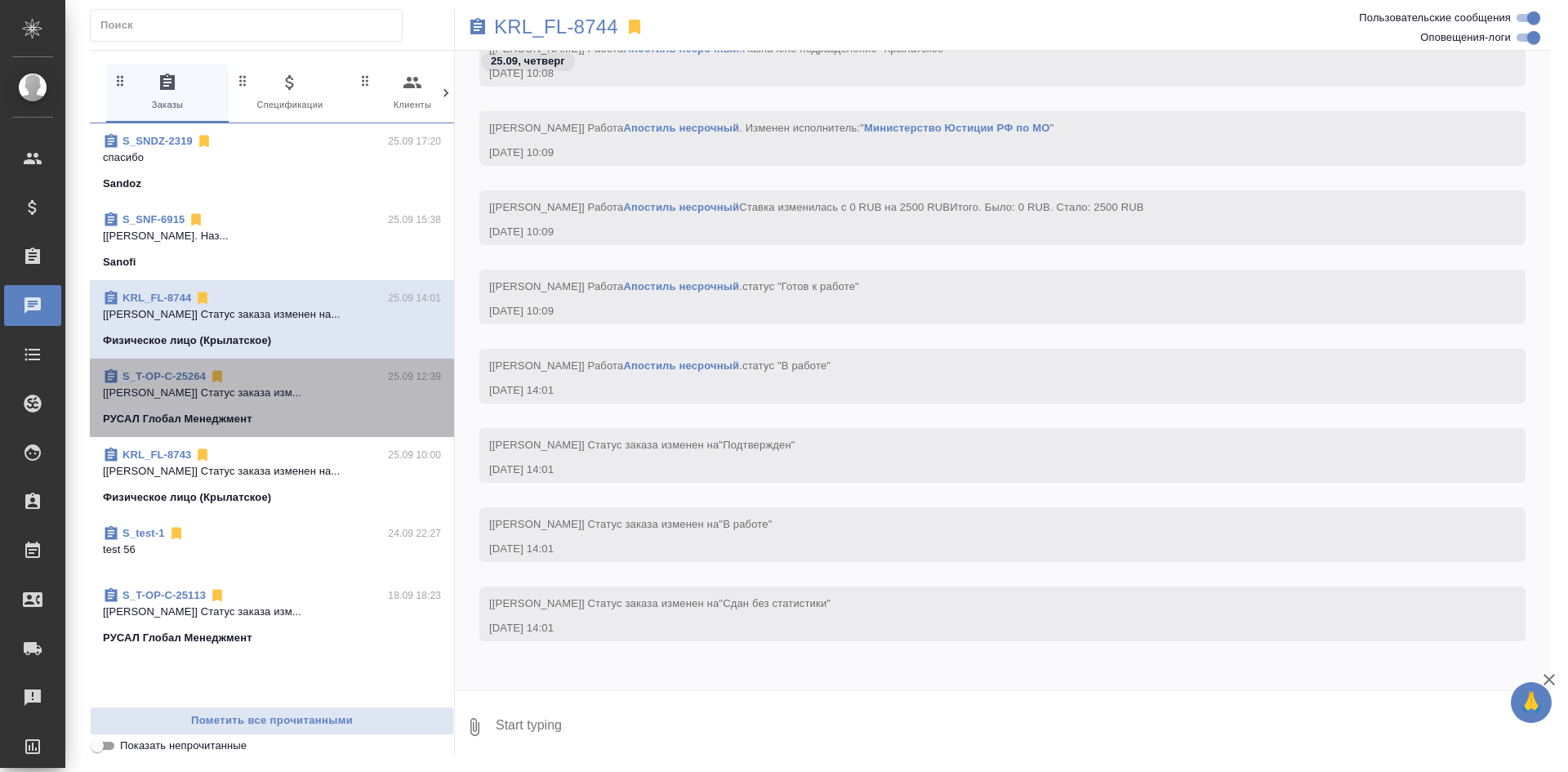
click at [311, 386] on p "[Журавлева Александра] Статус заказа изм..." at bounding box center [272, 393] width 338 height 17
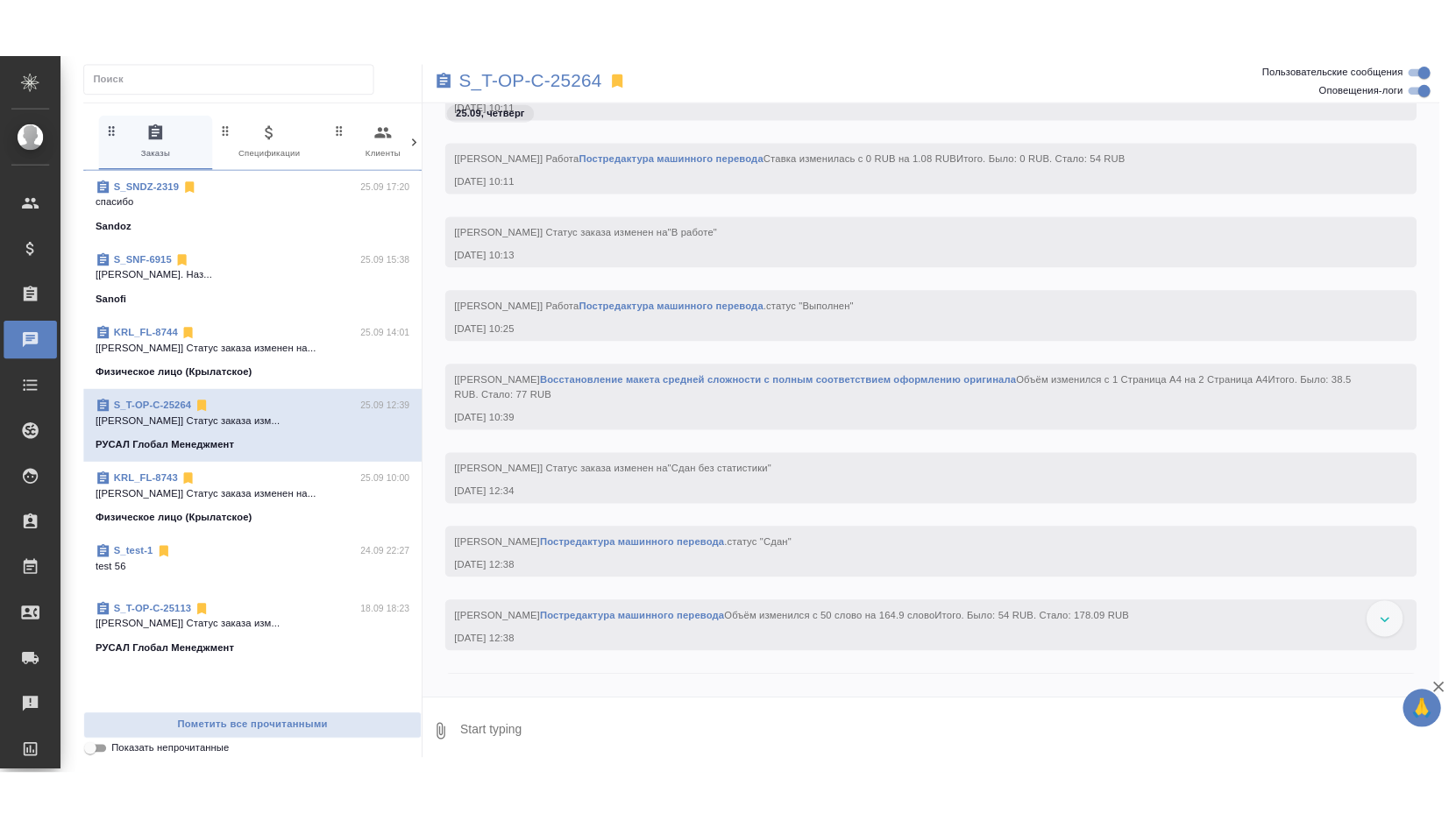
scroll to position [9386, 0]
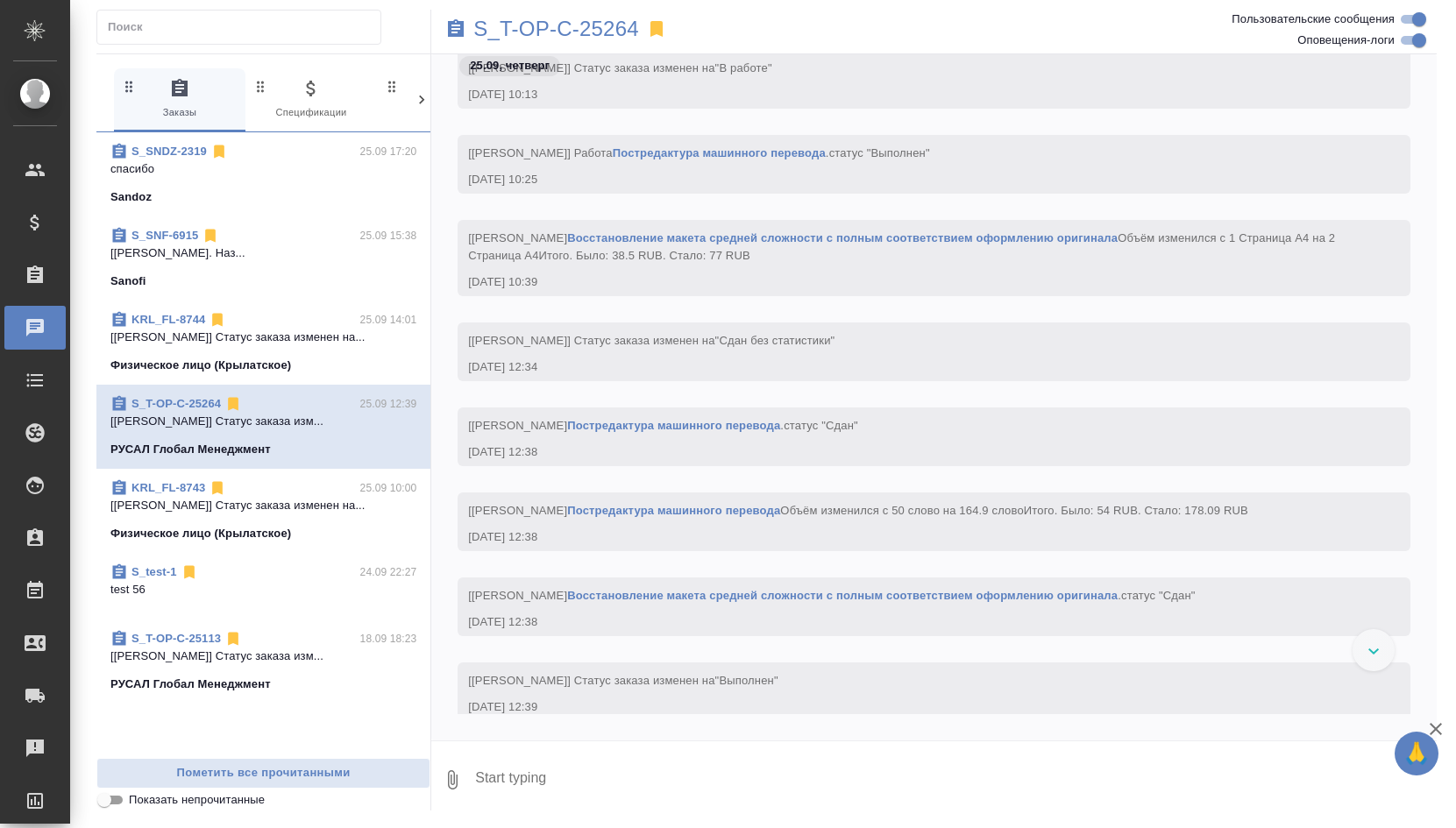
click at [173, 347] on span "KRL_FL-8744 25.09 14:01 [Касымов Тимур] Статус заказа изменен на... Физическое …" at bounding box center [263, 343] width 306 height 63
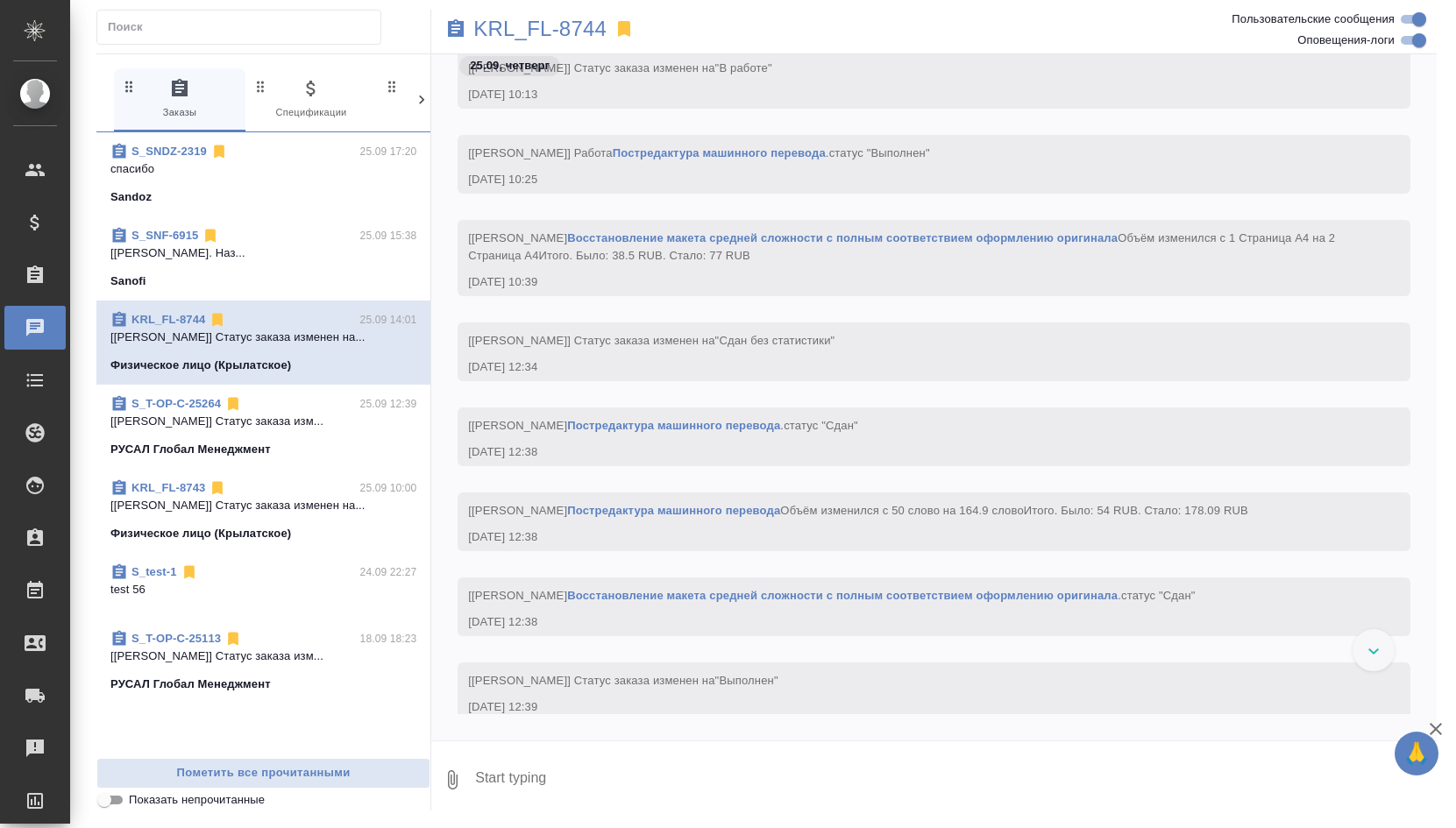
scroll to position [568, 0]
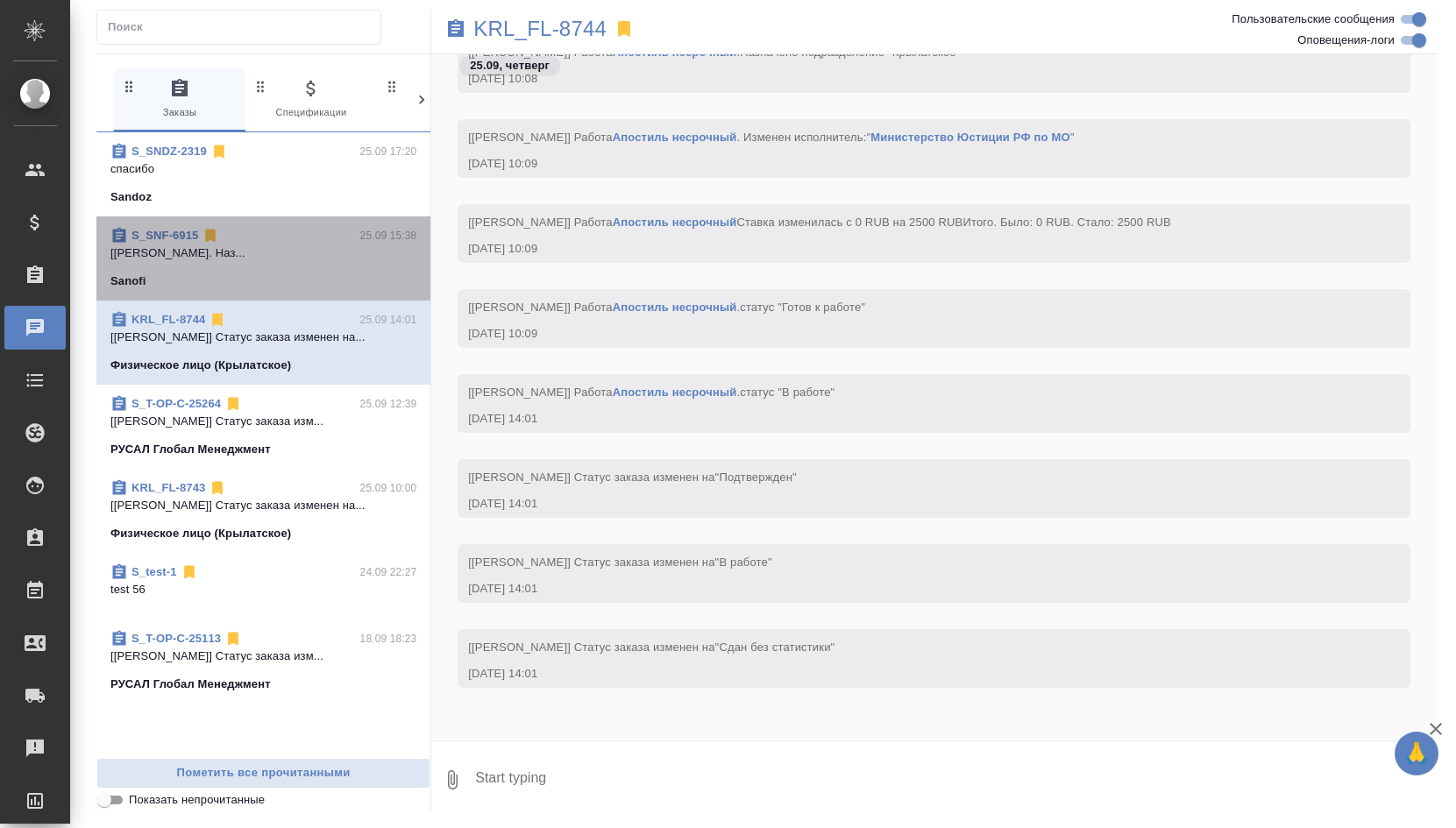
click at [198, 281] on div "Sanofi" at bounding box center [263, 281] width 306 height 18
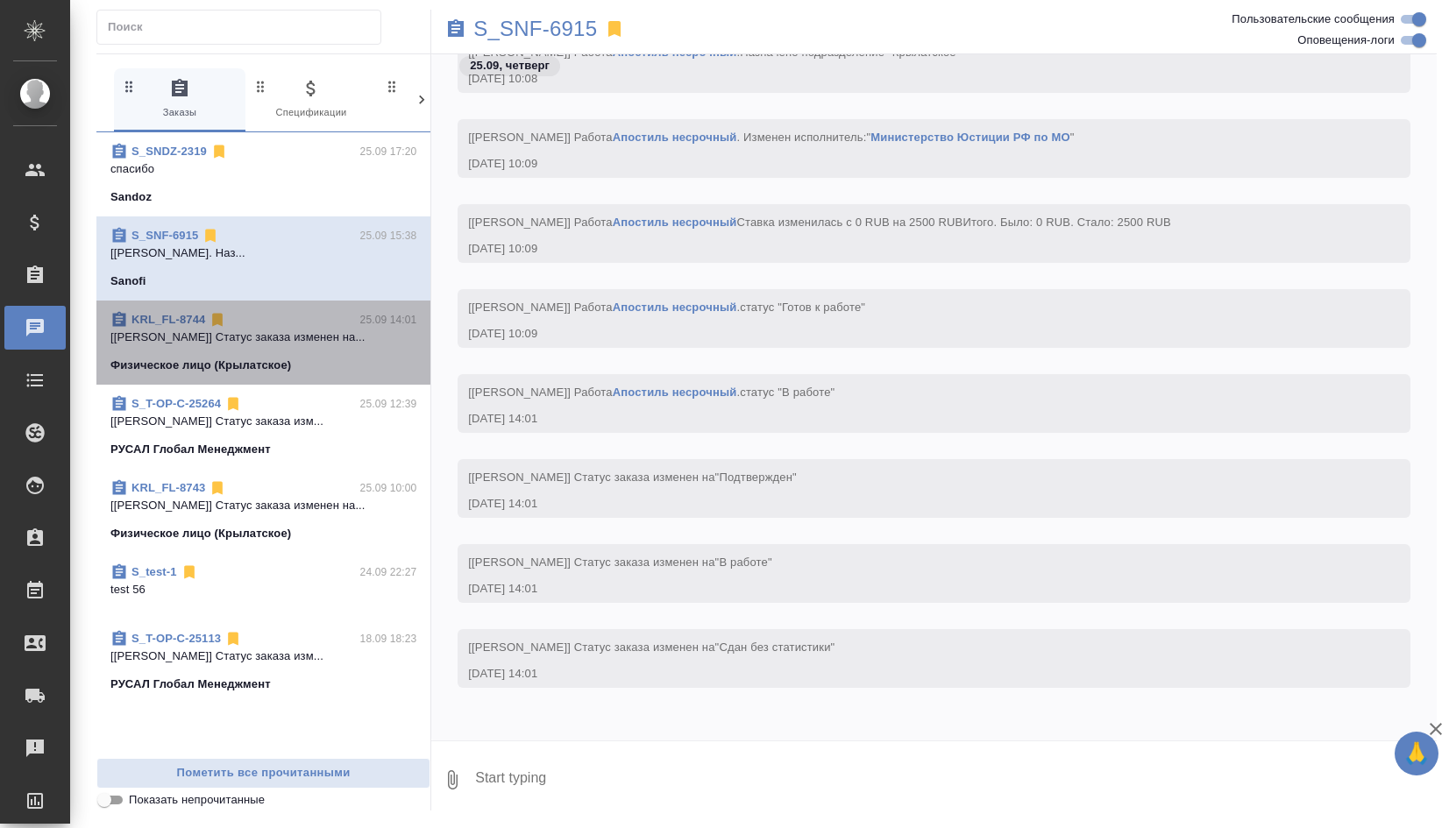
click at [195, 350] on span "KRL_FL-8744 25.09 14:01 [Касымов Тимур] Статус заказа изменен на... Физическое …" at bounding box center [263, 343] width 306 height 63
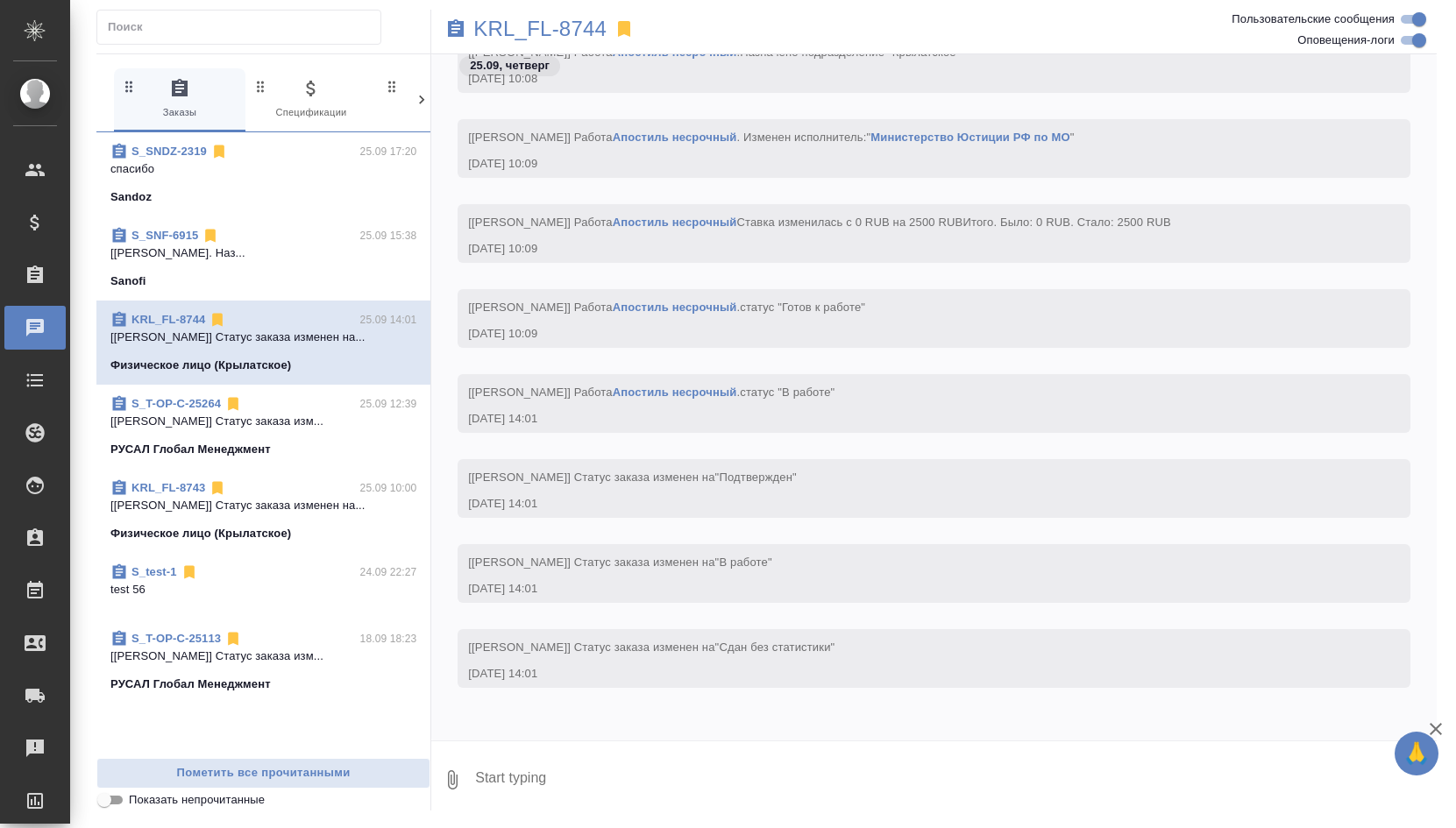
click at [192, 474] on div "KRL_FL-8743 25.09 10:00 [Касымов Тимур] Статус заказа изменен на... Физическое …" at bounding box center [263, 511] width 334 height 84
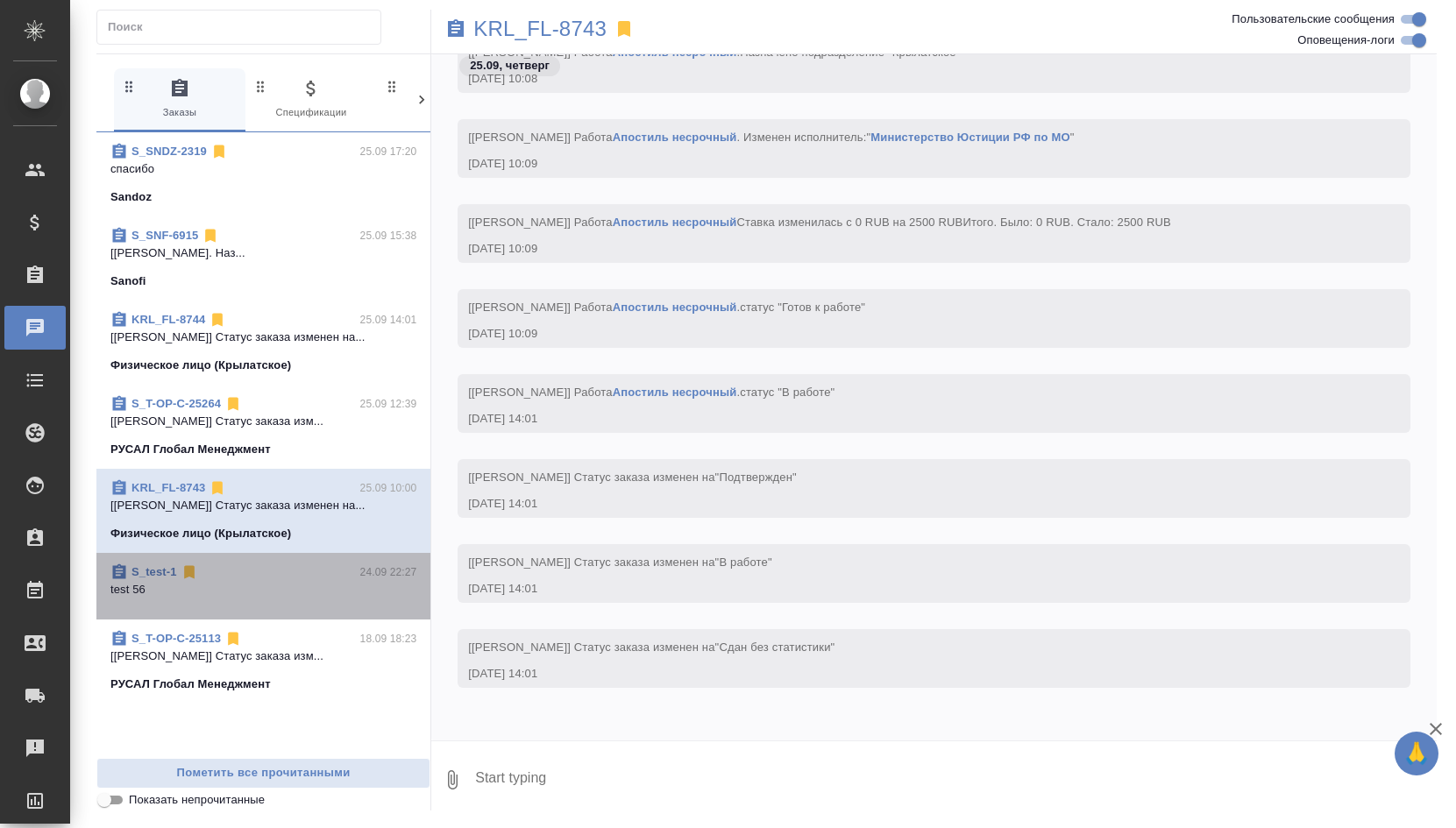
click at [207, 568] on div "S_test-1 24.09 22:27" at bounding box center [263, 572] width 306 height 18
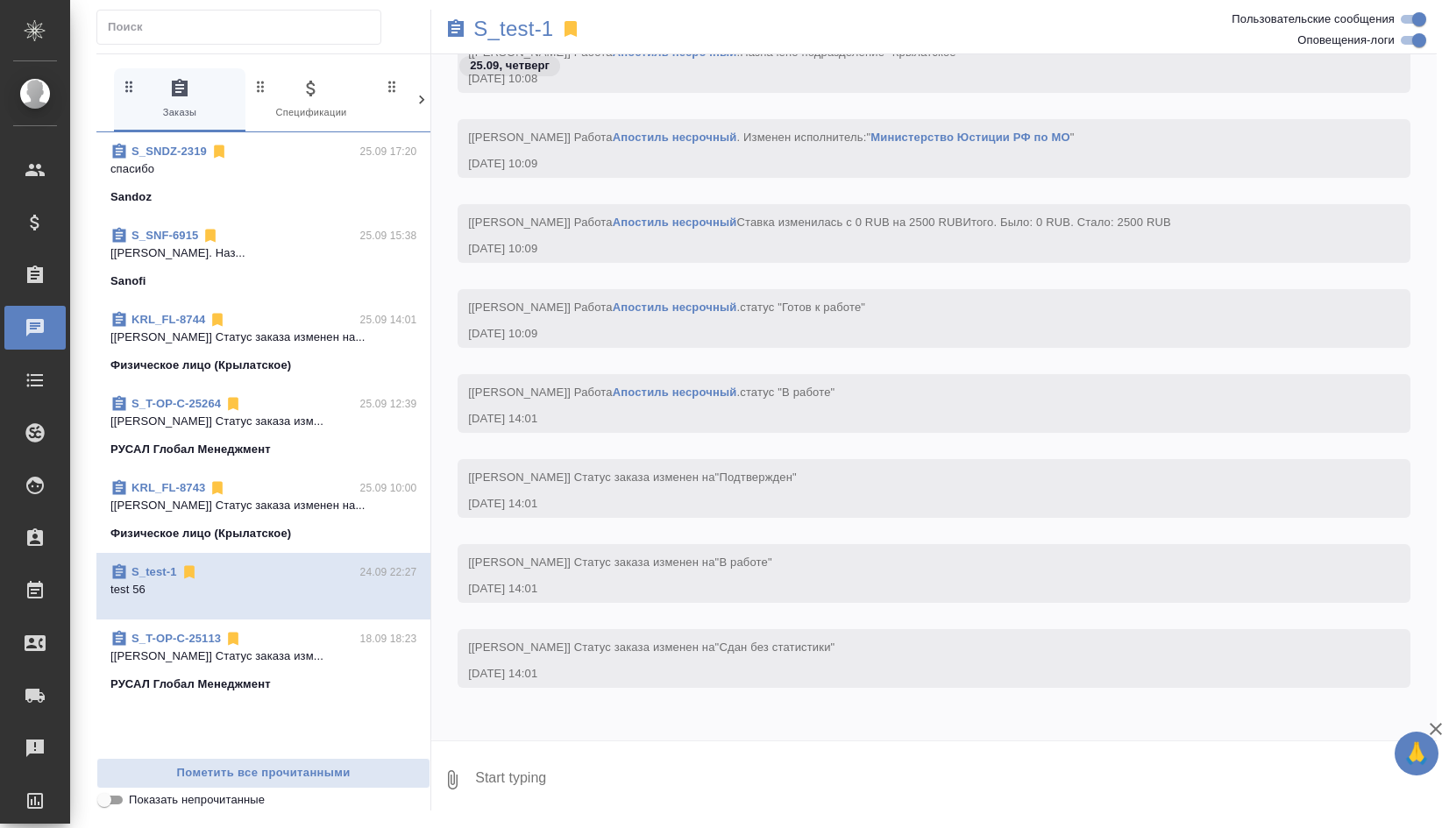
scroll to position [220, 0]
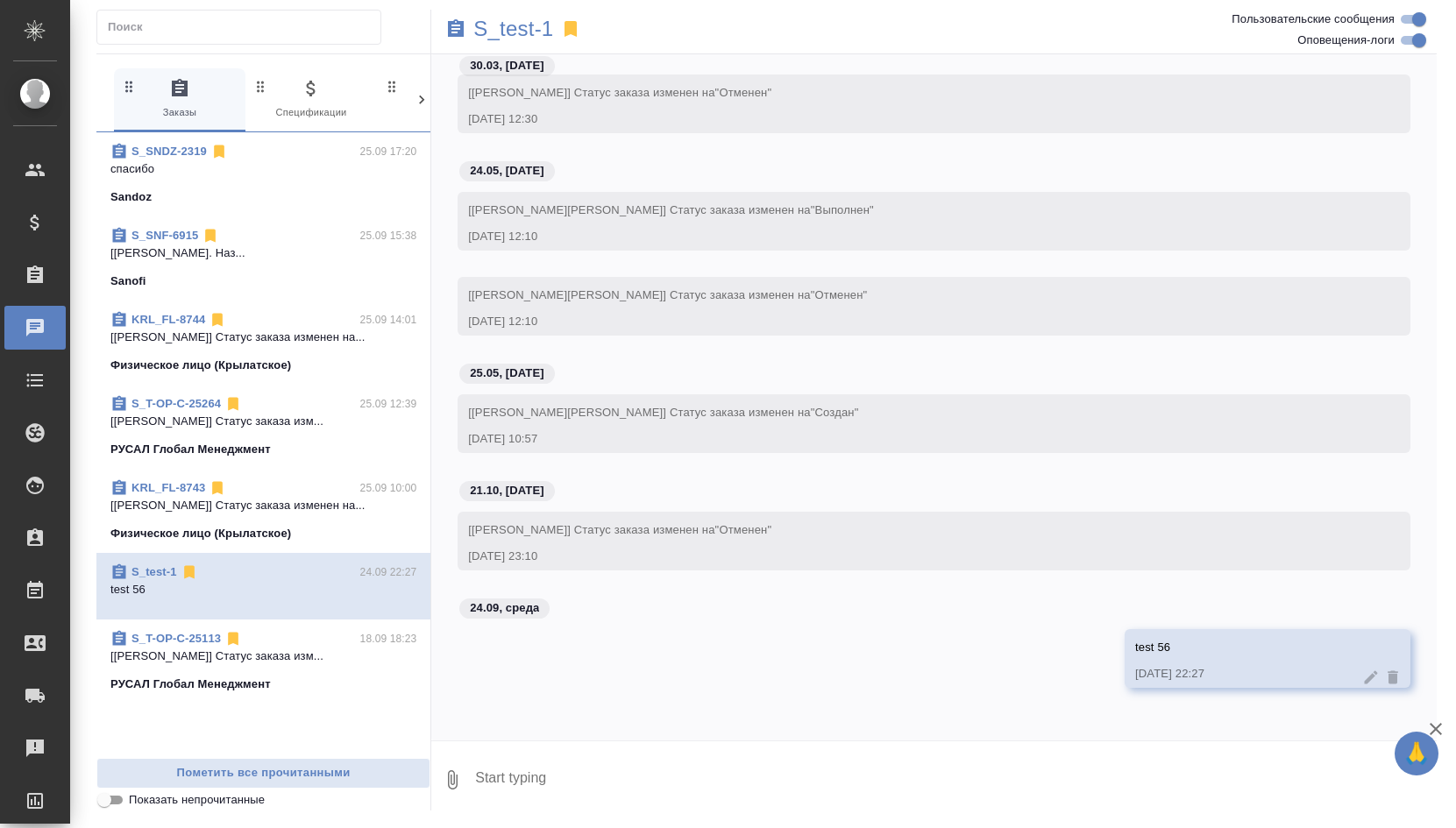
click at [325, 649] on p "[Журавлева Александра] Статус заказа изм..." at bounding box center [263, 656] width 306 height 18
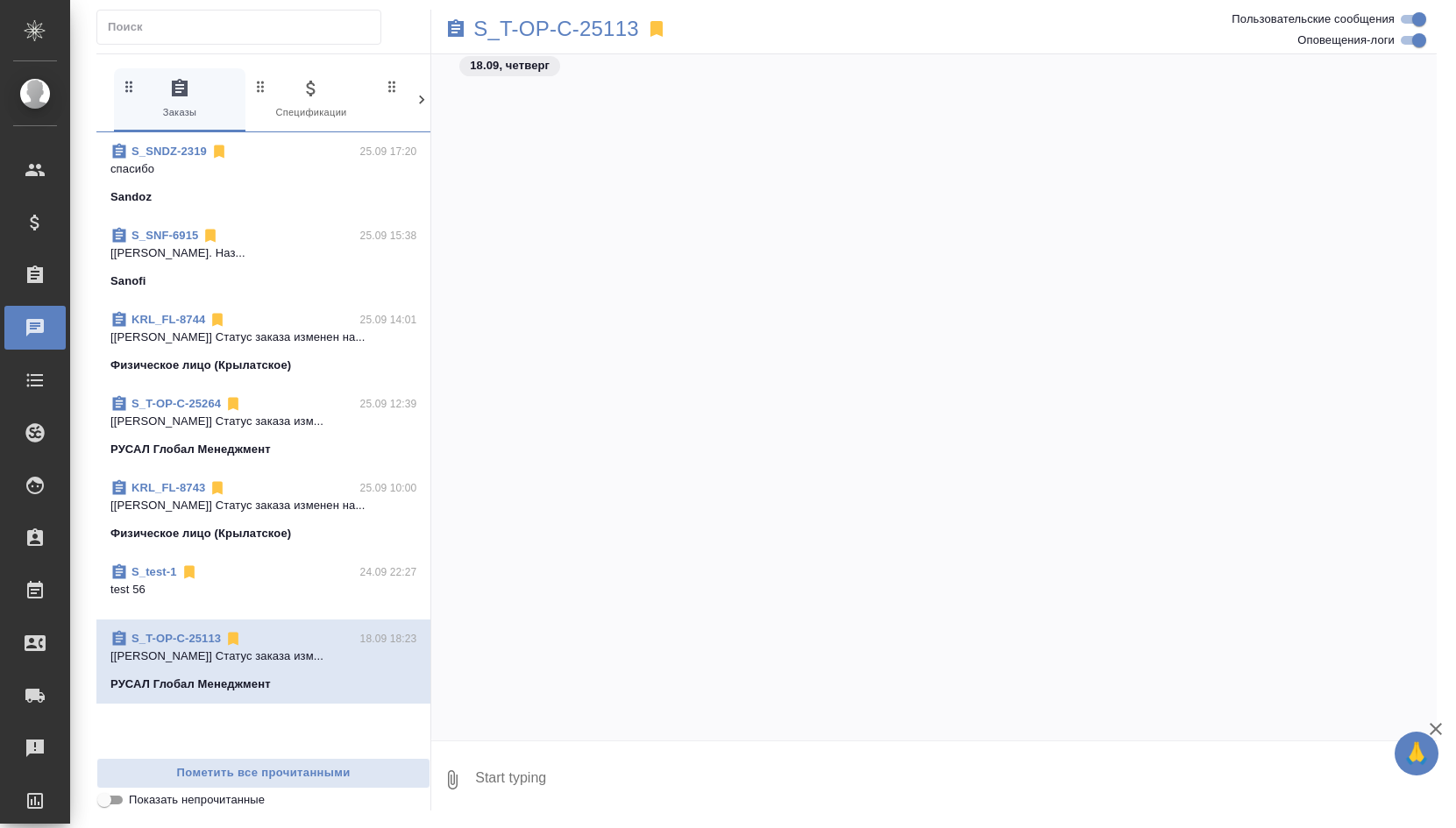
scroll to position [14993, 0]
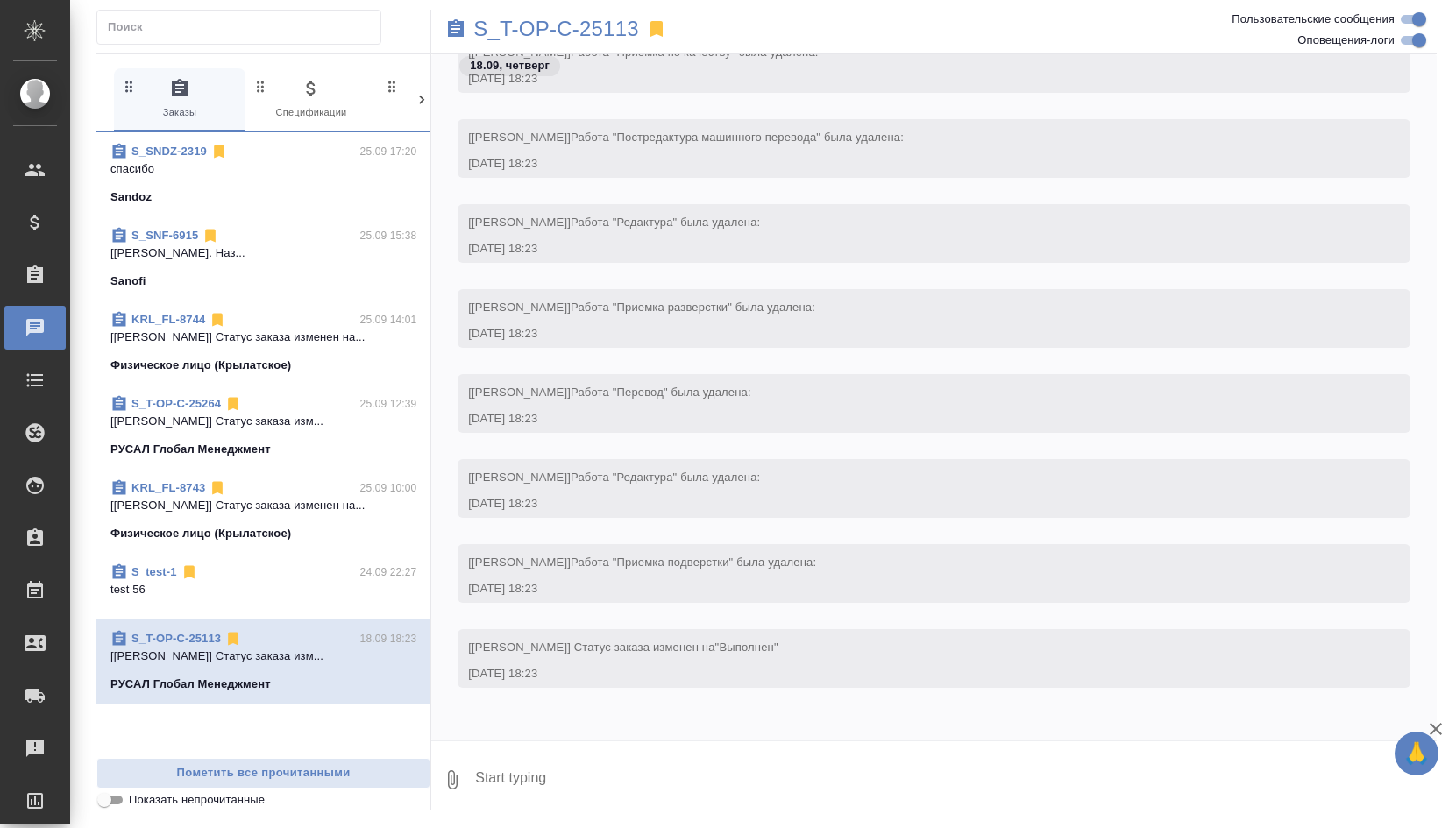
click at [272, 417] on p "[Журавлева Александра] Статус заказа изм..." at bounding box center [263, 421] width 306 height 18
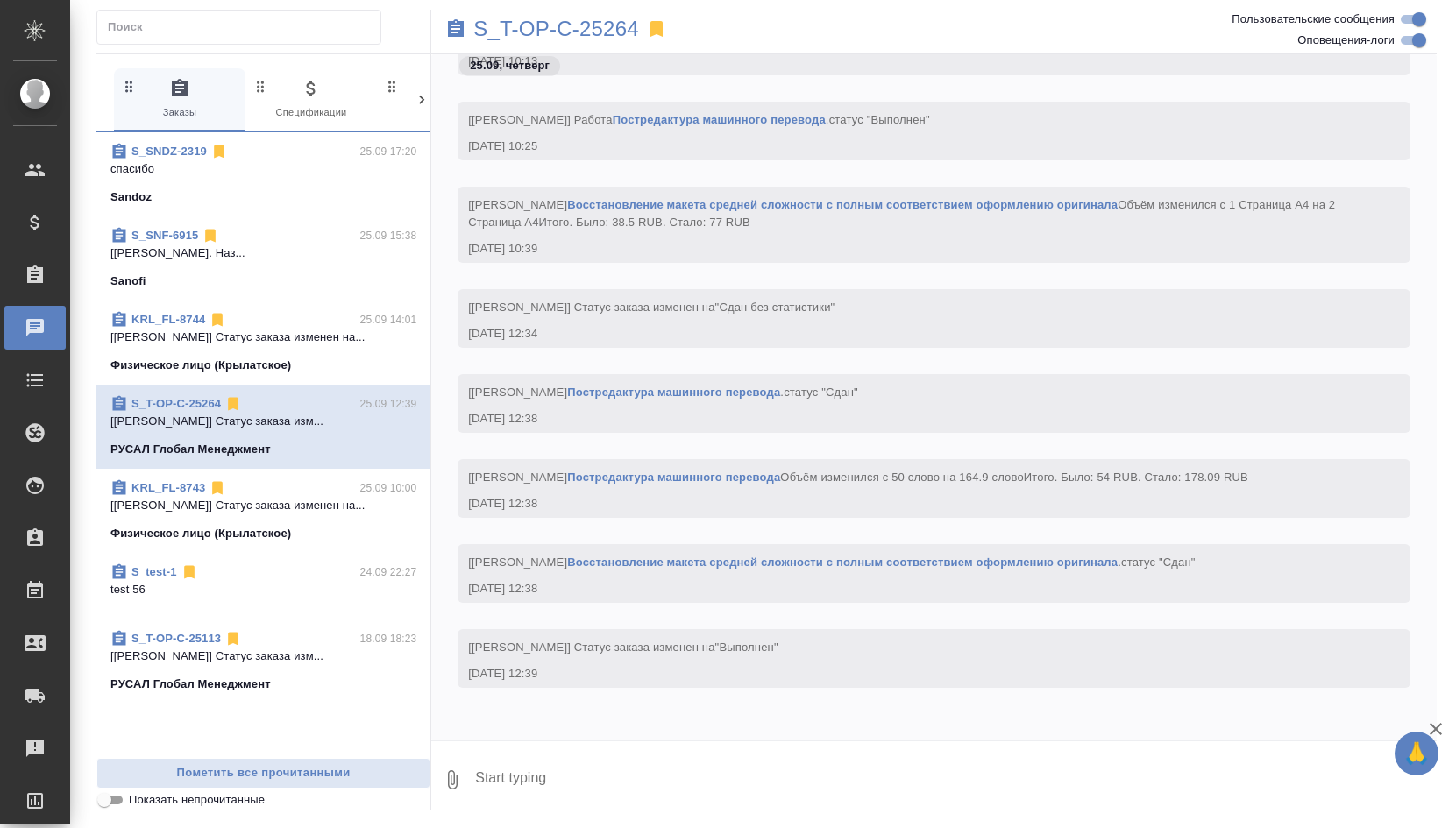
scroll to position [10992, 0]
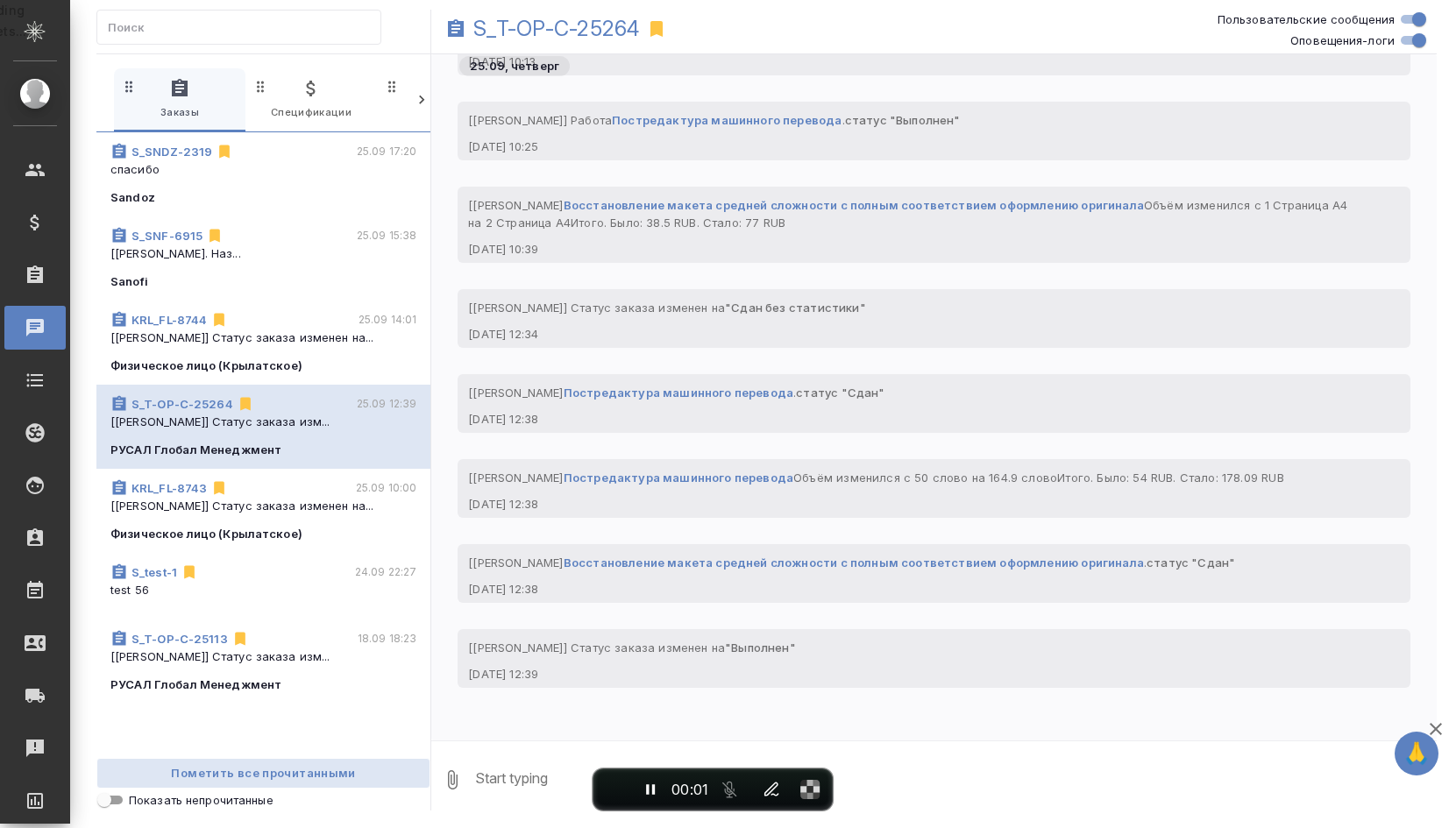
click at [252, 323] on div "KRL_FL-8744 25.09 14:01" at bounding box center [263, 320] width 306 height 18
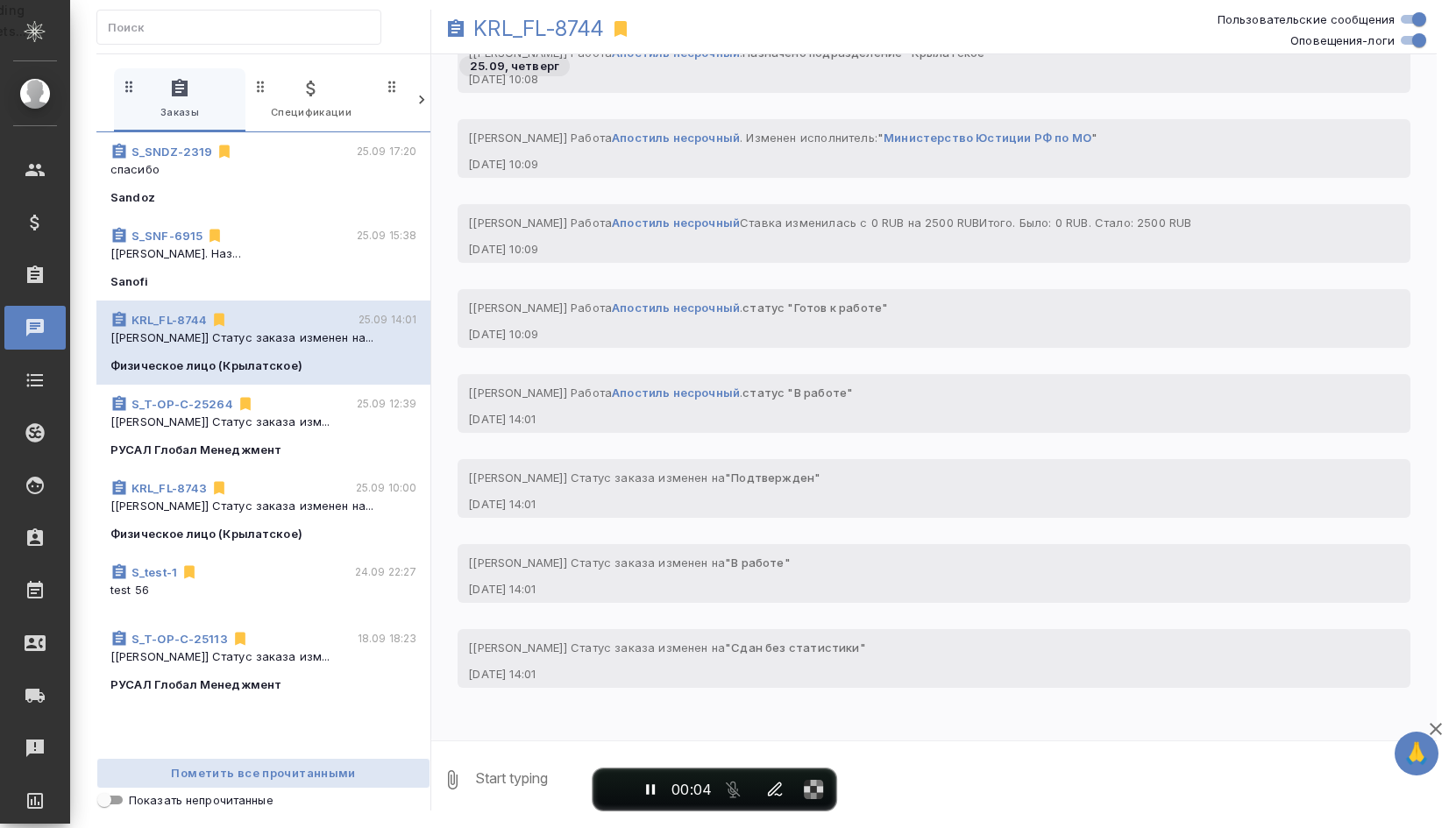
scroll to position [550, 0]
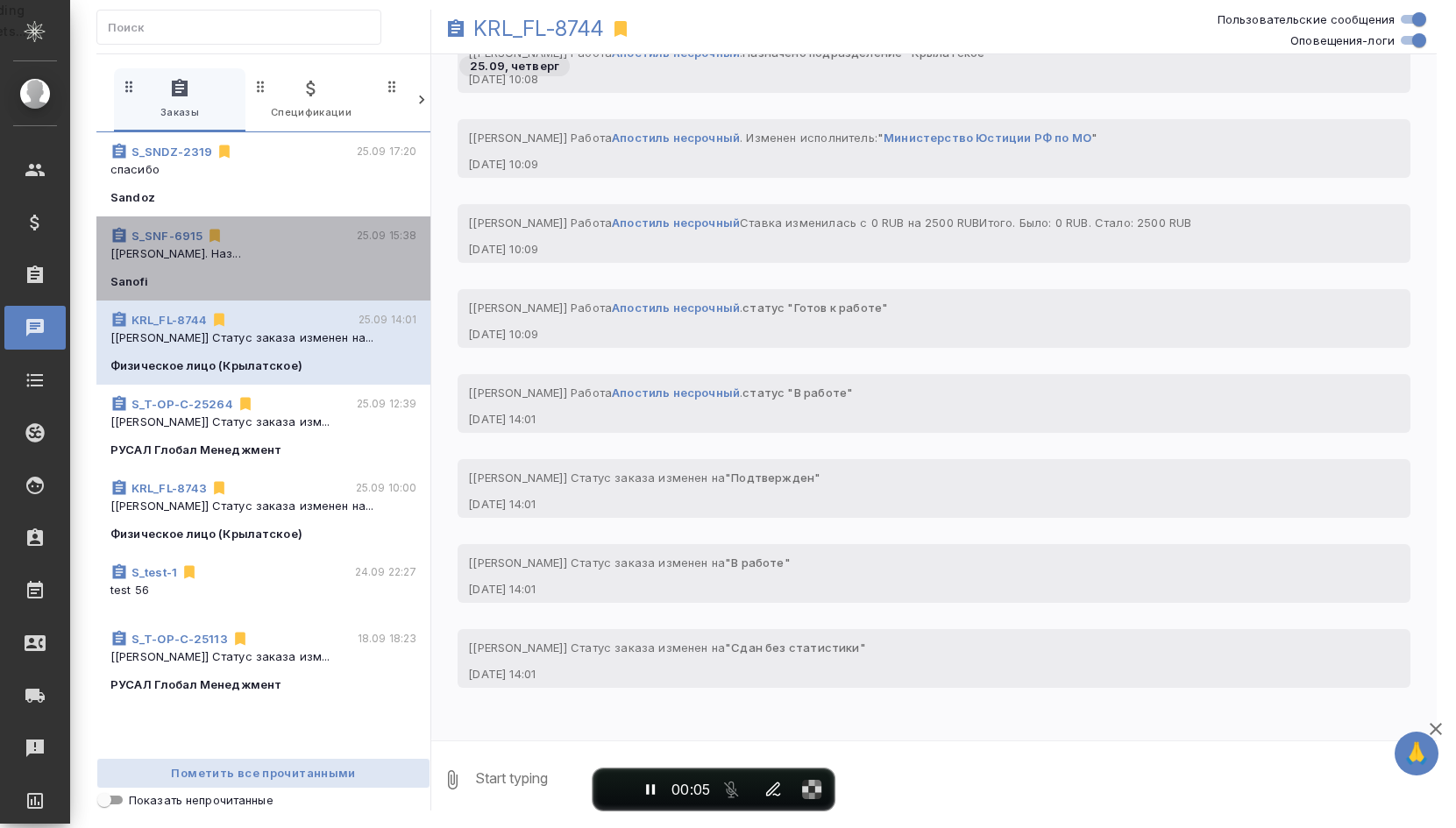
click at [275, 236] on div "S_SNF-6915 25.09 15:38" at bounding box center [263, 235] width 306 height 18
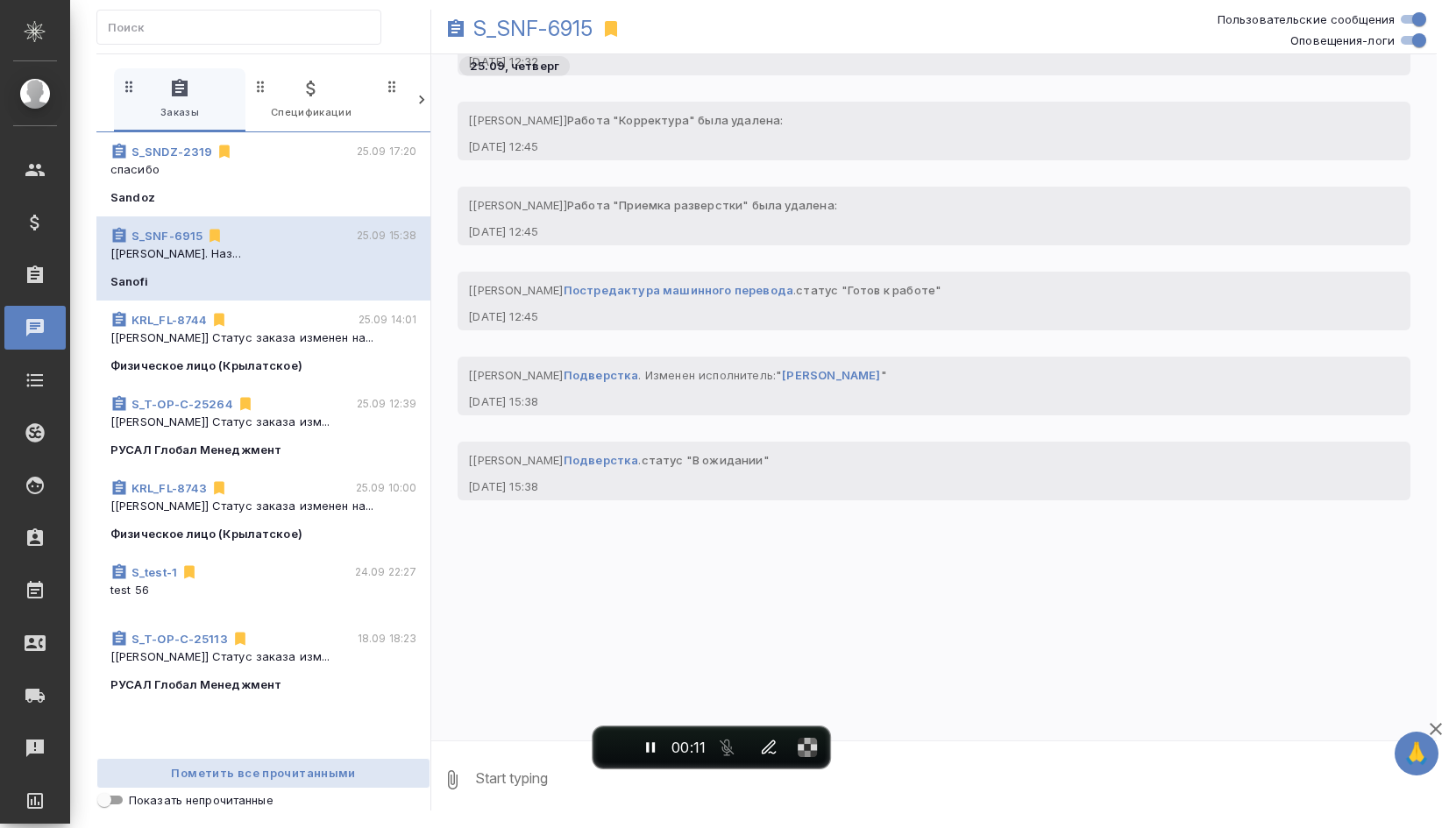
scroll to position [17119, 0]
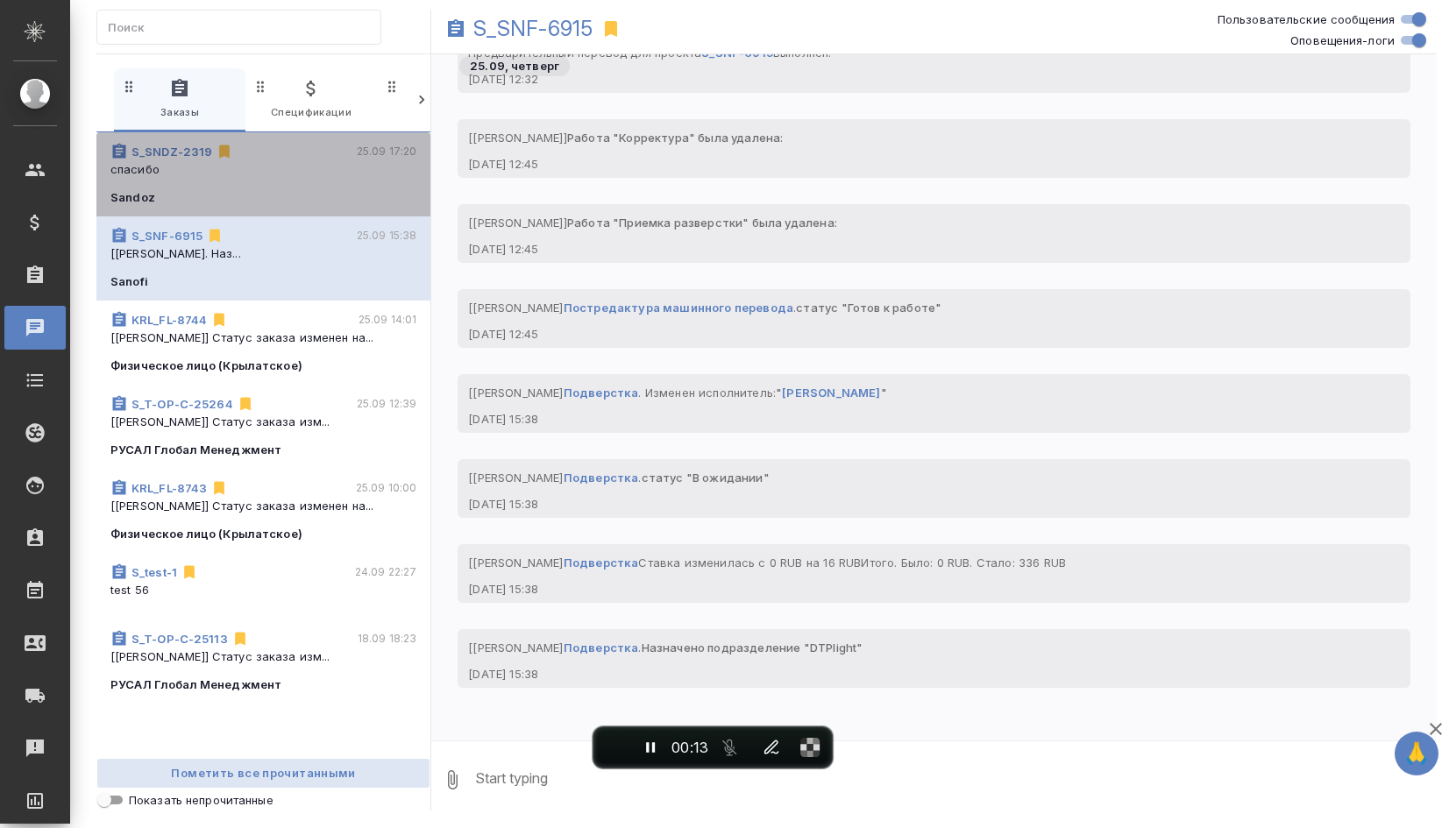
click at [314, 185] on span "S_SNDZ-2319 25.09 17:20 спасибо Sandoz" at bounding box center [263, 174] width 306 height 63
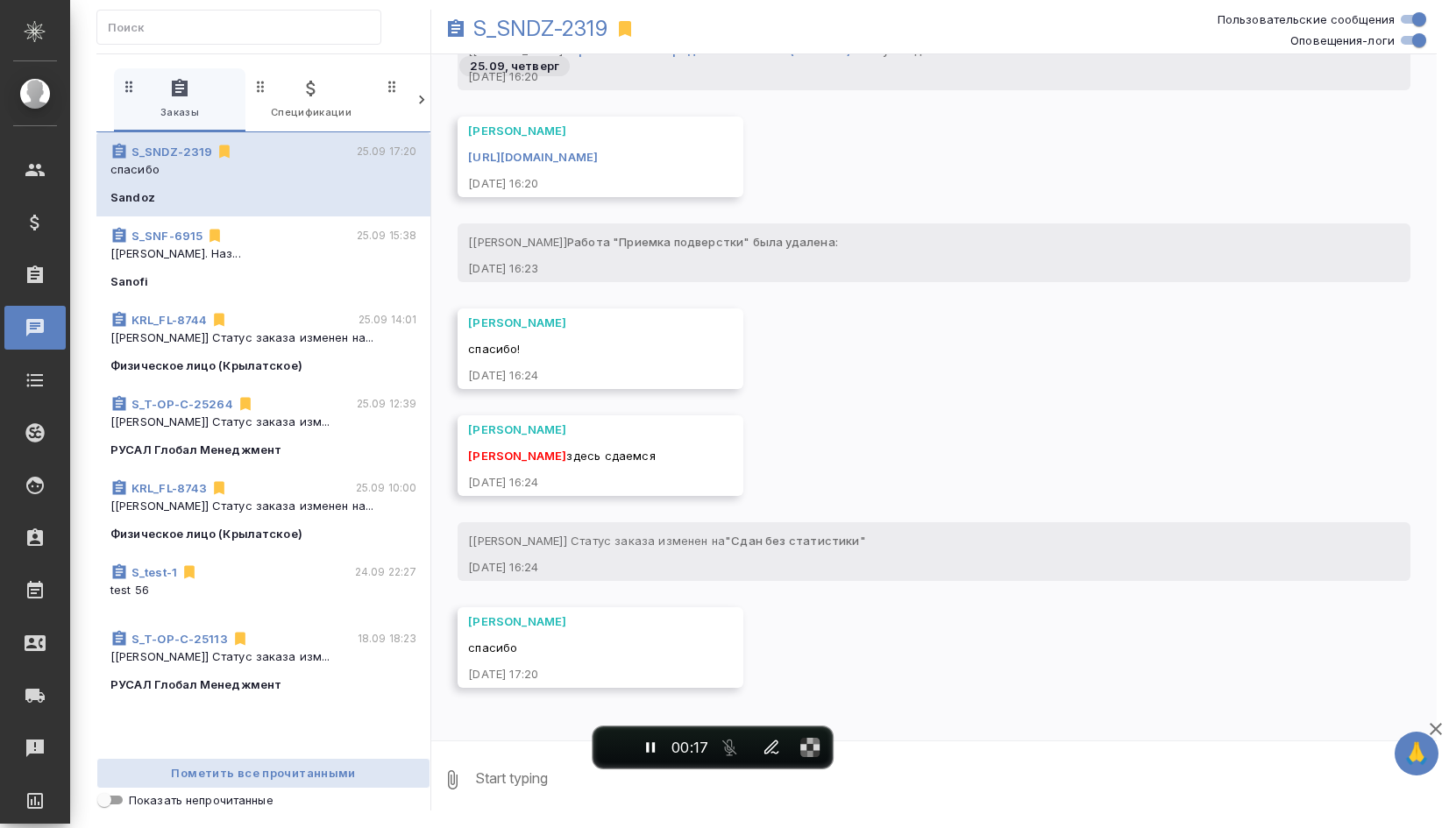
scroll to position [16298, 0]
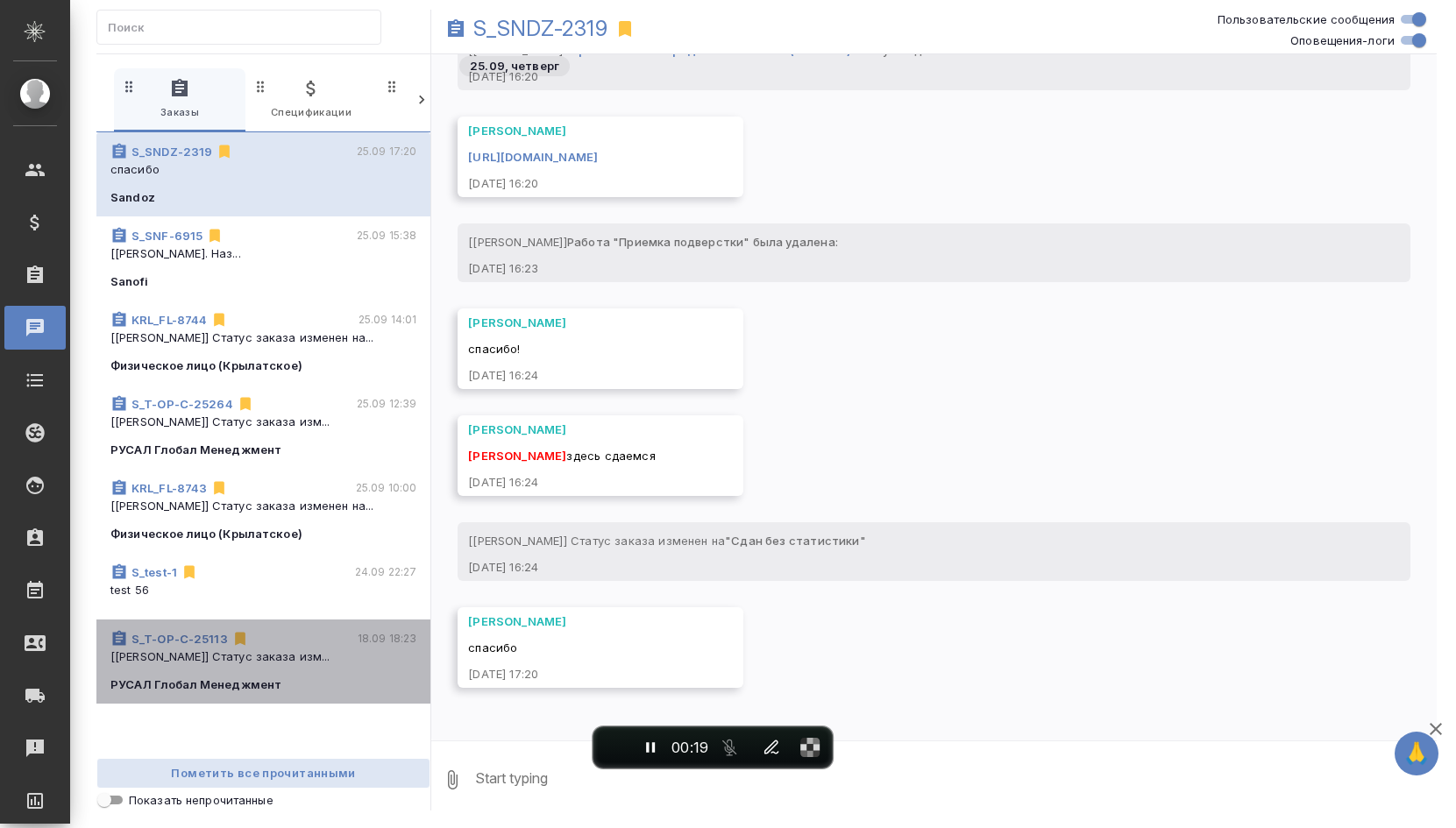
click at [312, 663] on p "[Журавлева Александра] Статус заказа изм..." at bounding box center [263, 656] width 306 height 18
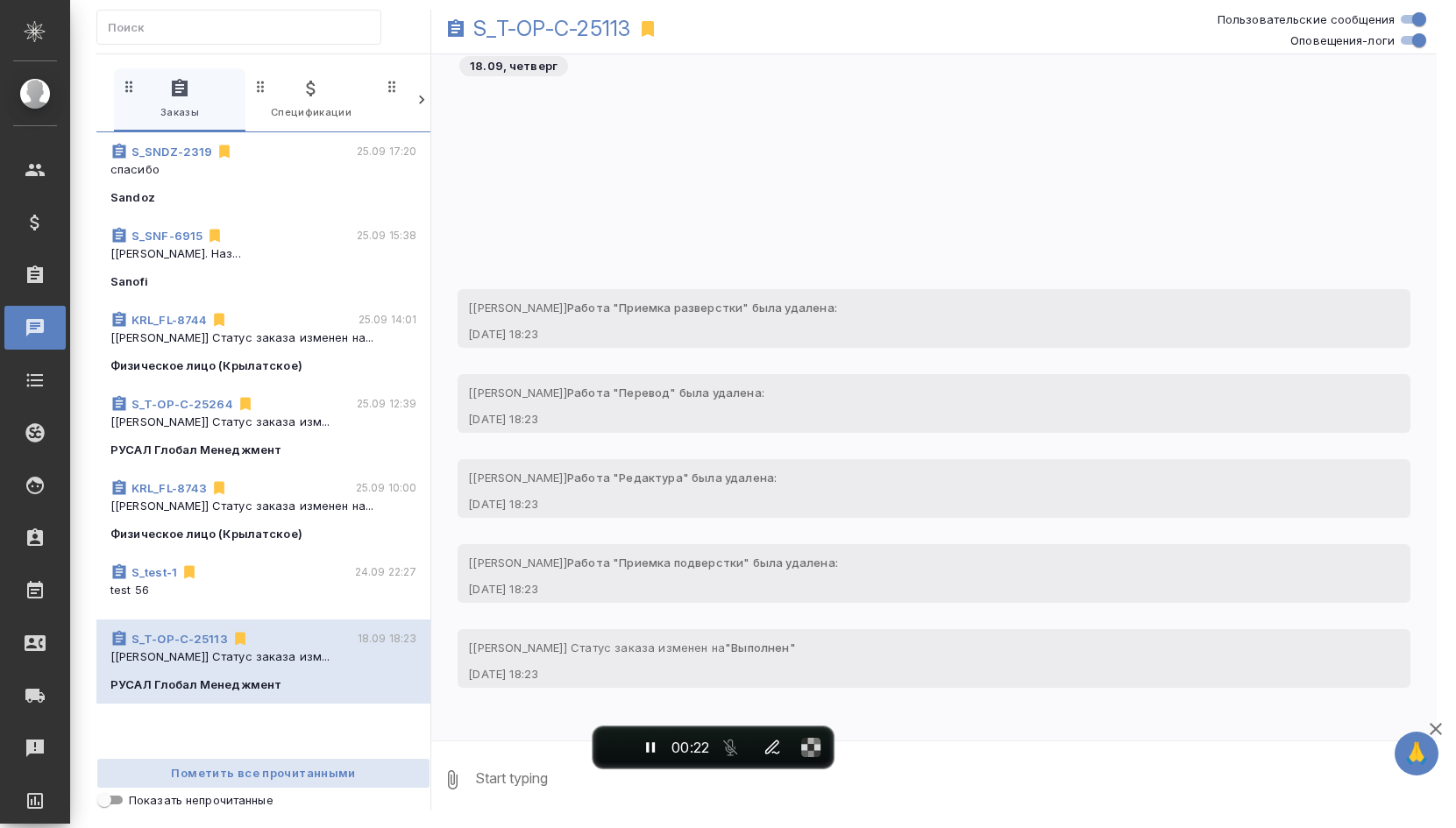
scroll to position [14501, 0]
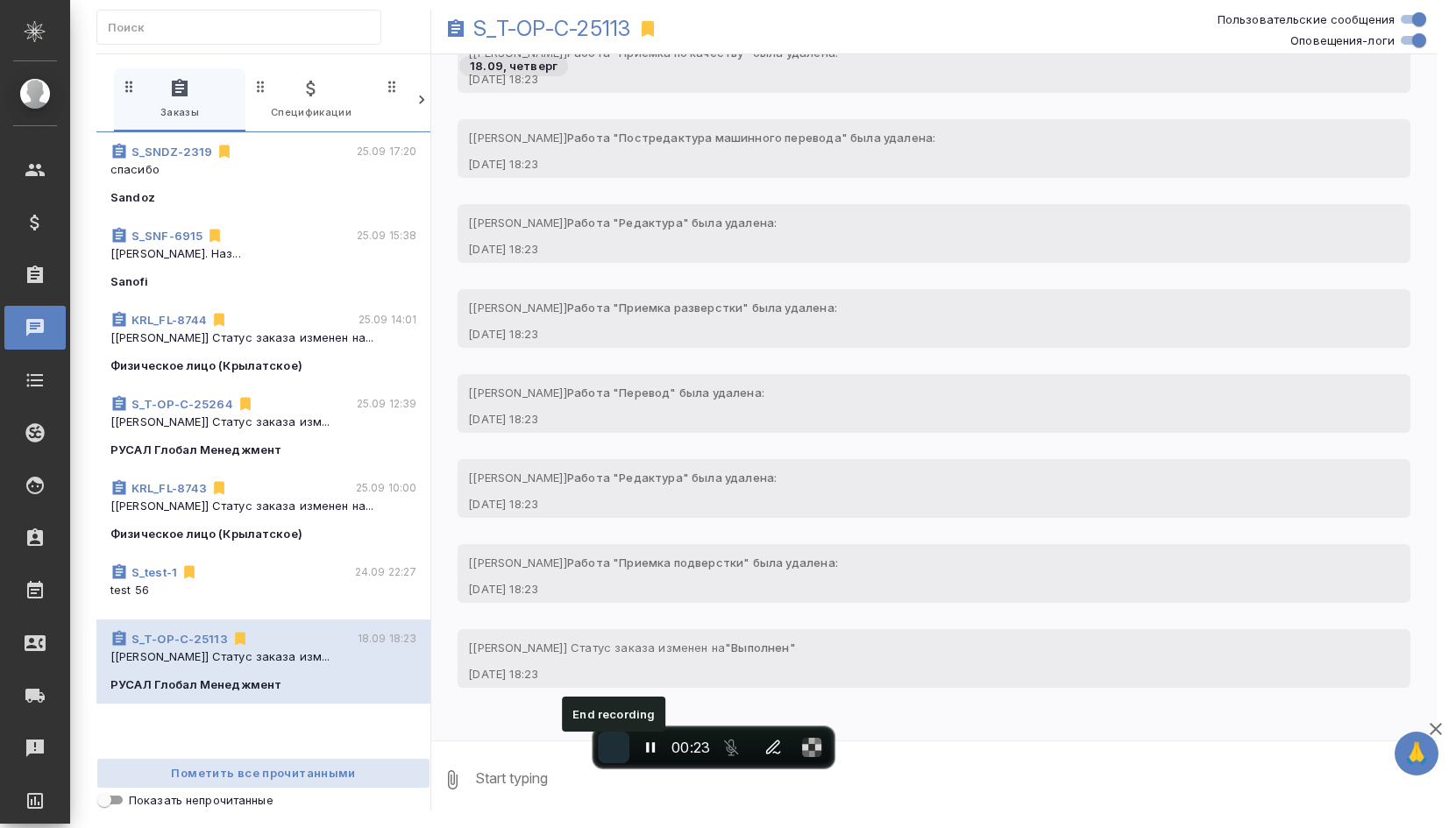
click at [622, 742] on button "End recording" at bounding box center [613, 747] width 31 height 31
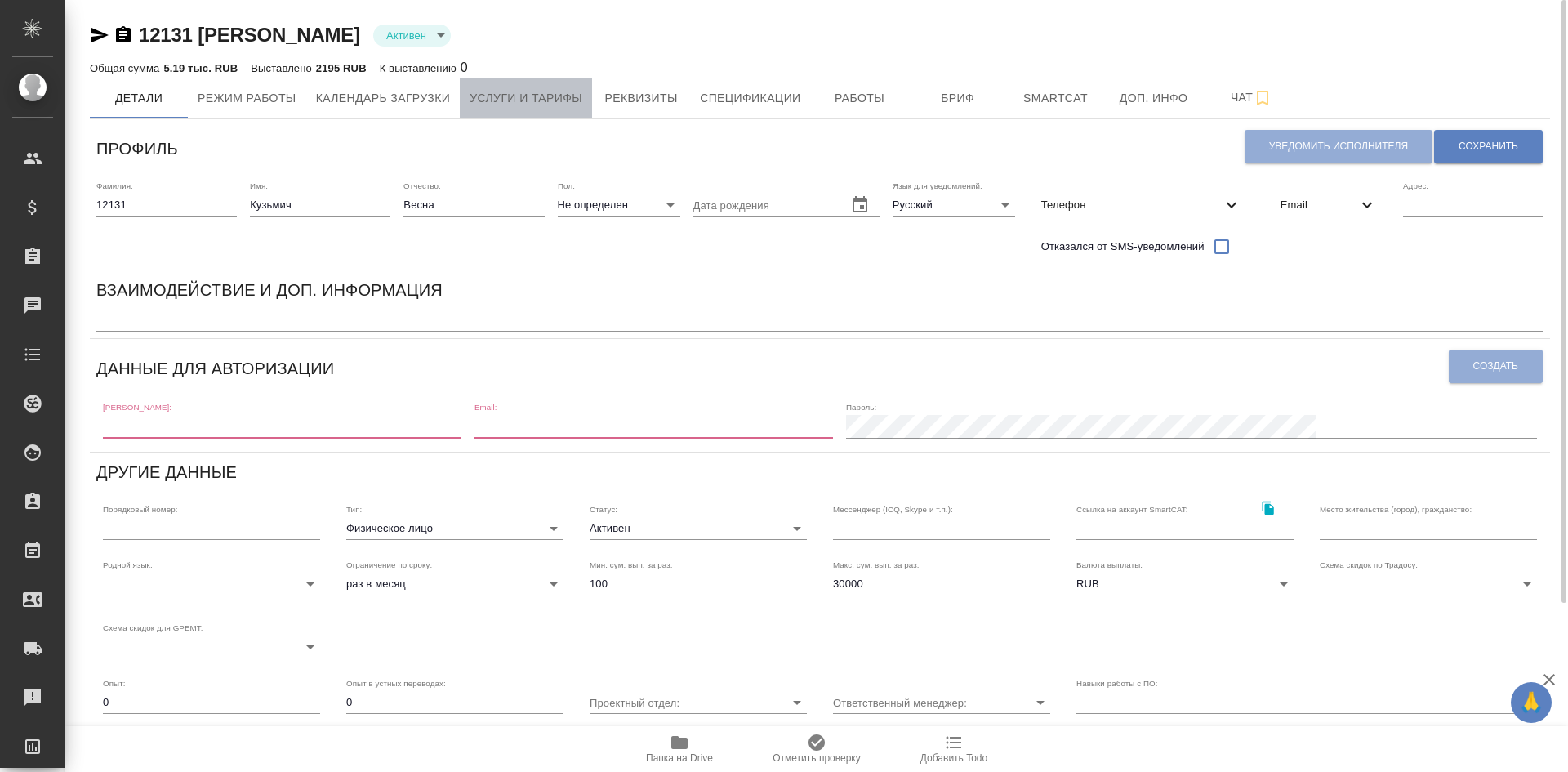
click at [569, 103] on span "Услуги и тарифы" at bounding box center [526, 98] width 113 height 20
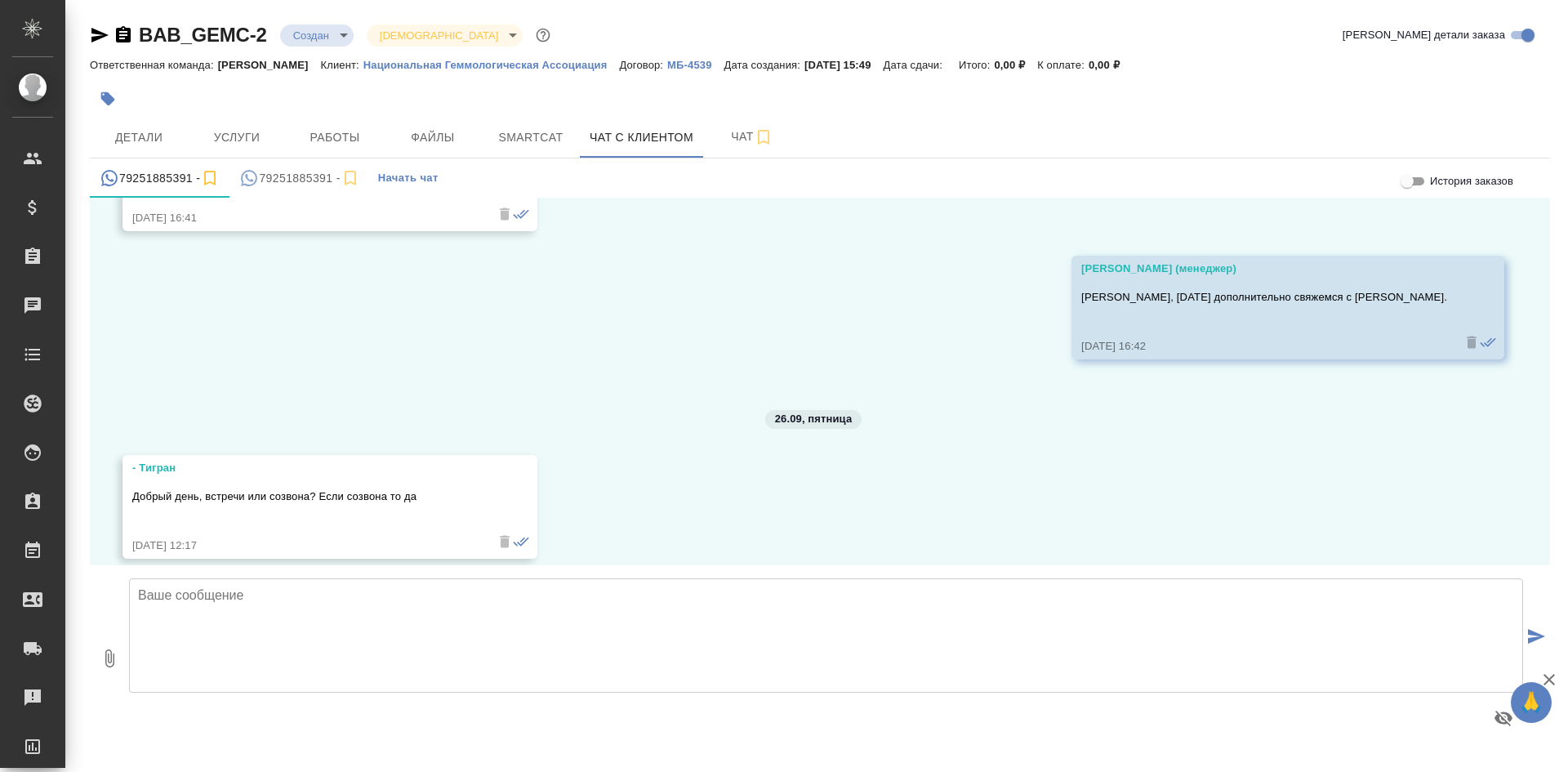
scroll to position [1876, 0]
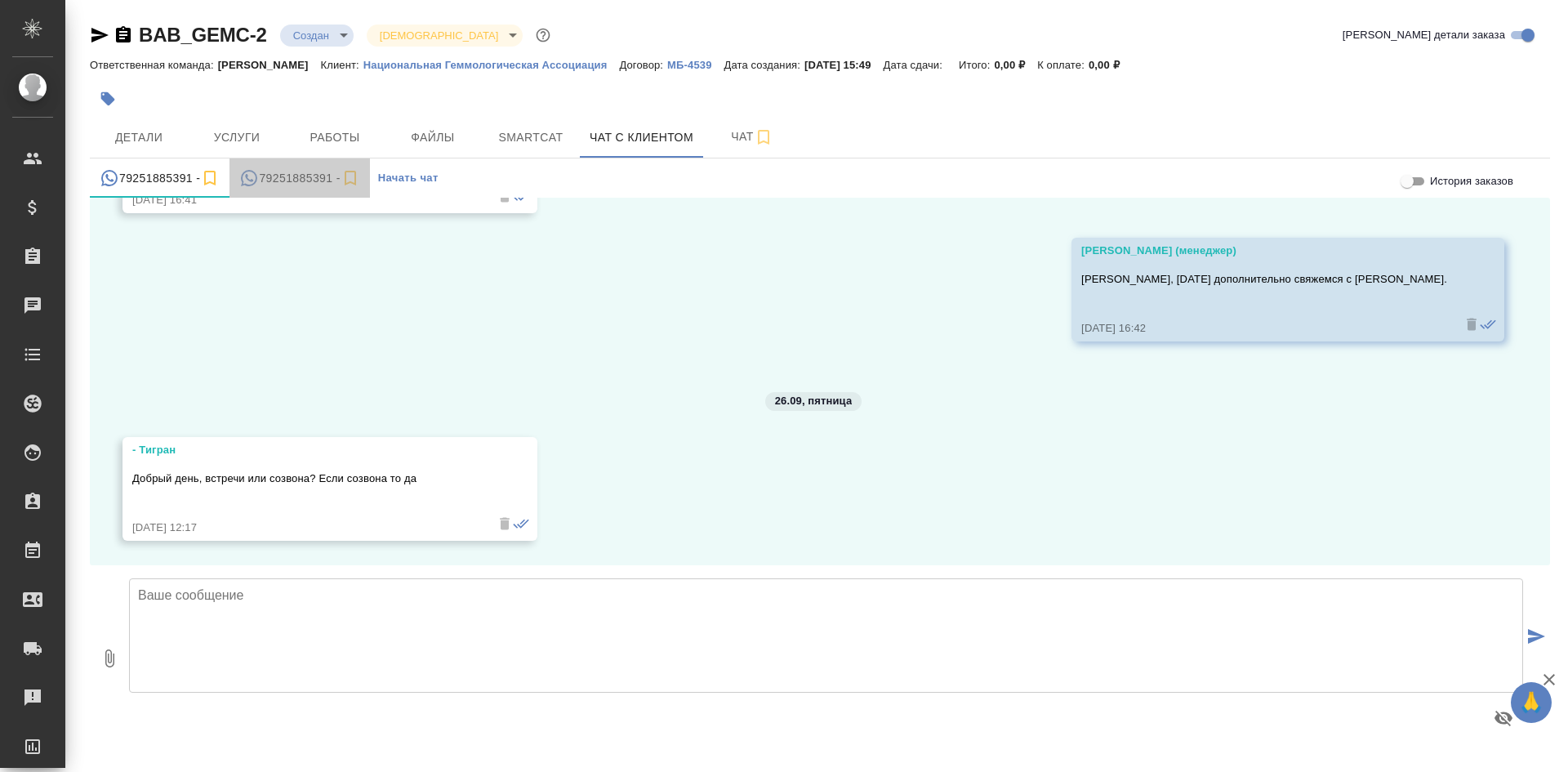
click at [290, 173] on div "79251885391 -" at bounding box center [299, 178] width 120 height 20
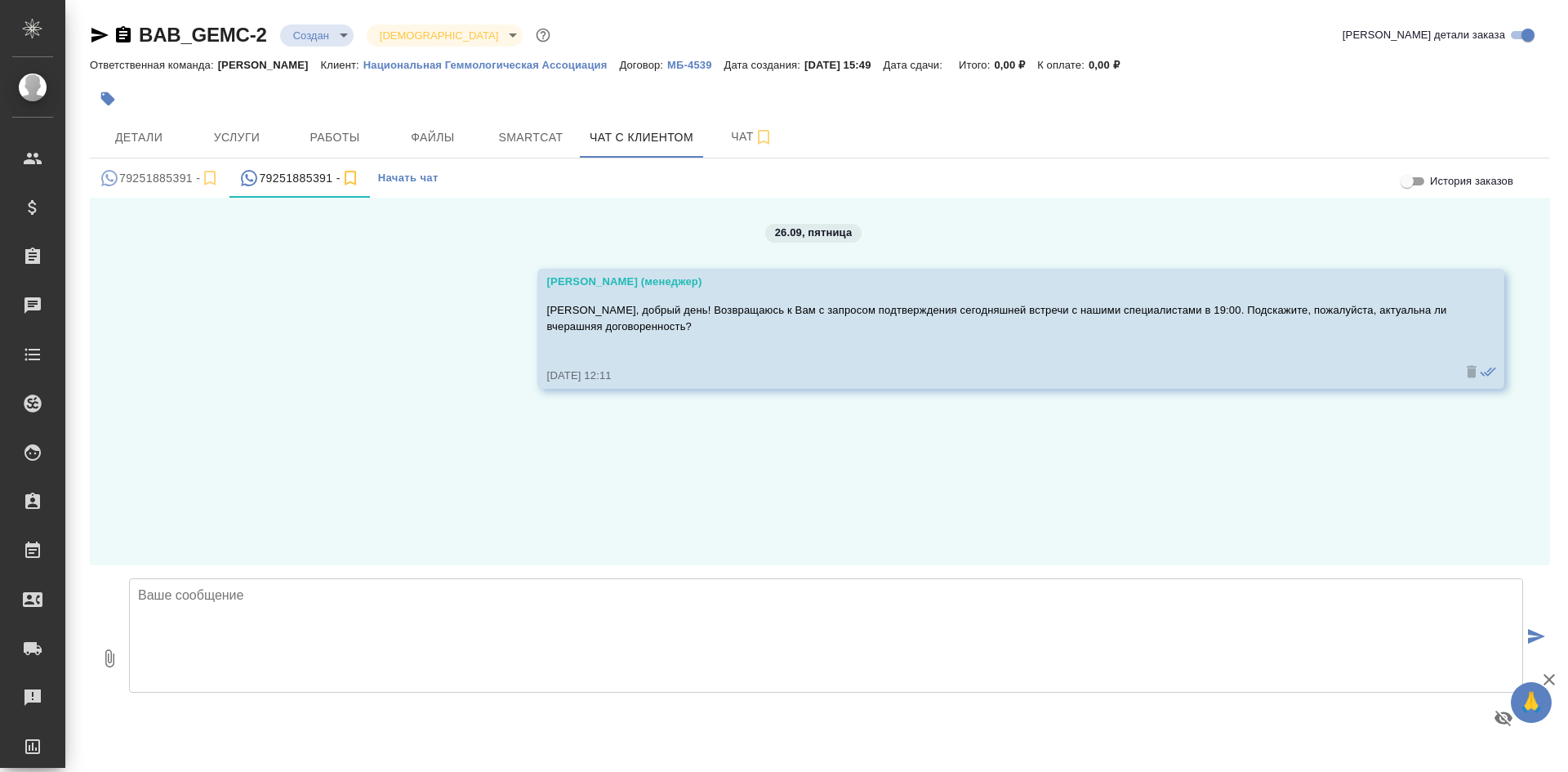
click at [149, 180] on div "79251885391 -" at bounding box center [159, 178] width 120 height 20
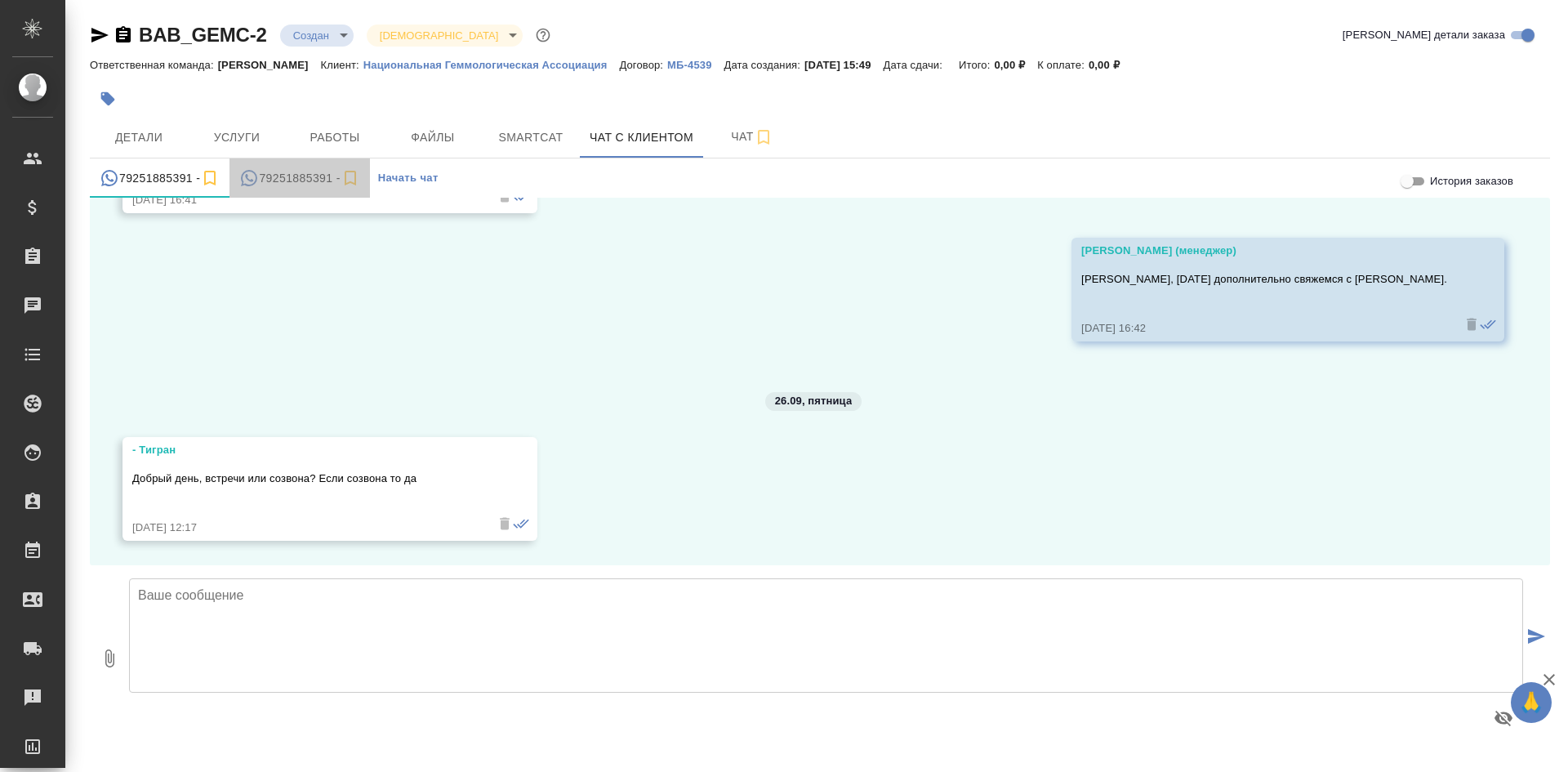
drag, startPoint x: 259, startPoint y: 174, endPoint x: 325, endPoint y: 187, distance: 67.3
click at [325, 187] on div "79251885391 -" at bounding box center [299, 178] width 120 height 20
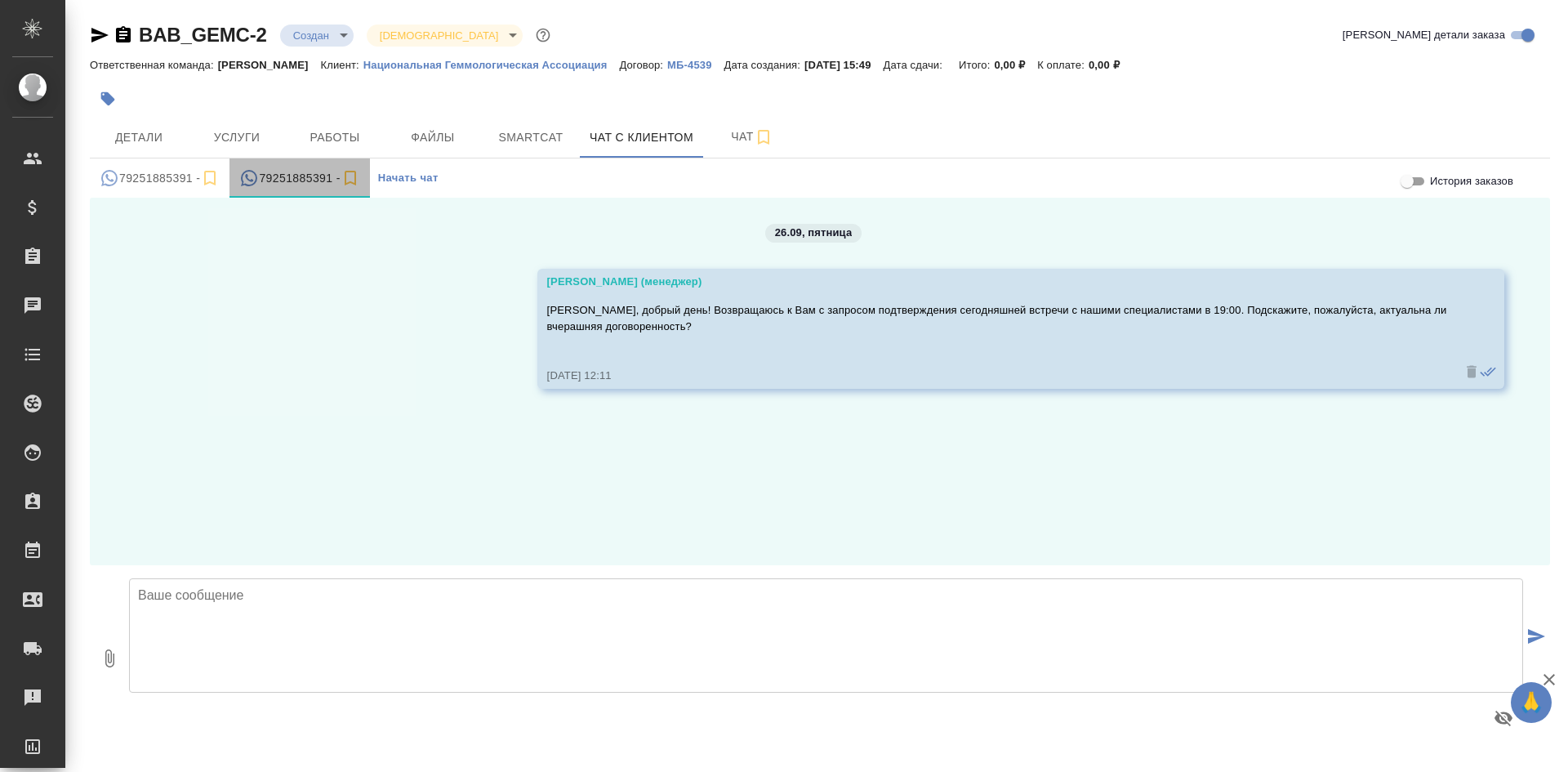
click at [302, 174] on div "79251885391 -" at bounding box center [299, 178] width 120 height 20
click at [351, 178] on icon "simple tabs example" at bounding box center [350, 178] width 19 height 19
click at [282, 182] on div "79251885391 -" at bounding box center [299, 178] width 120 height 20
drag, startPoint x: 281, startPoint y: 179, endPoint x: 316, endPoint y: 177, distance: 35.1
click at [316, 177] on div "79251885391 -" at bounding box center [299, 178] width 120 height 20
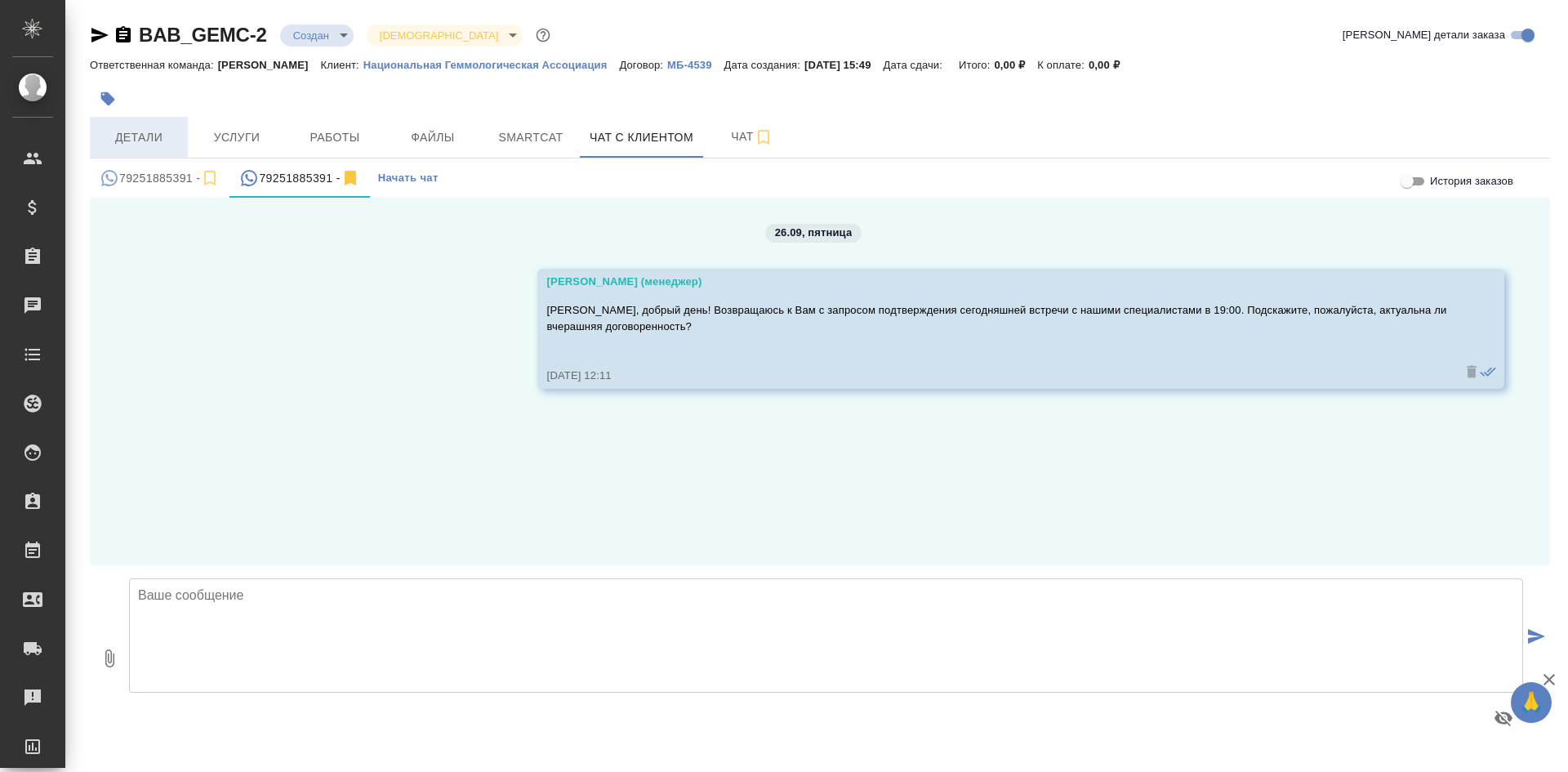
click at [147, 133] on span "Детали" at bounding box center [138, 137] width 78 height 20
select select "RU"
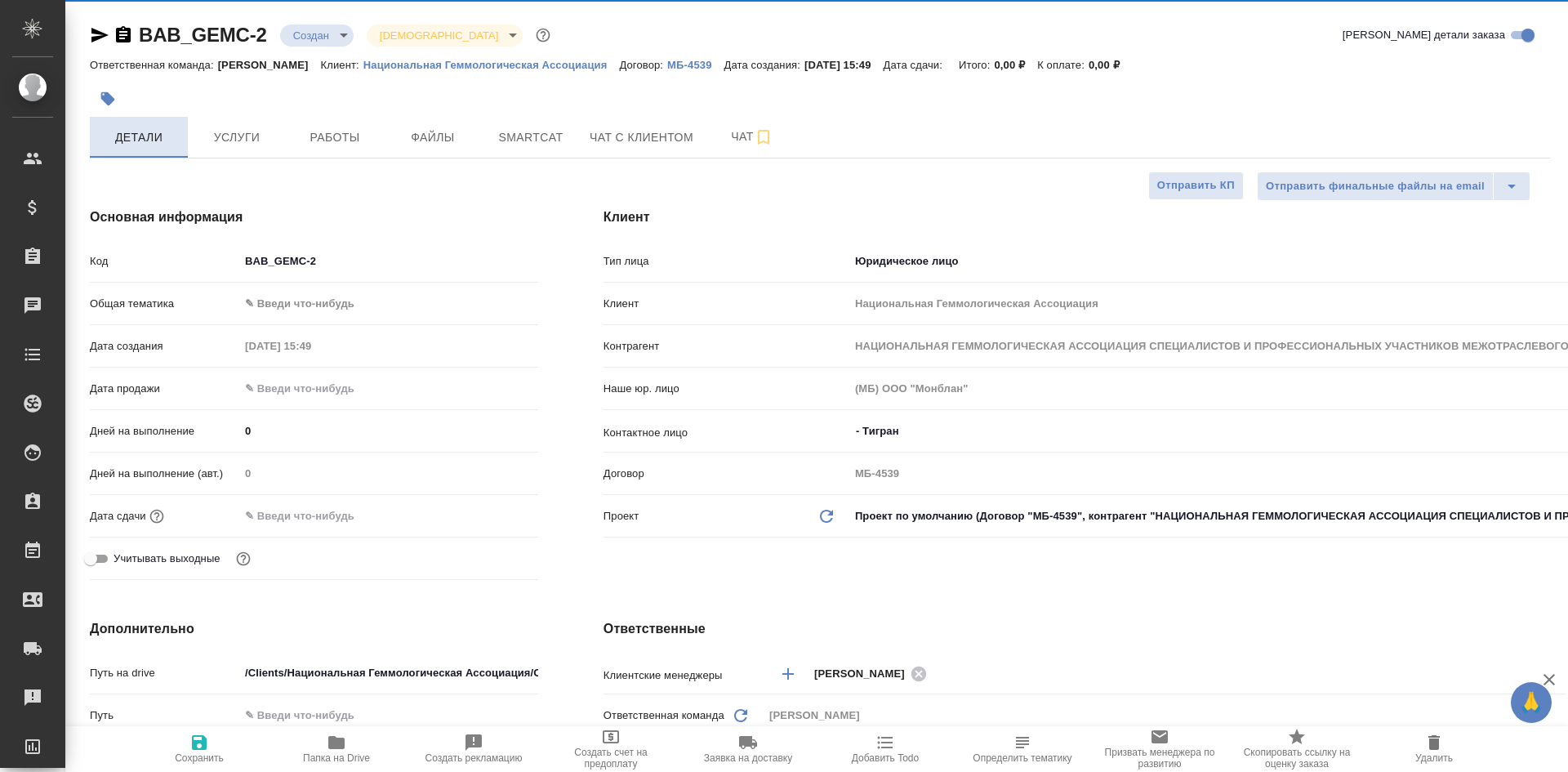
type textarea "x"
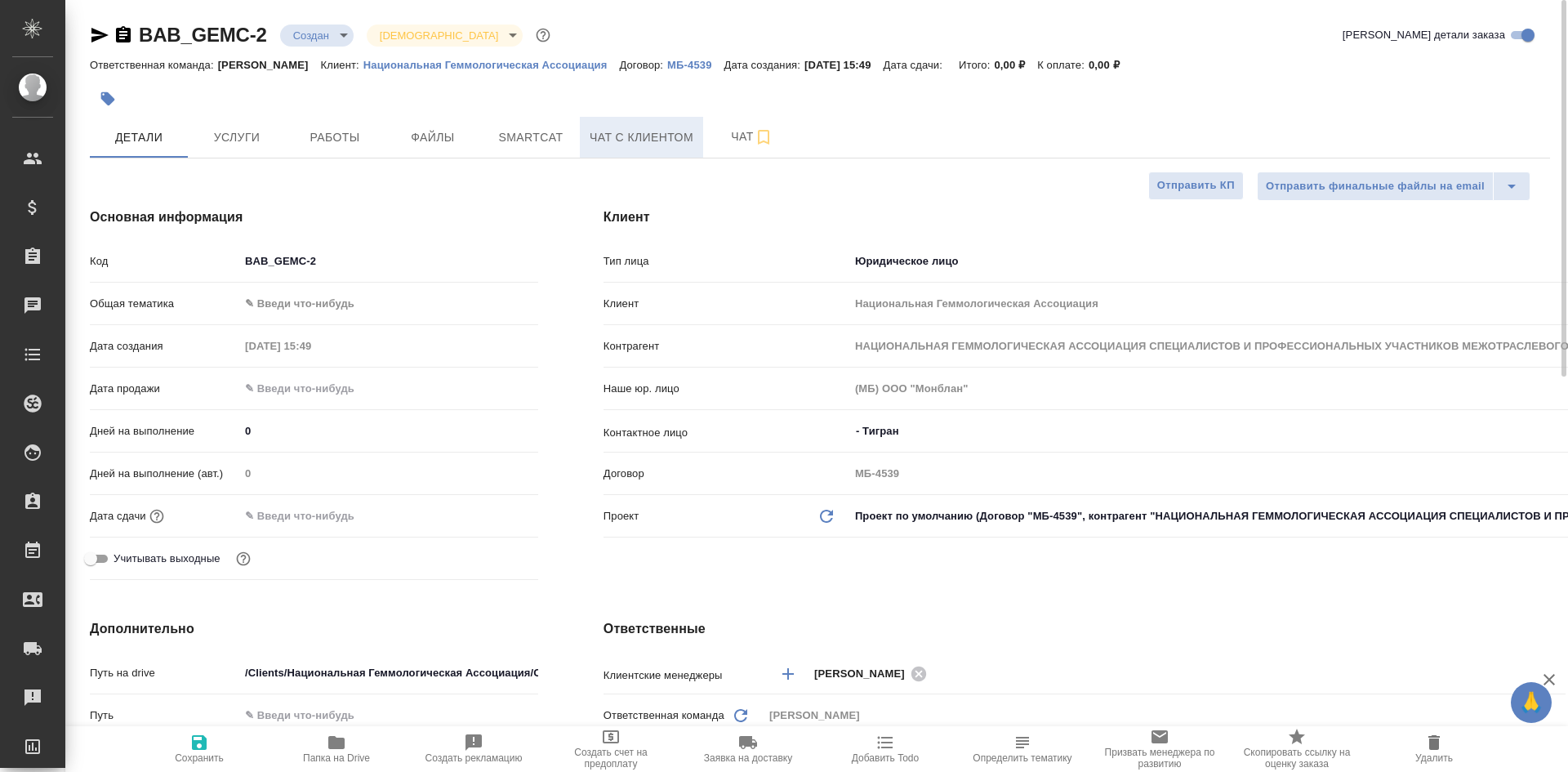
click at [607, 141] on span "Чат с клиентом" at bounding box center [641, 137] width 104 height 20
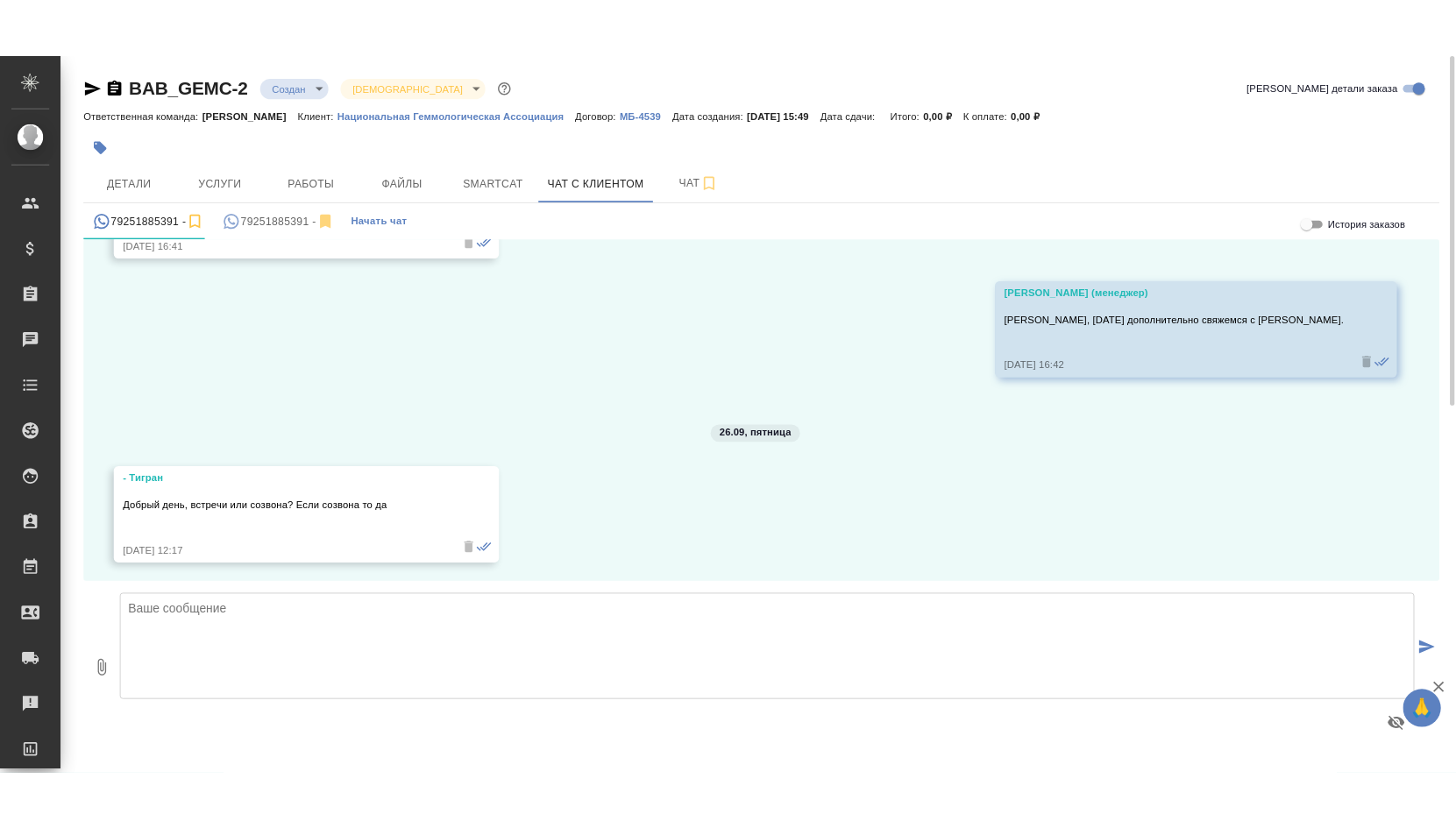
scroll to position [2012, 0]
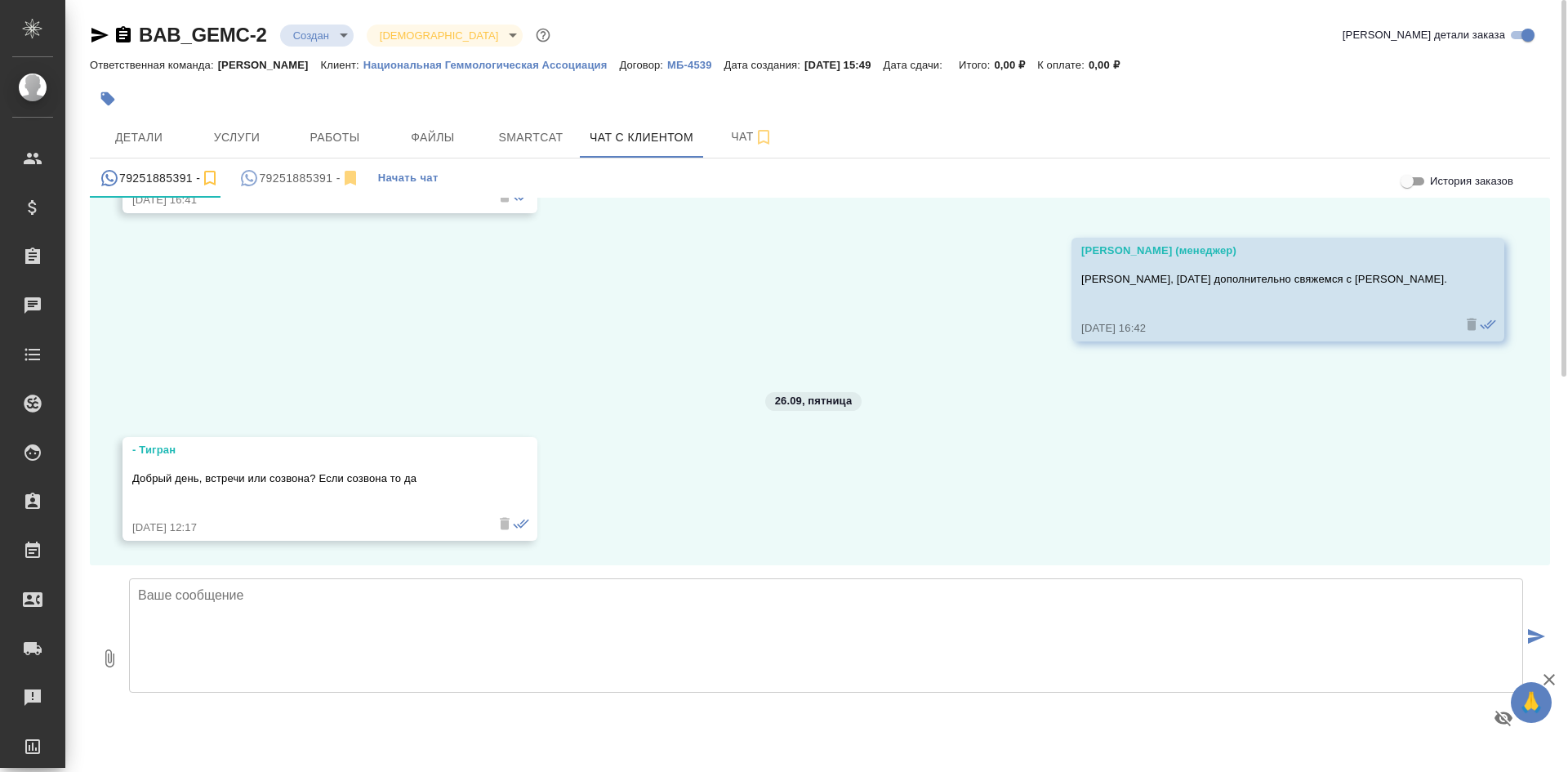
click at [397, 182] on span "Начать чат" at bounding box center [408, 178] width 61 height 18
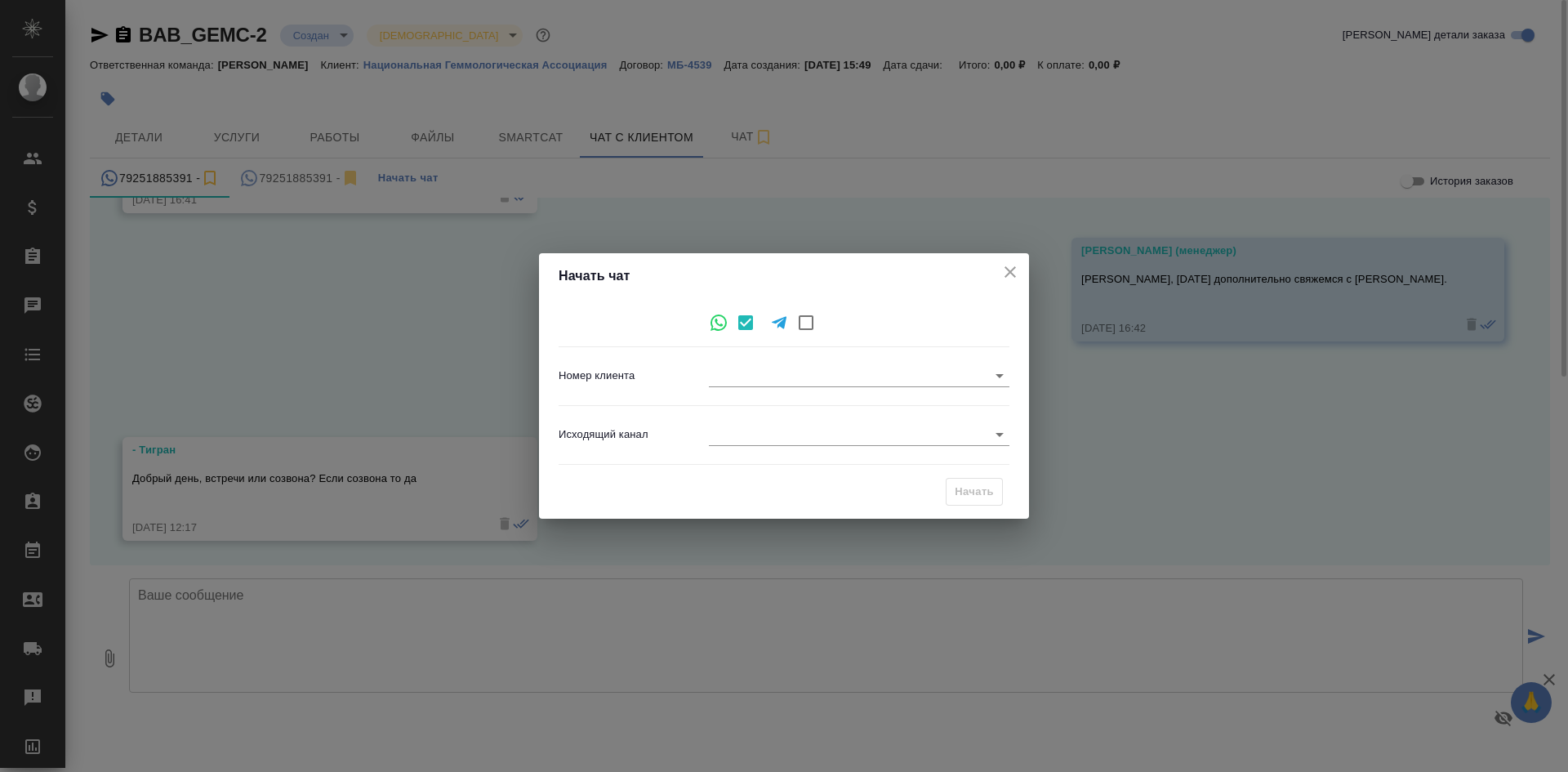
type input "+79251885391"
click at [798, 369] on body "🙏 .cls-1 fill:#fff; AWATERA Chepelev Mikhail Клиенты Спецификации Заказы 0 Чаты…" at bounding box center [784, 452] width 1568 height 904
click at [797, 367] on li "+79251885391" at bounding box center [860, 376] width 301 height 26
click at [727, 369] on body "🙏 .cls-1 fill:#fff; AWATERA Chepelev Mikhail Клиенты Спецификации Заказы 0 Чаты…" at bounding box center [784, 452] width 1568 height 904
click at [727, 369] on li "+79251885391" at bounding box center [860, 376] width 301 height 26
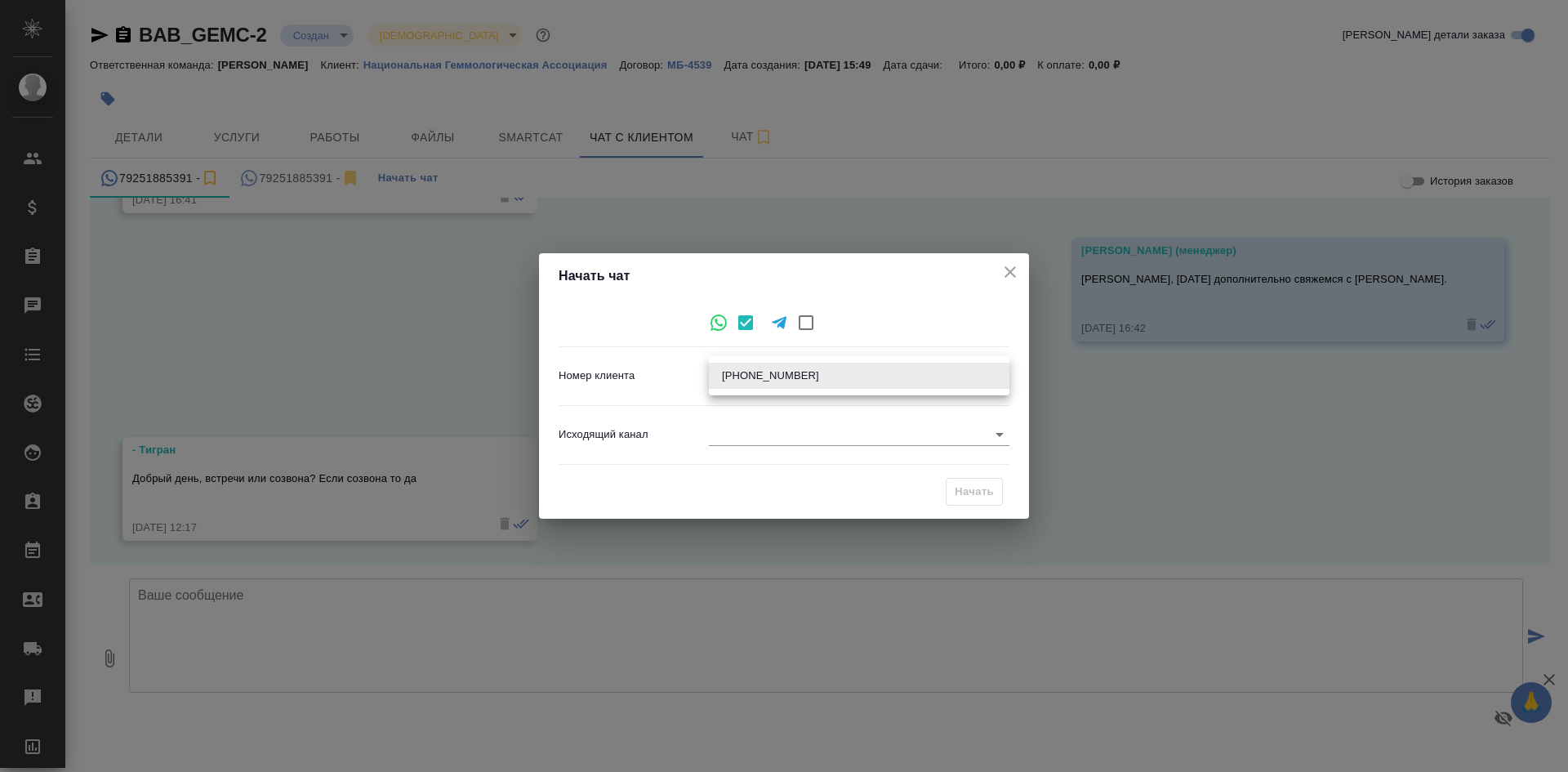
drag, startPoint x: 716, startPoint y: 370, endPoint x: 844, endPoint y: 357, distance: 128.7
click at [823, 376] on body "🙏 .cls-1 fill:#fff; AWATERA Chepelev Mikhail Клиенты Спецификации Заказы 0 Чаты…" at bounding box center [784, 452] width 1568 height 904
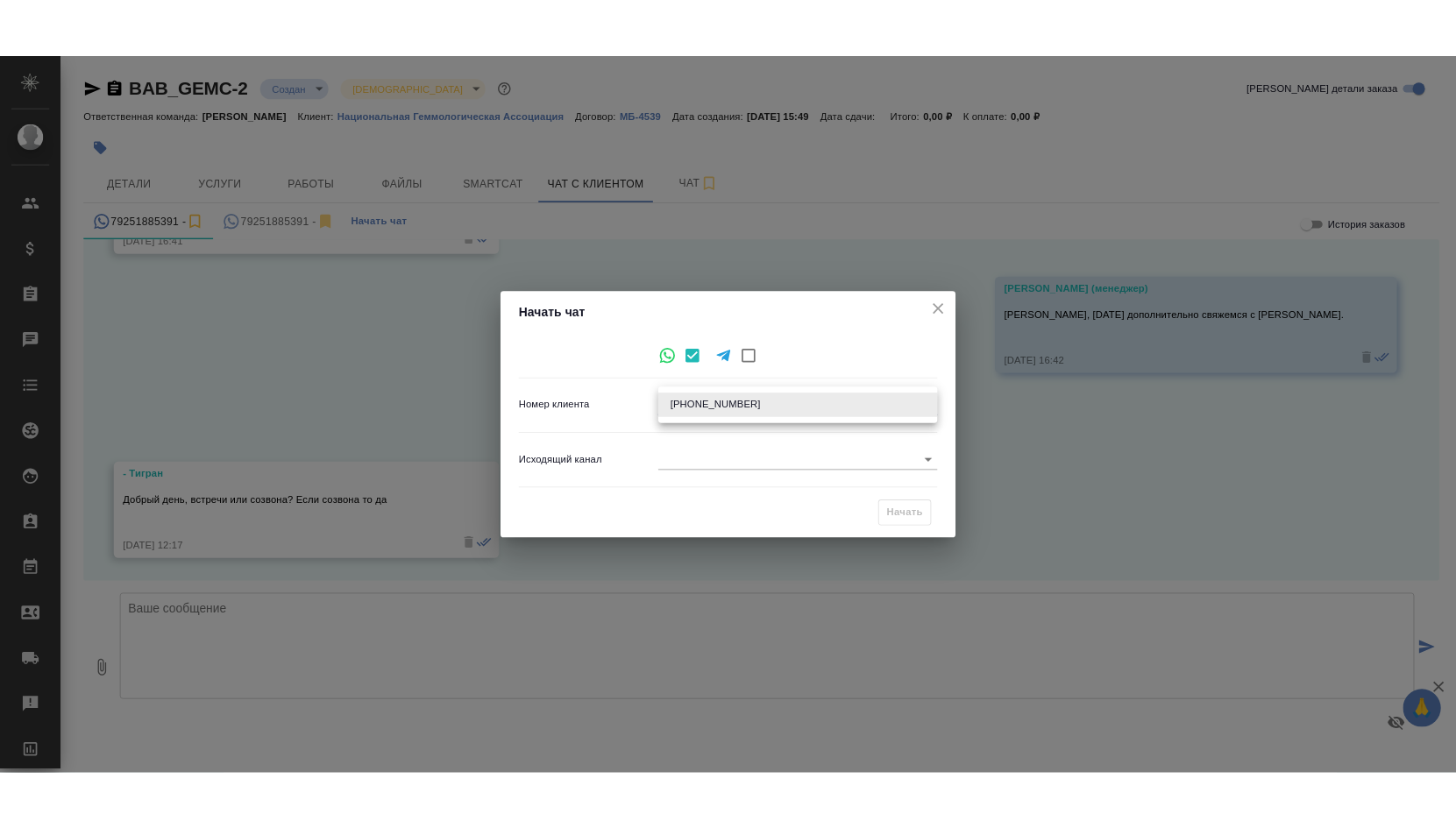
scroll to position [2030, 0]
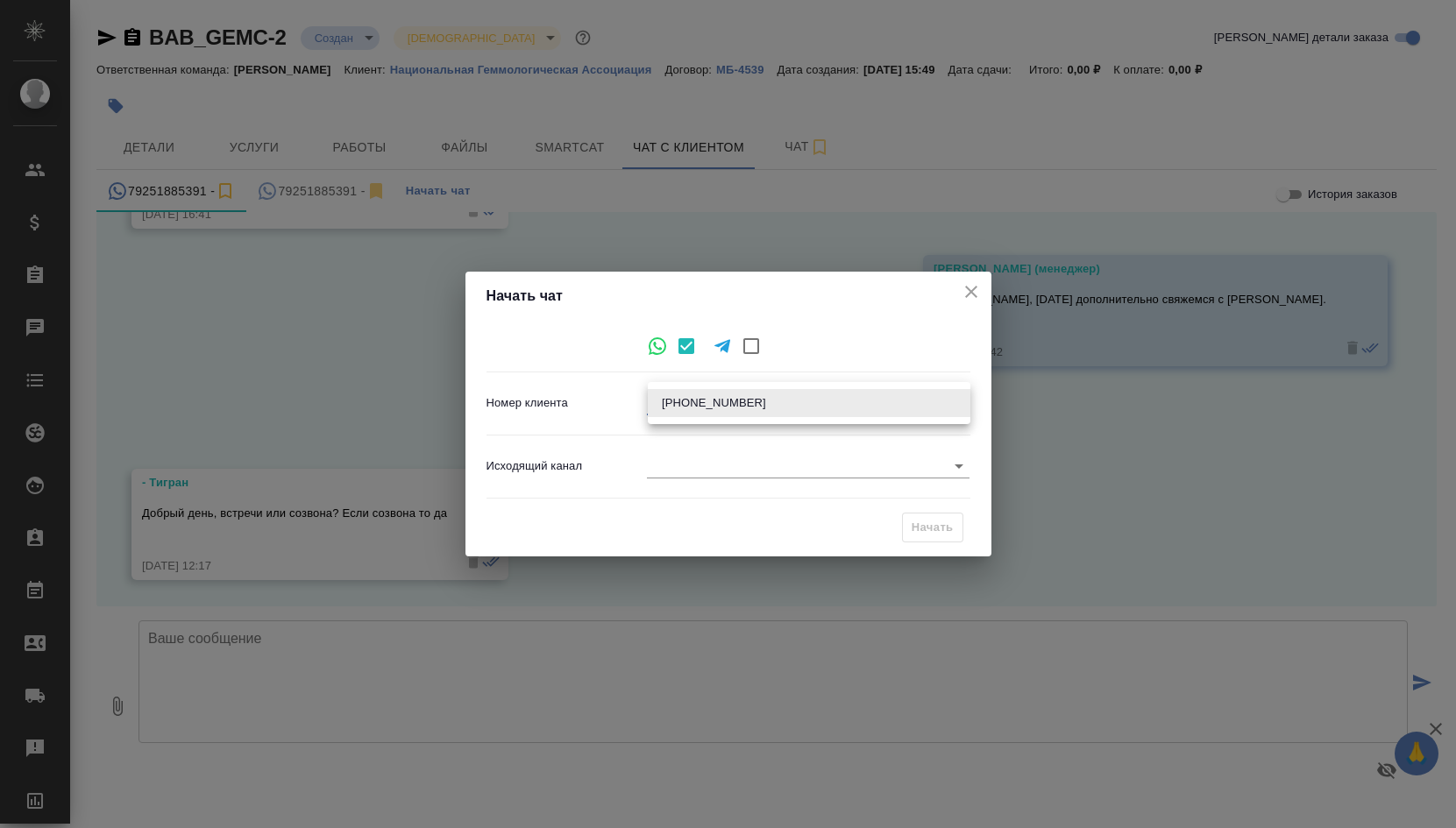
click at [967, 295] on div at bounding box center [728, 414] width 1456 height 828
click at [971, 290] on icon "close" at bounding box center [971, 292] width 12 height 12
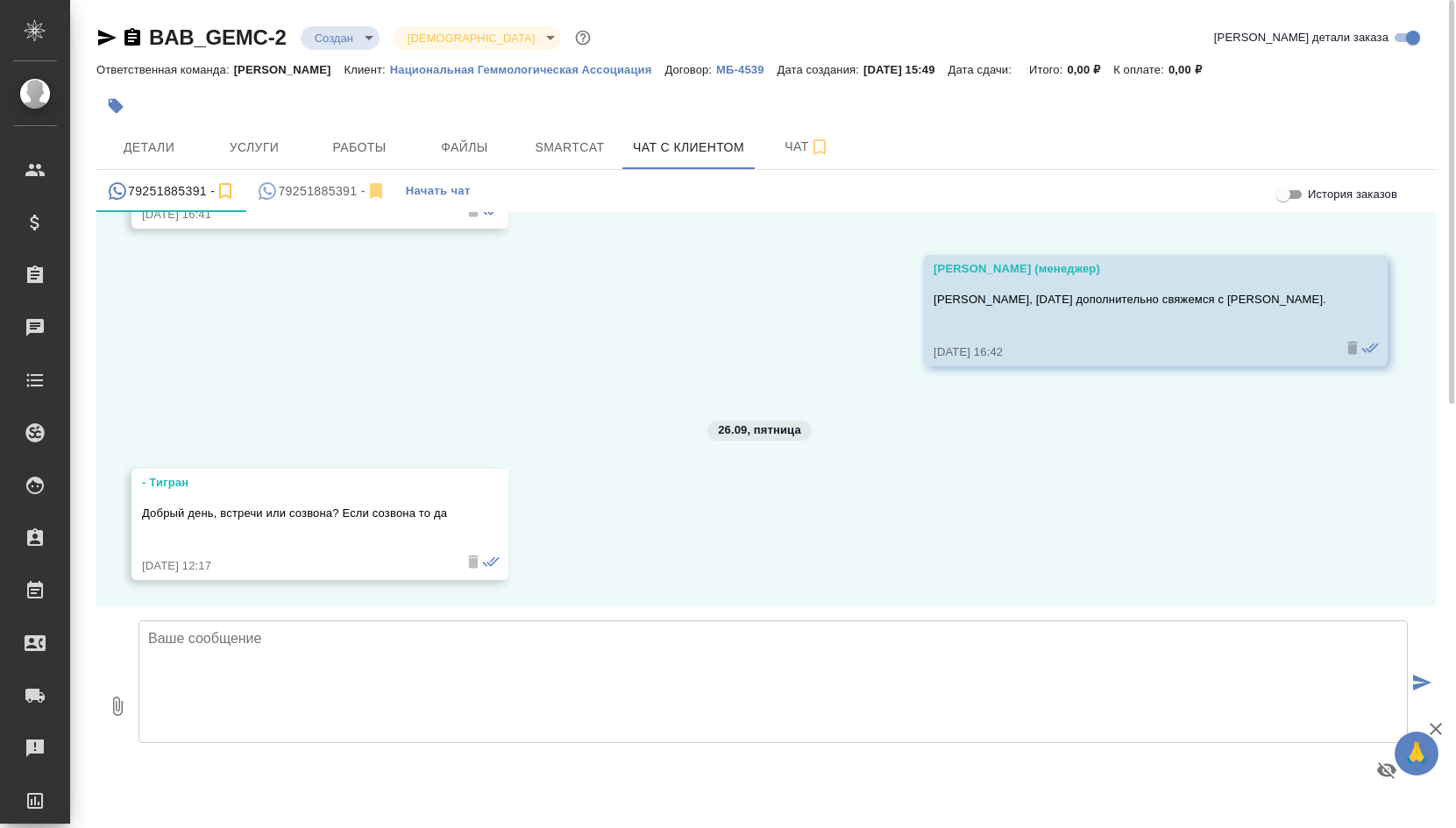
click at [326, 194] on div "79251885391 -" at bounding box center [321, 191] width 128 height 22
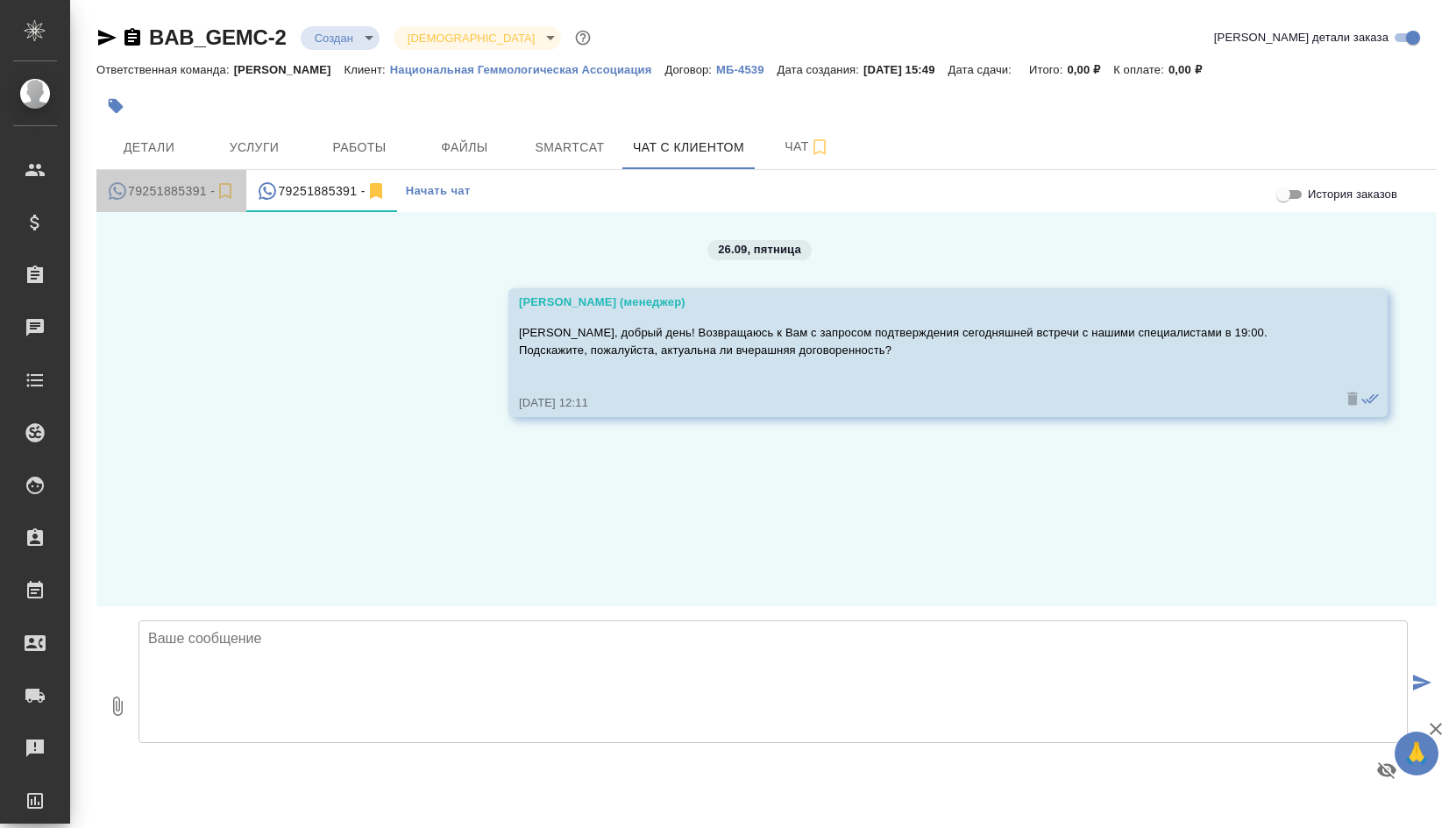
click at [143, 189] on div "79251885391 -" at bounding box center [171, 191] width 128 height 22
